Goal: Task Accomplishment & Management: Complete application form

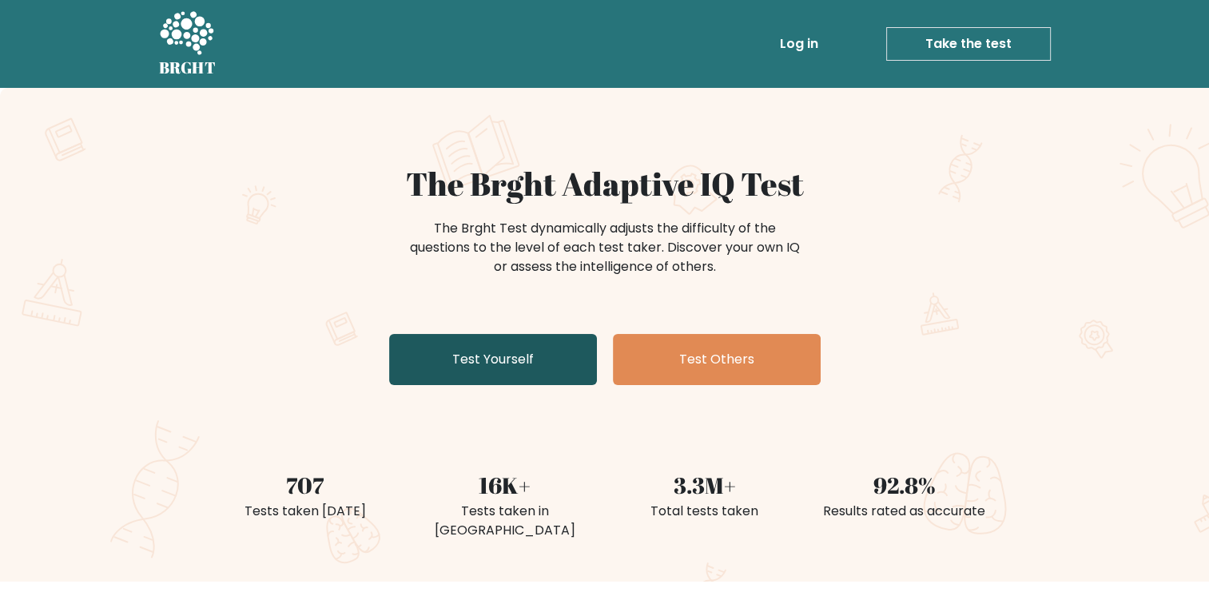
click at [494, 363] on link "Test Yourself" at bounding box center [493, 359] width 208 height 51
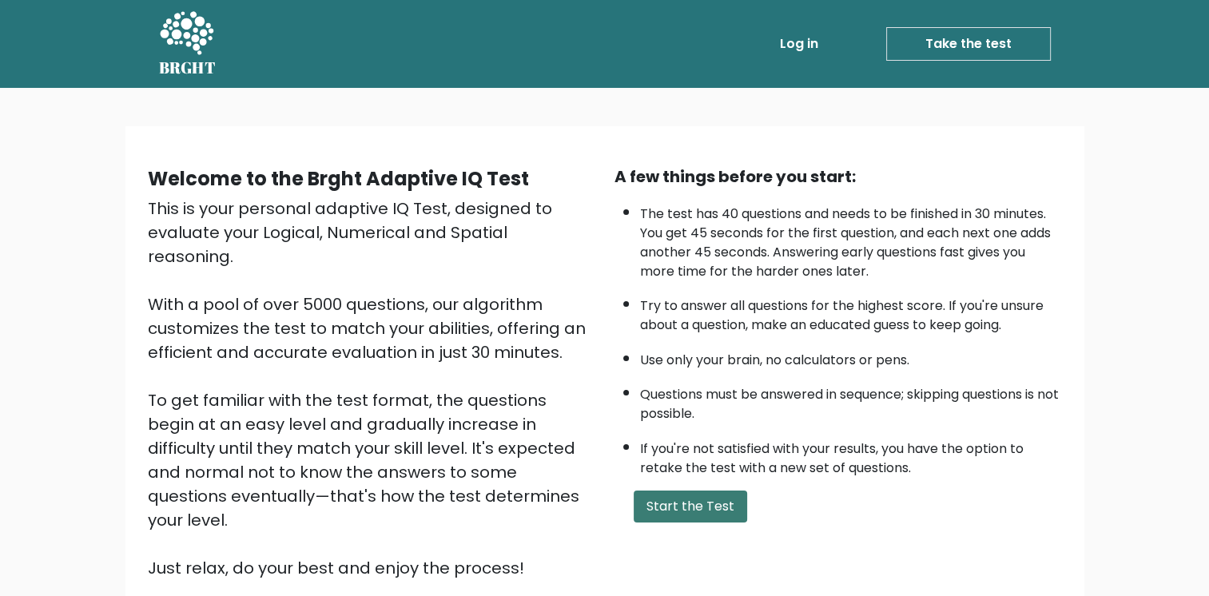
click at [726, 492] on button "Start the Test" at bounding box center [690, 507] width 113 height 32
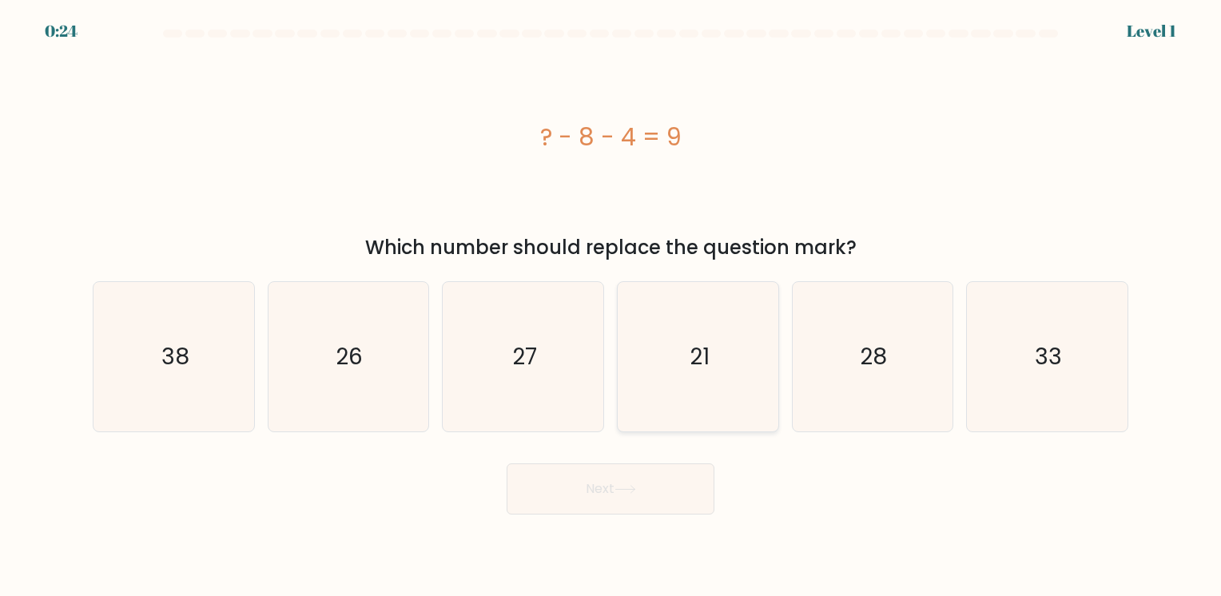
click at [694, 365] on text "21" at bounding box center [700, 356] width 20 height 31
click at [611, 306] on input "d. 21" at bounding box center [611, 302] width 1 height 8
radio input "true"
click at [646, 495] on button "Next" at bounding box center [611, 488] width 208 height 51
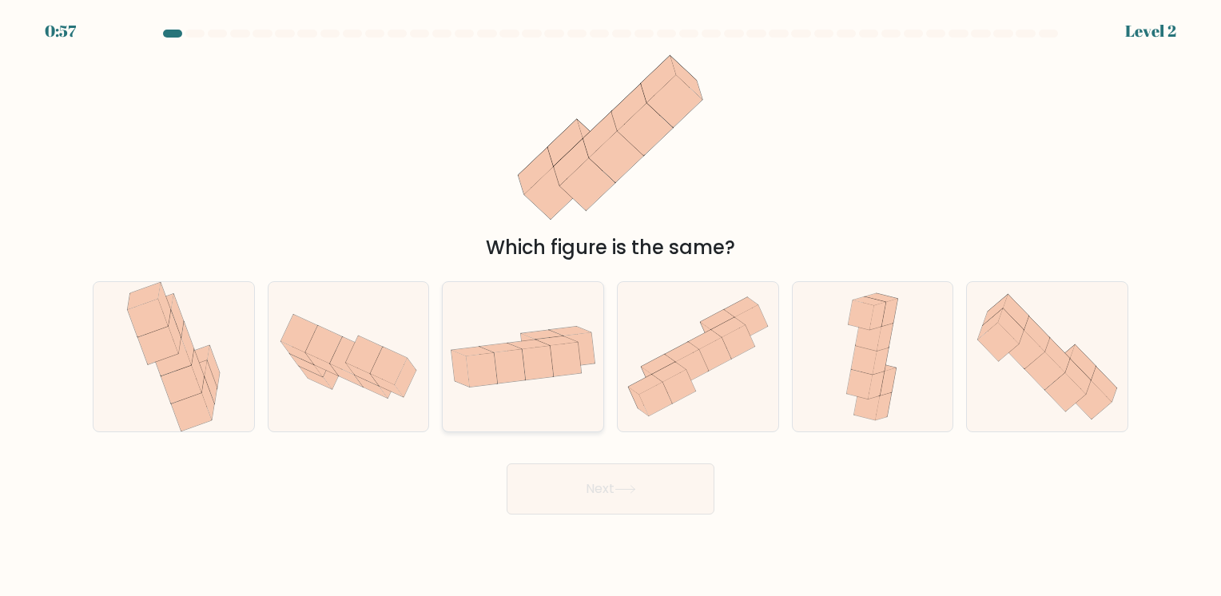
click at [537, 348] on icon at bounding box center [538, 363] width 31 height 34
click at [611, 306] on input "c." at bounding box center [611, 302] width 1 height 8
radio input "true"
click at [617, 494] on button "Next" at bounding box center [611, 488] width 208 height 51
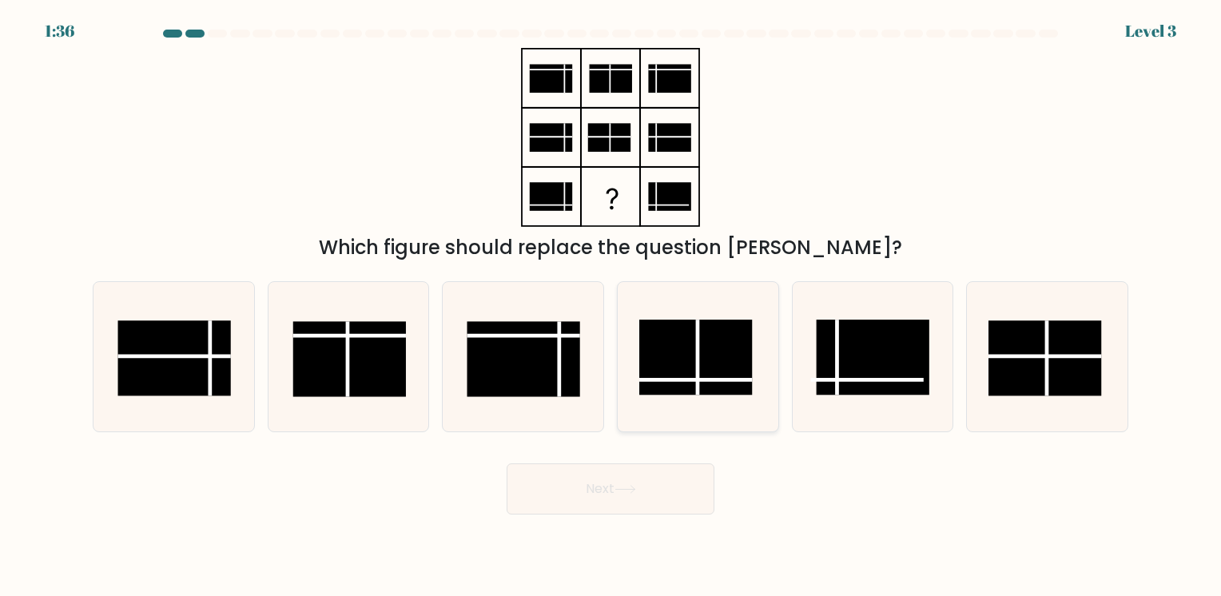
click at [686, 356] on rect at bounding box center [695, 357] width 113 height 75
click at [611, 306] on input "d." at bounding box center [611, 302] width 1 height 8
radio input "true"
click at [634, 481] on button "Next" at bounding box center [611, 488] width 208 height 51
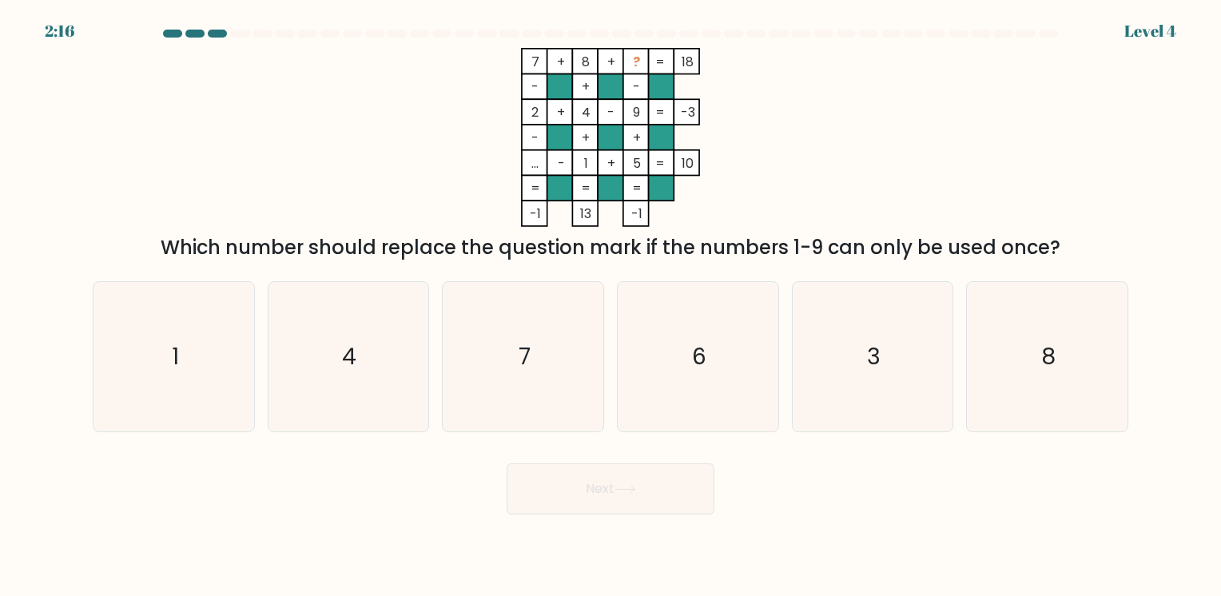
click at [198, 34] on div at bounding box center [194, 34] width 19 height 8
click at [215, 31] on div at bounding box center [217, 34] width 19 height 8
click at [881, 325] on icon "3" at bounding box center [872, 356] width 149 height 149
click at [611, 306] on input "e. 3" at bounding box center [611, 302] width 1 height 8
radio input "true"
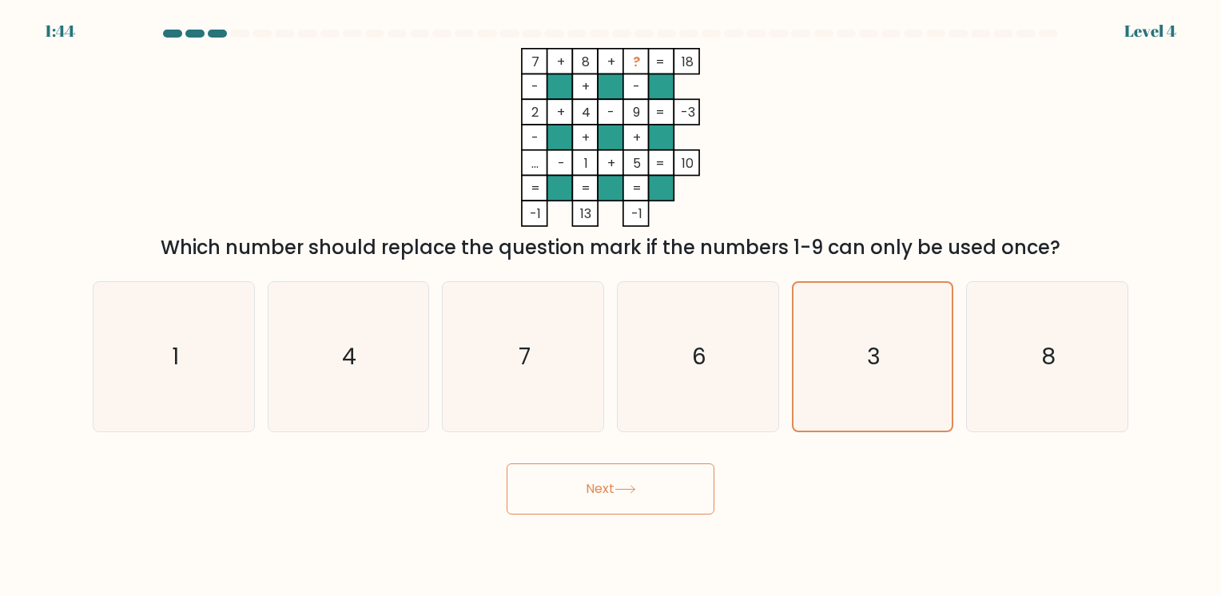
click at [647, 495] on button "Next" at bounding box center [611, 488] width 208 height 51
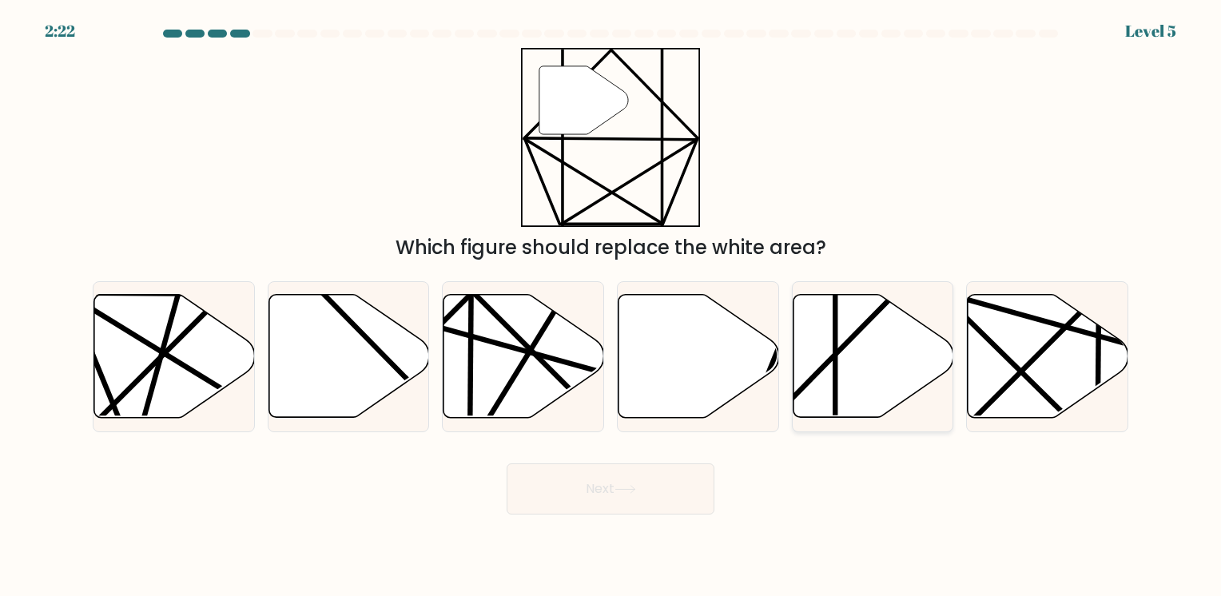
click at [849, 361] on icon at bounding box center [873, 356] width 161 height 123
click at [611, 306] on input "e." at bounding box center [611, 302] width 1 height 8
radio input "true"
click at [649, 483] on button "Next" at bounding box center [611, 488] width 208 height 51
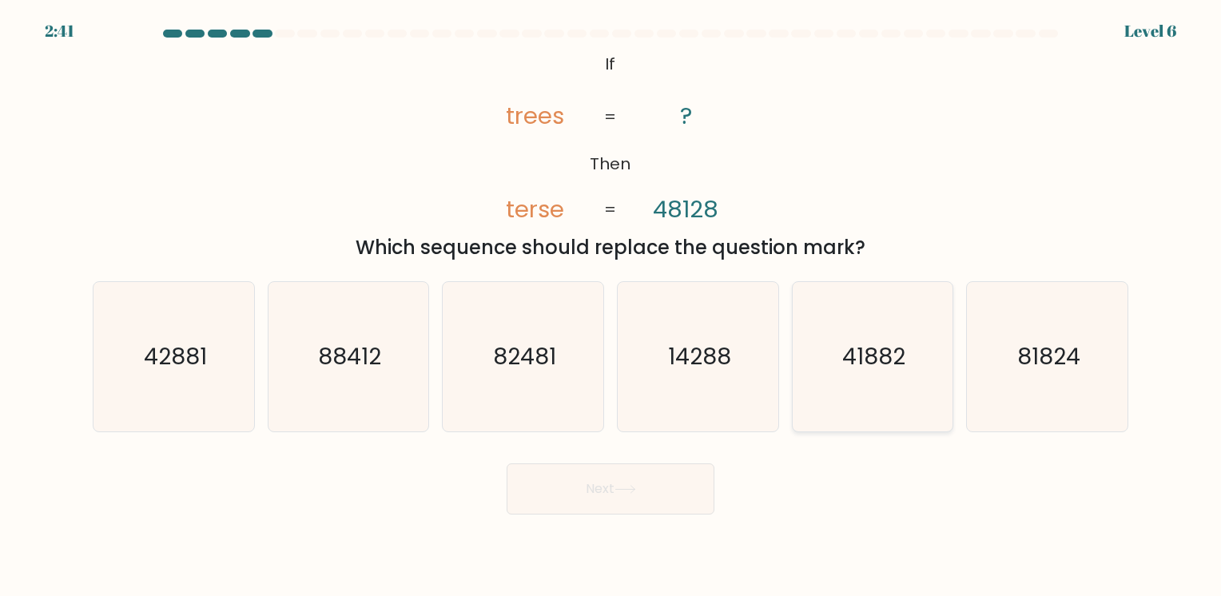
click at [850, 378] on icon "41882" at bounding box center [872, 356] width 149 height 149
click at [611, 306] on input "e. 41882" at bounding box center [611, 302] width 1 height 8
radio input "true"
click at [550, 475] on button "Next" at bounding box center [611, 488] width 208 height 51
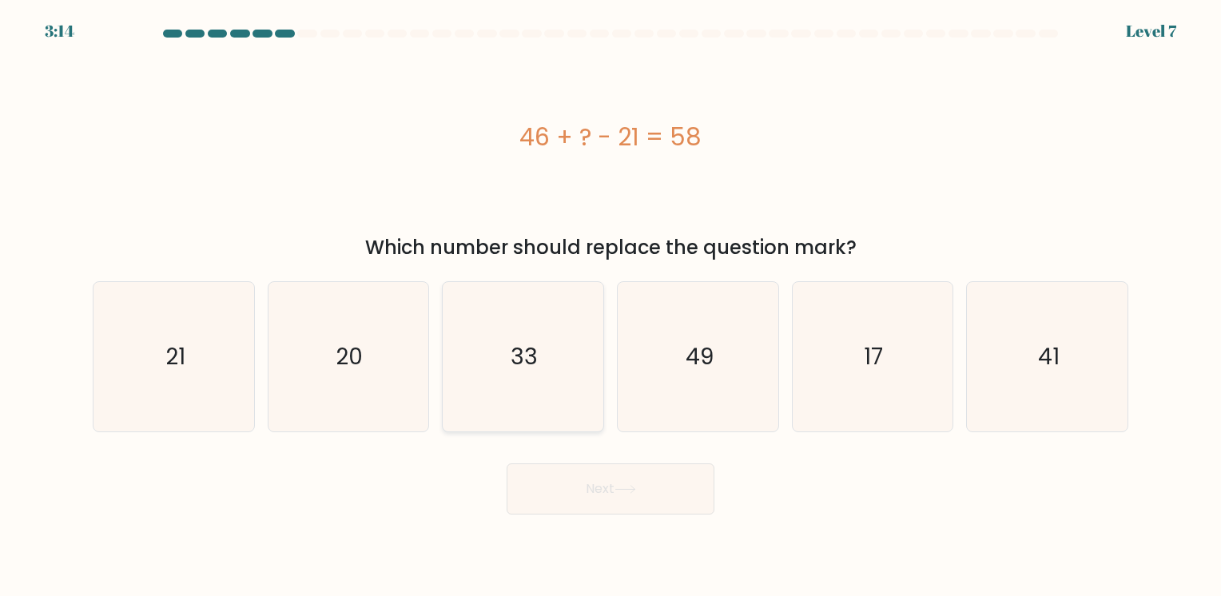
click at [505, 350] on icon "33" at bounding box center [522, 356] width 149 height 149
click at [611, 306] on input "c. 33" at bounding box center [611, 302] width 1 height 8
radio input "true"
click at [678, 483] on button "Next" at bounding box center [611, 488] width 208 height 51
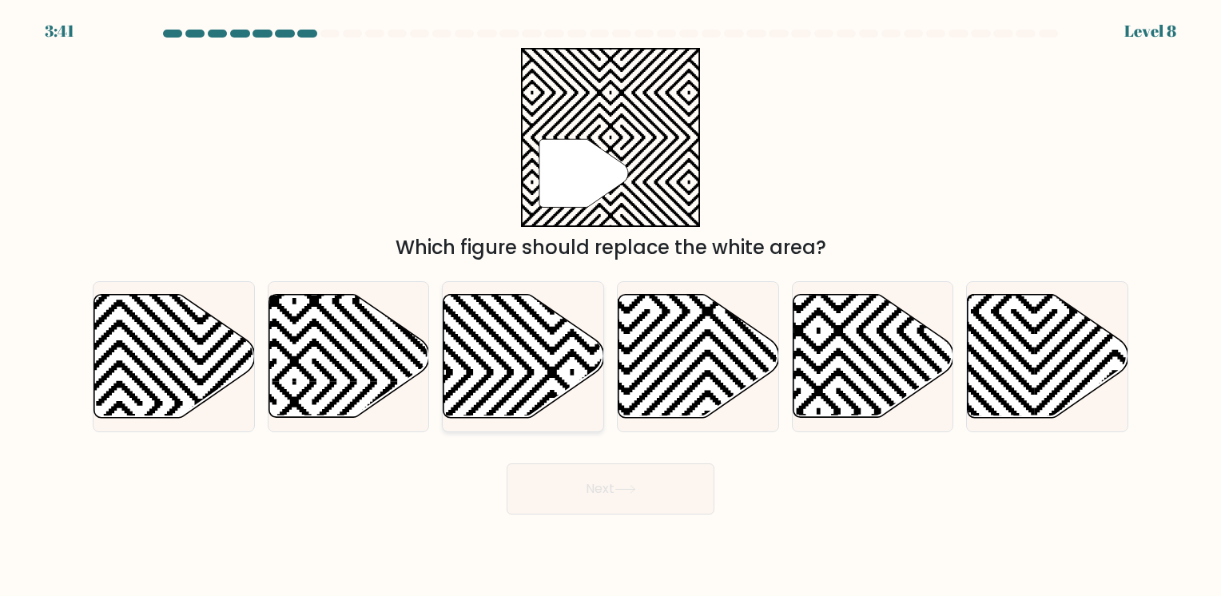
click at [521, 338] on icon at bounding box center [524, 356] width 161 height 123
click at [611, 306] on input "c." at bounding box center [611, 302] width 1 height 8
radio input "true"
click at [662, 486] on button "Next" at bounding box center [611, 488] width 208 height 51
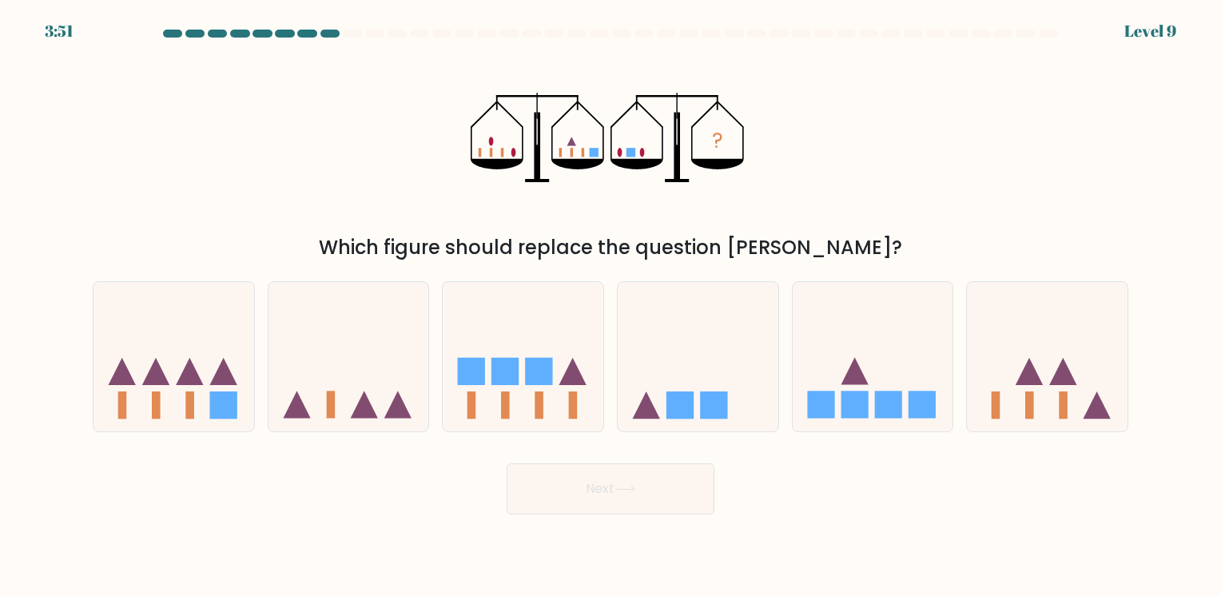
click at [597, 154] on rect at bounding box center [594, 152] width 9 height 9
drag, startPoint x: 703, startPoint y: 375, endPoint x: 694, endPoint y: 420, distance: 46.5
click at [703, 374] on icon at bounding box center [698, 356] width 161 height 133
click at [611, 306] on input "d." at bounding box center [611, 302] width 1 height 8
radio input "true"
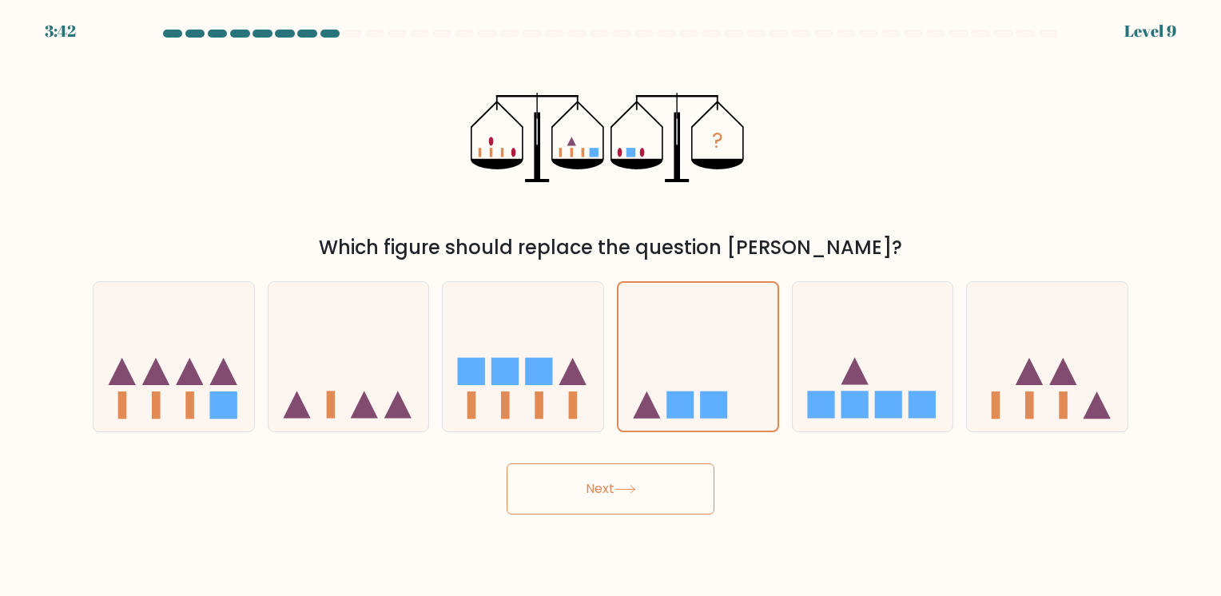
click at [674, 503] on button "Next" at bounding box center [611, 488] width 208 height 51
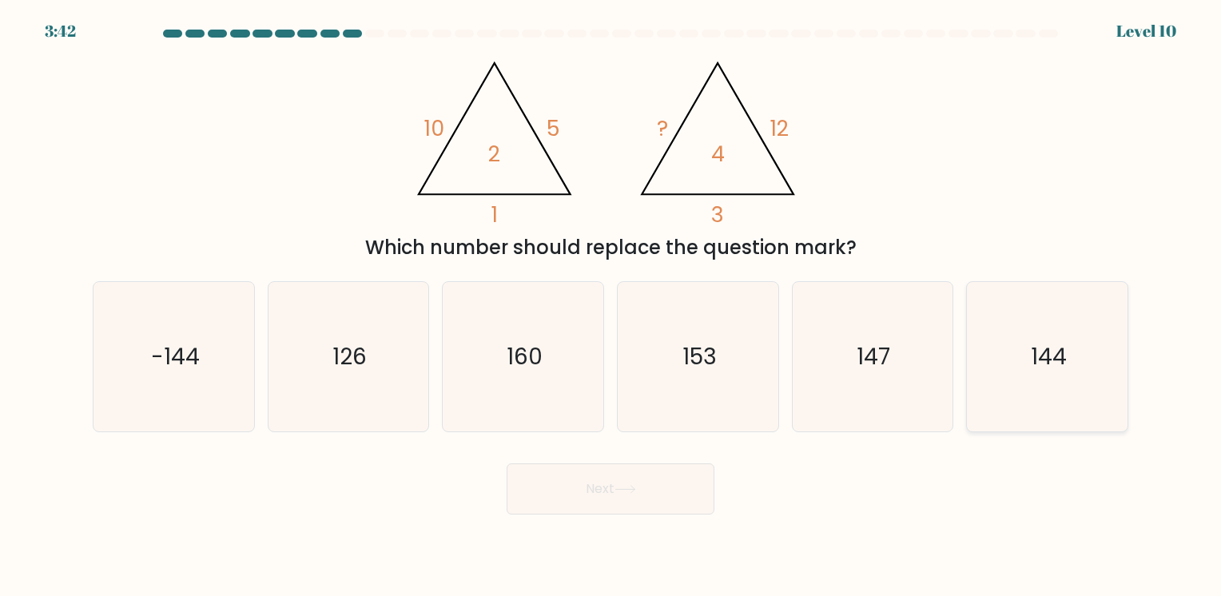
click at [1051, 395] on icon "144" at bounding box center [1047, 356] width 149 height 149
click at [611, 306] on input "f. 144" at bounding box center [611, 302] width 1 height 8
radio input "true"
click at [641, 497] on button "Next" at bounding box center [611, 488] width 208 height 51
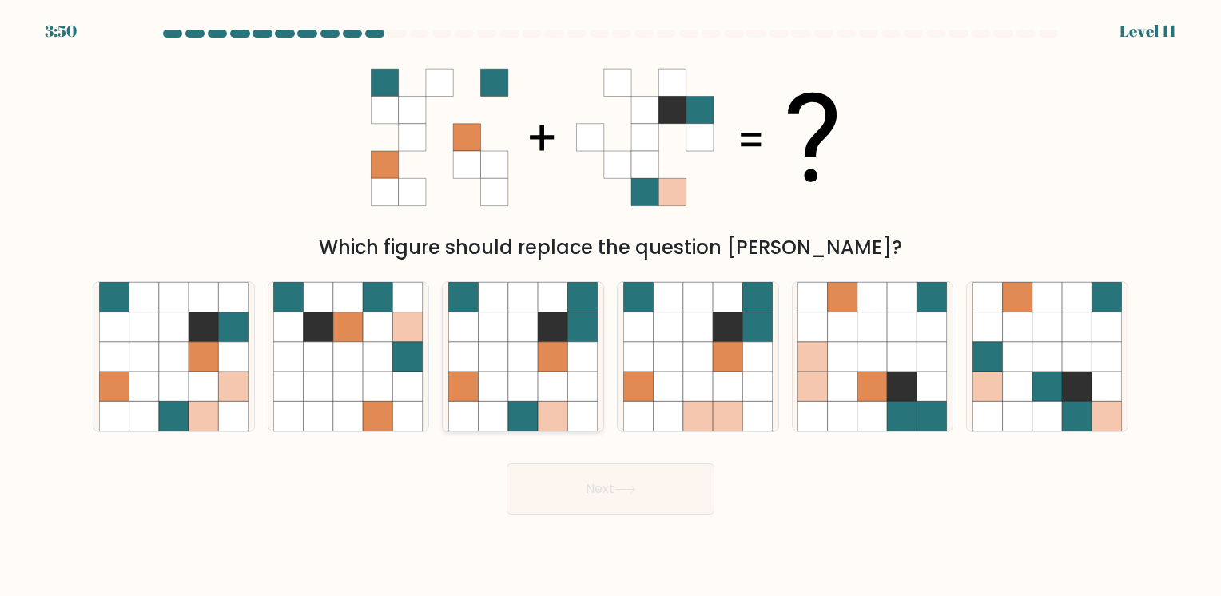
click at [496, 331] on icon at bounding box center [494, 327] width 30 height 30
click at [611, 306] on input "c." at bounding box center [611, 302] width 1 height 8
radio input "true"
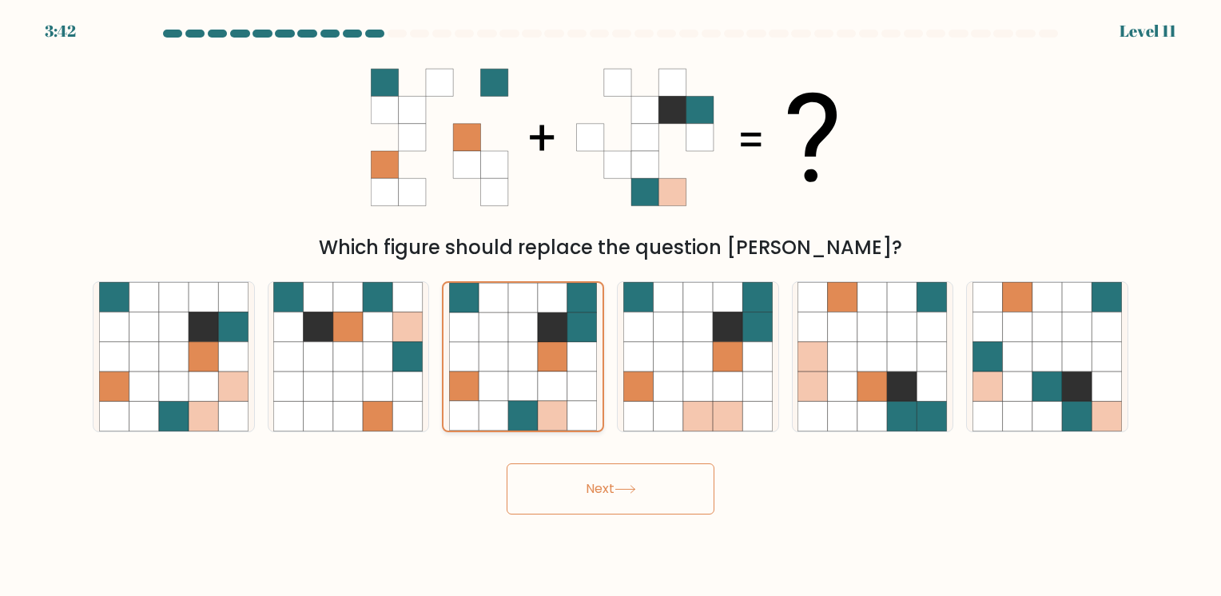
click at [552, 382] on icon at bounding box center [553, 387] width 30 height 30
click at [611, 306] on input "c." at bounding box center [611, 302] width 1 height 8
click at [609, 482] on button "Next" at bounding box center [611, 488] width 208 height 51
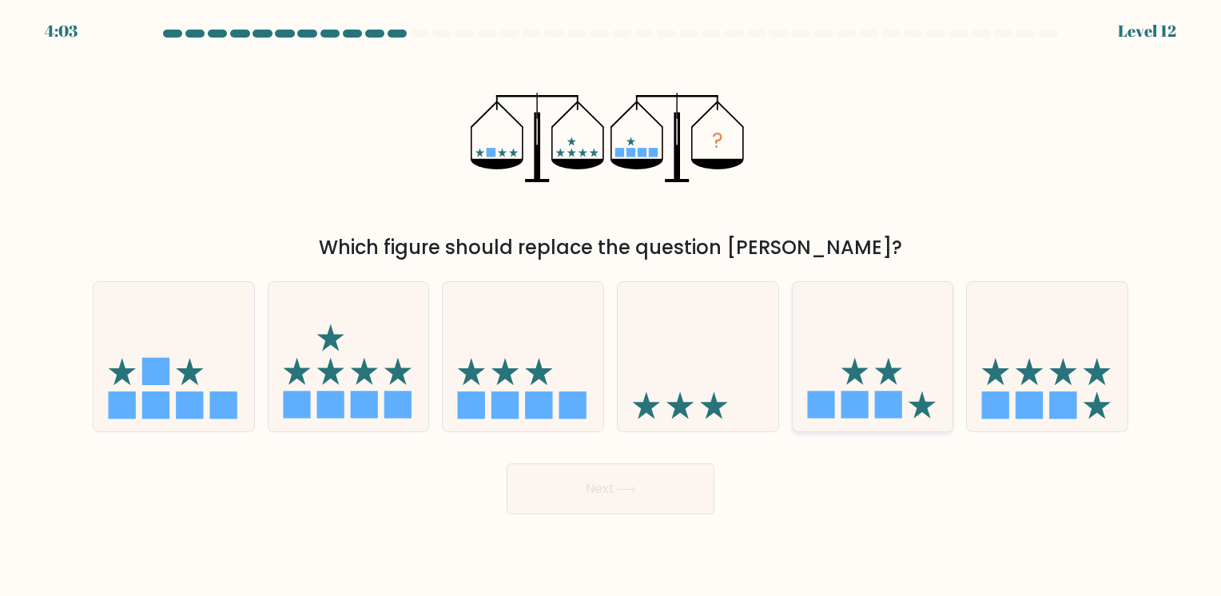
click at [866, 371] on icon at bounding box center [873, 356] width 161 height 133
click at [611, 306] on input "e." at bounding box center [611, 302] width 1 height 8
radio input "true"
click at [633, 506] on button "Next" at bounding box center [611, 488] width 208 height 51
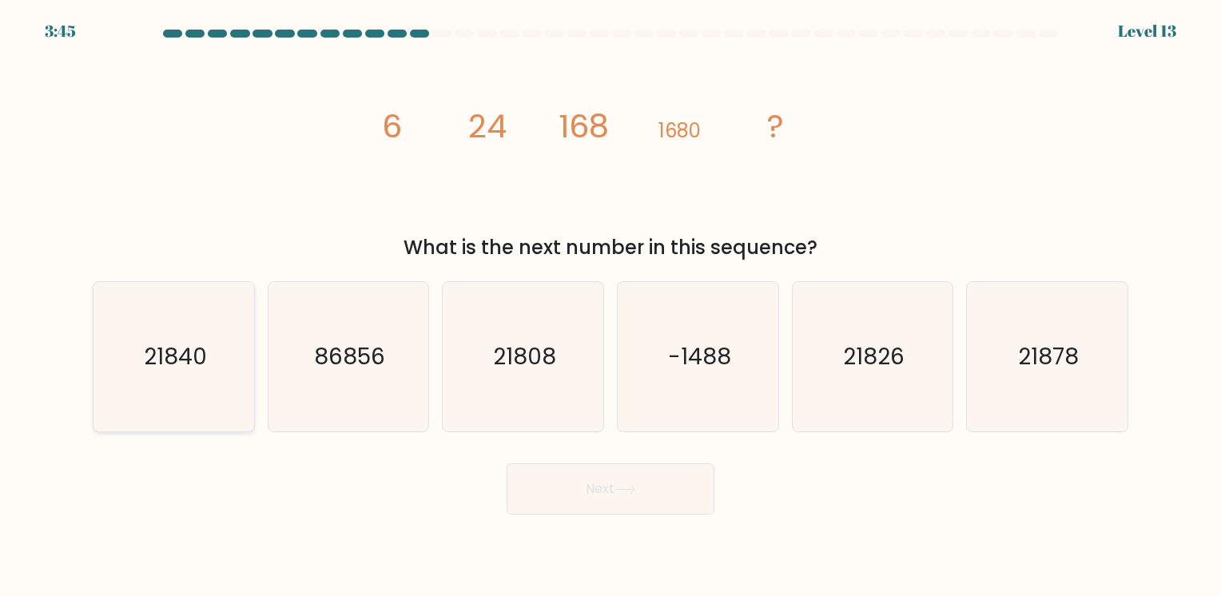
click at [153, 372] on icon "21840" at bounding box center [173, 356] width 149 height 149
click at [611, 306] on input "a. 21840" at bounding box center [611, 302] width 1 height 8
radio input "true"
click at [701, 494] on button "Next" at bounding box center [611, 488] width 208 height 51
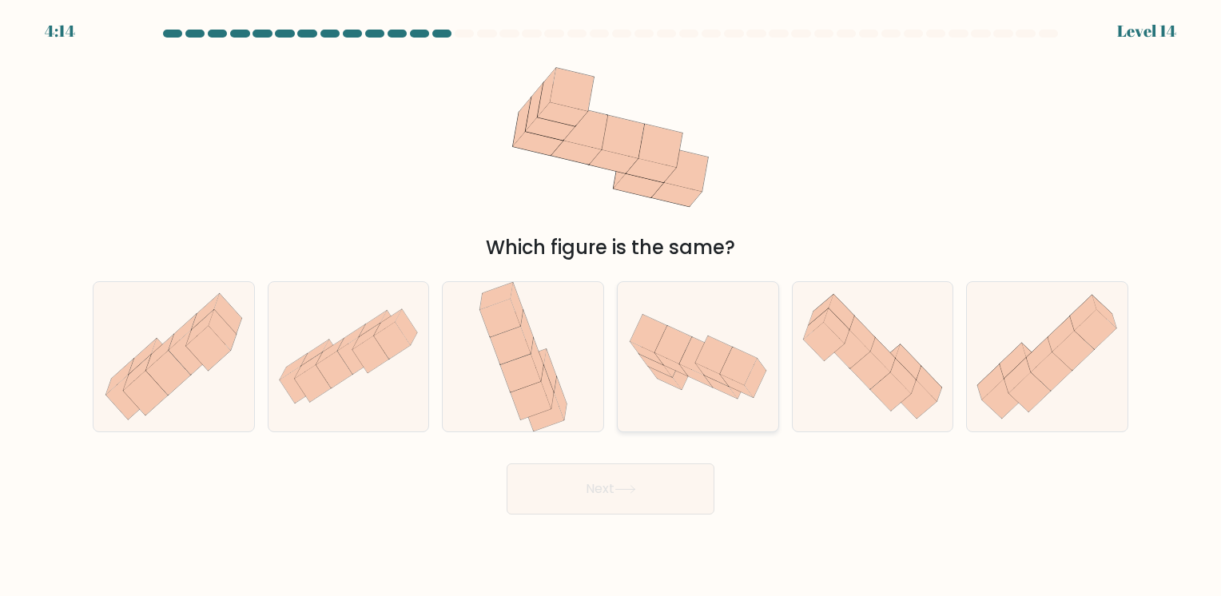
click at [728, 371] on icon at bounding box center [738, 367] width 37 height 38
click at [611, 306] on input "d." at bounding box center [611, 302] width 1 height 8
radio input "true"
click at [601, 498] on button "Next" at bounding box center [611, 488] width 208 height 51
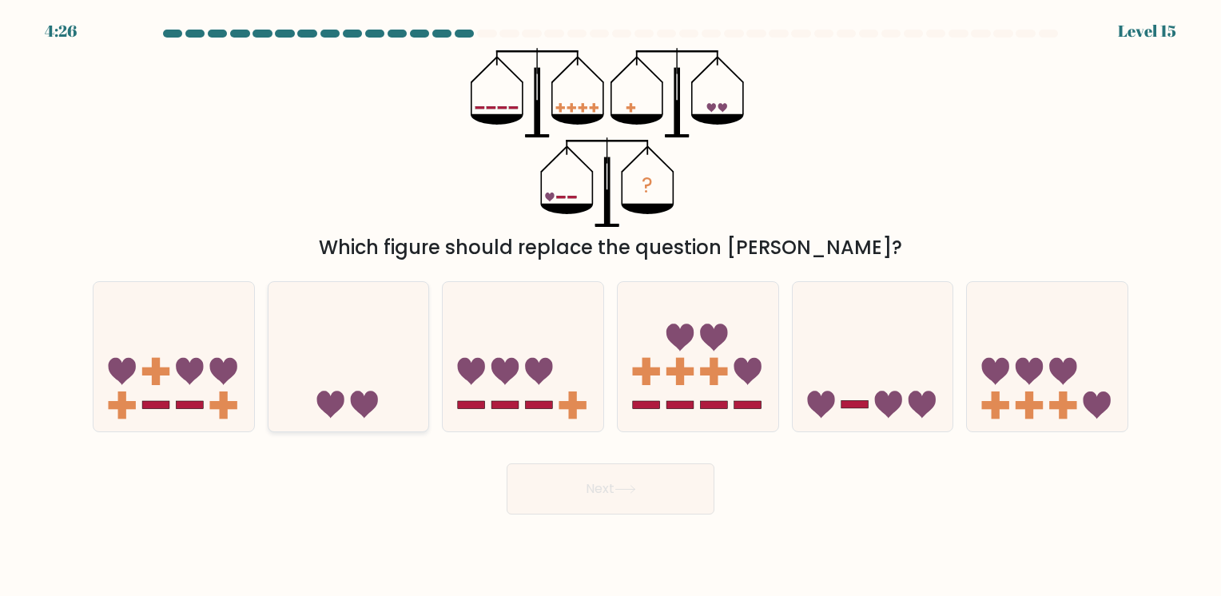
click at [342, 401] on icon at bounding box center [329, 405] width 27 height 27
click at [611, 306] on input "b." at bounding box center [611, 302] width 1 height 8
radio input "true"
click at [678, 484] on button "Next" at bounding box center [611, 488] width 208 height 51
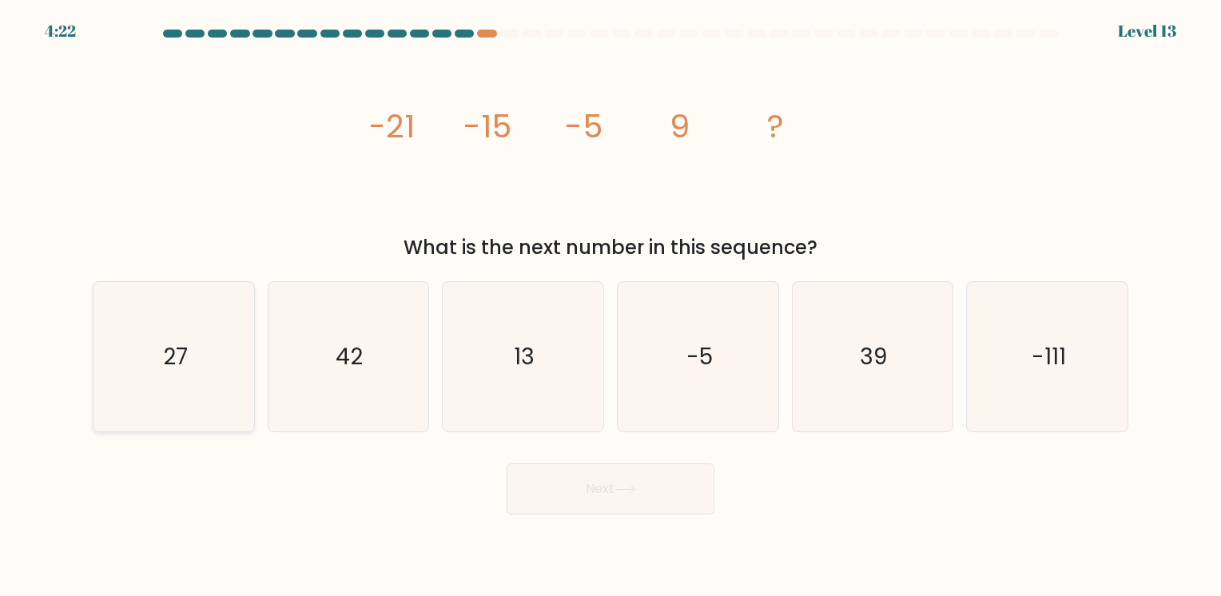
click at [133, 328] on icon "27" at bounding box center [173, 356] width 149 height 149
click at [611, 306] on input "a. 27" at bounding box center [611, 302] width 1 height 8
radio input "true"
click at [684, 484] on button "Next" at bounding box center [611, 488] width 208 height 51
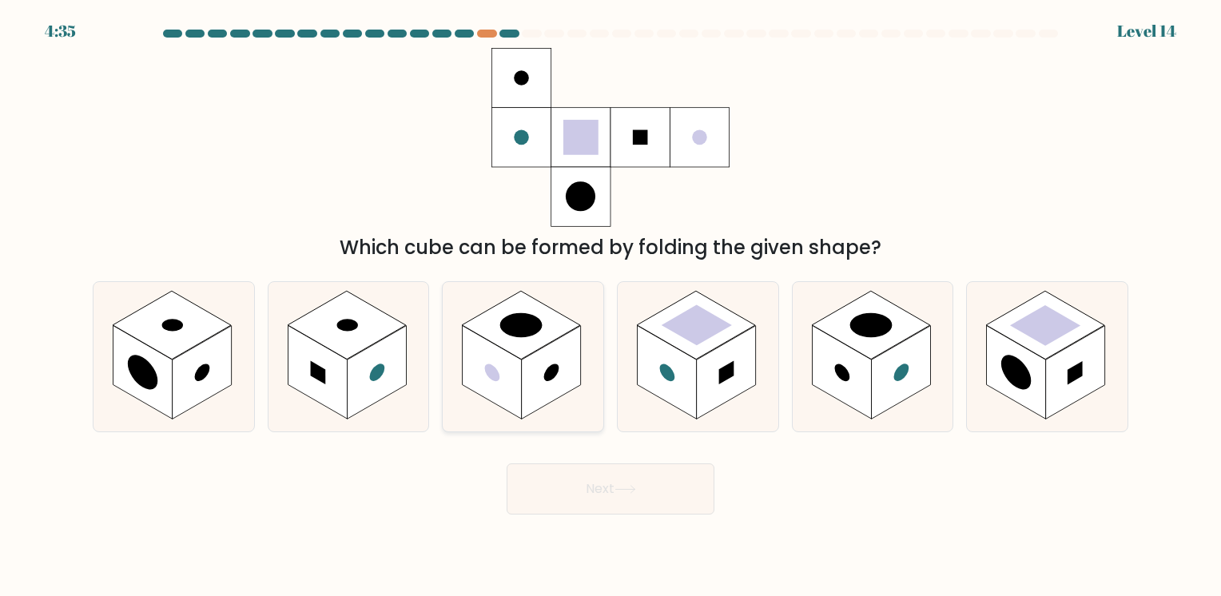
click at [508, 366] on rect at bounding box center [492, 371] width 59 height 93
click at [611, 306] on input "c." at bounding box center [611, 302] width 1 height 8
radio input "true"
click at [1049, 360] on rect at bounding box center [1075, 372] width 59 height 93
click at [611, 306] on input "f." at bounding box center [611, 302] width 1 height 8
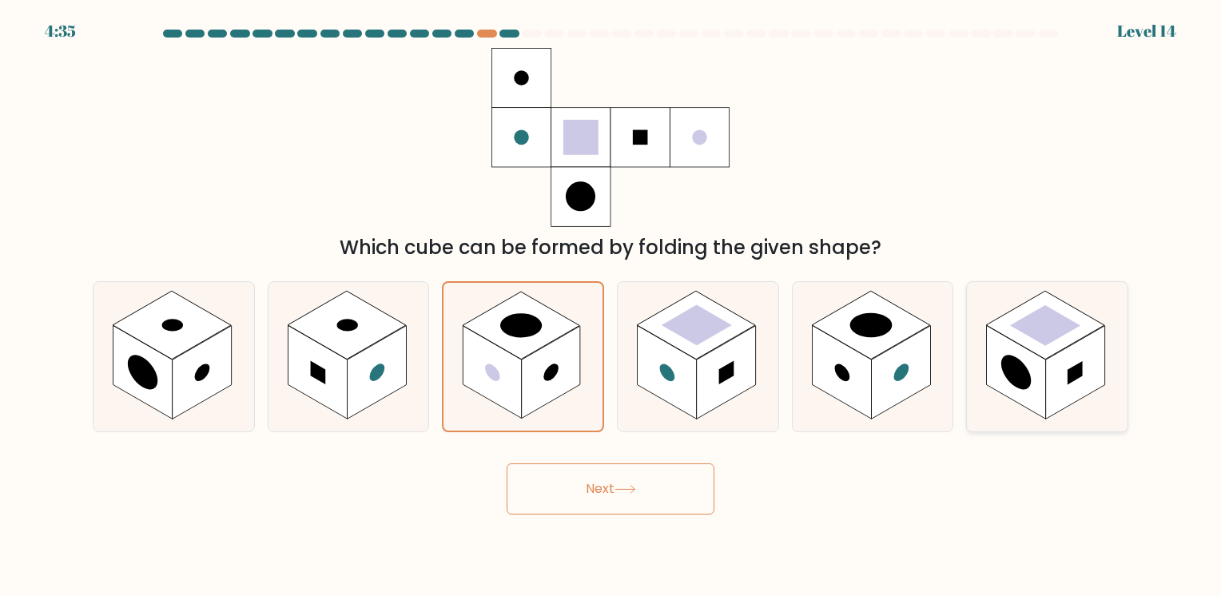
radio input "true"
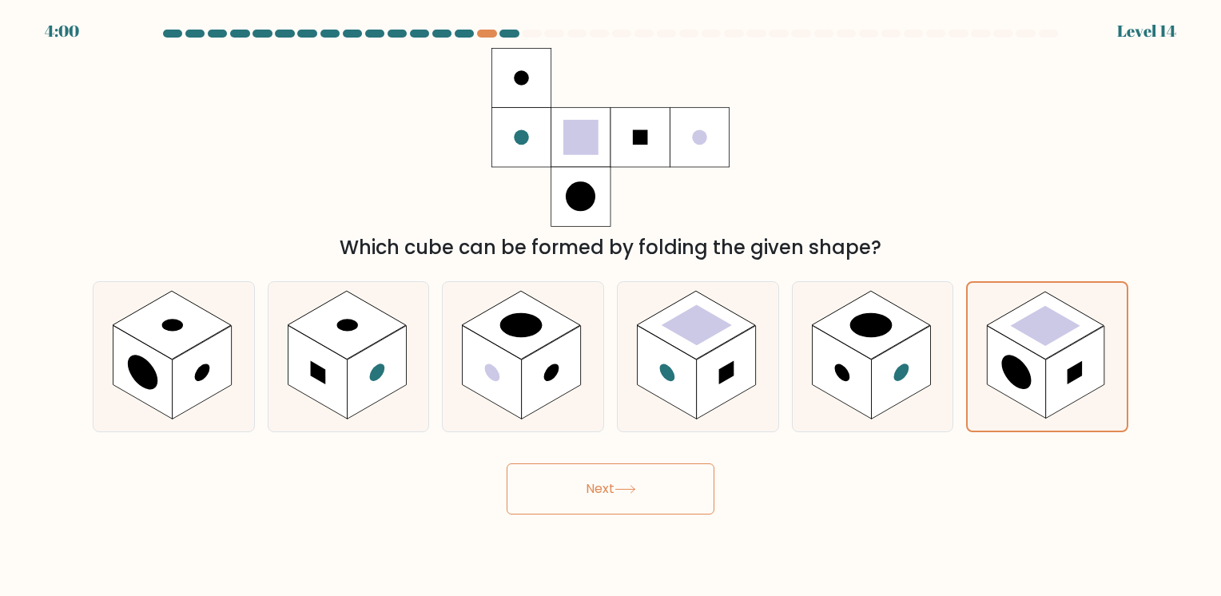
click at [674, 499] on button "Next" at bounding box center [611, 488] width 208 height 51
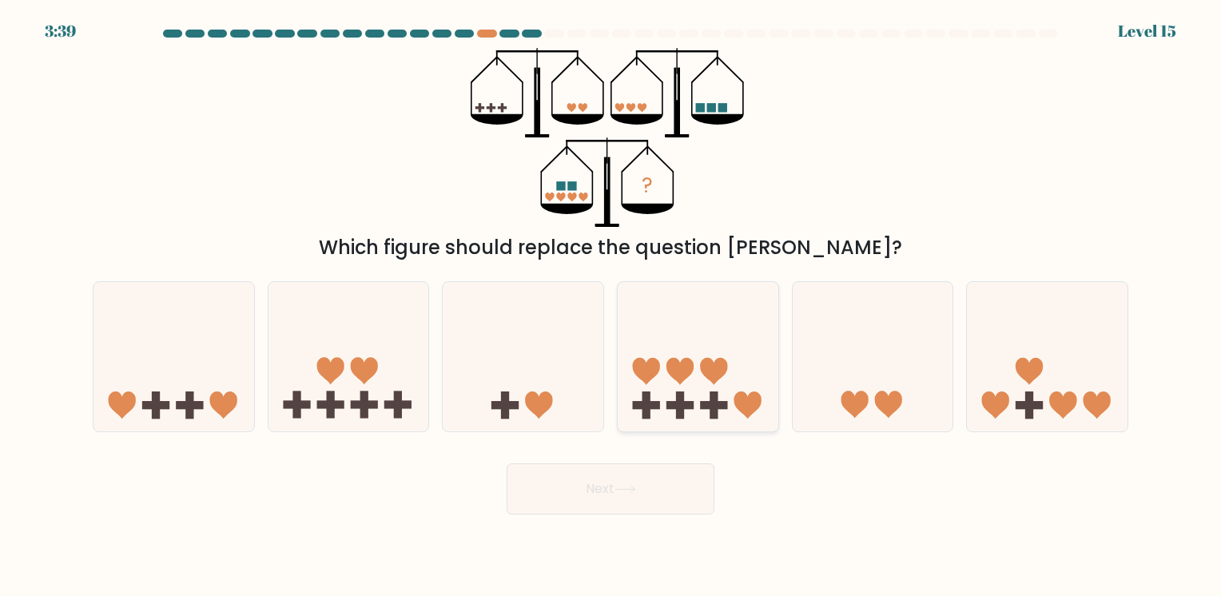
click at [701, 413] on icon at bounding box center [698, 356] width 161 height 133
click at [611, 306] on input "d." at bounding box center [611, 302] width 1 height 8
radio input "true"
click at [670, 504] on button "Next" at bounding box center [611, 488] width 208 height 51
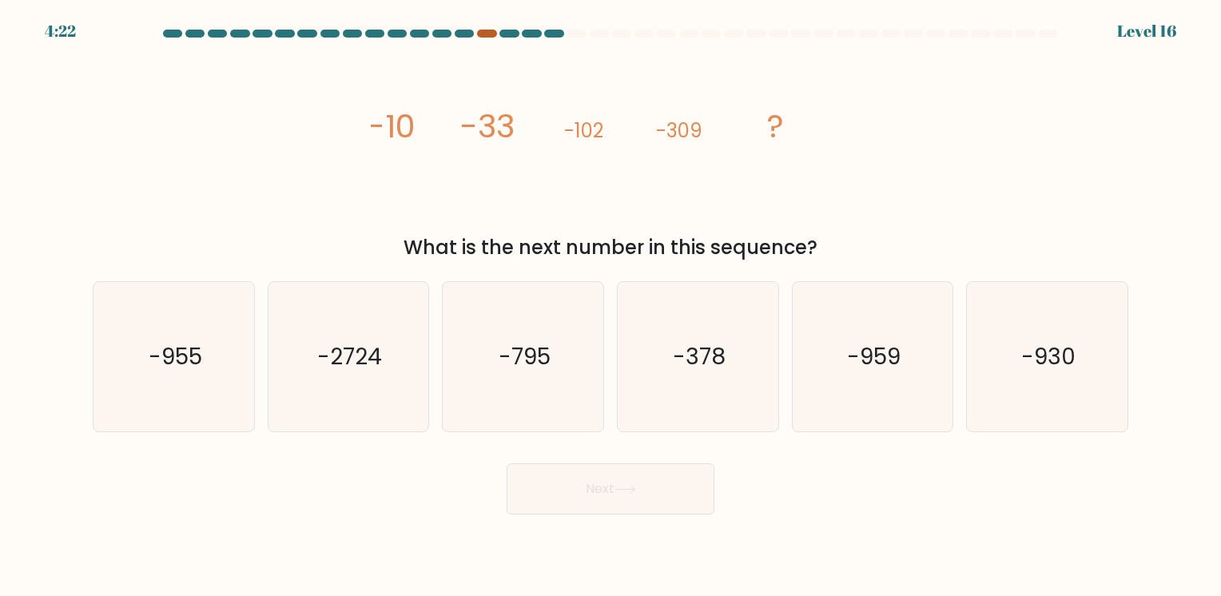
click at [479, 34] on div at bounding box center [486, 34] width 19 height 8
click at [490, 30] on div at bounding box center [486, 34] width 19 height 8
click at [486, 31] on div at bounding box center [486, 34] width 19 height 8
click at [1039, 382] on icon "-930" at bounding box center [1047, 356] width 149 height 149
click at [611, 306] on input "f. -930" at bounding box center [611, 302] width 1 height 8
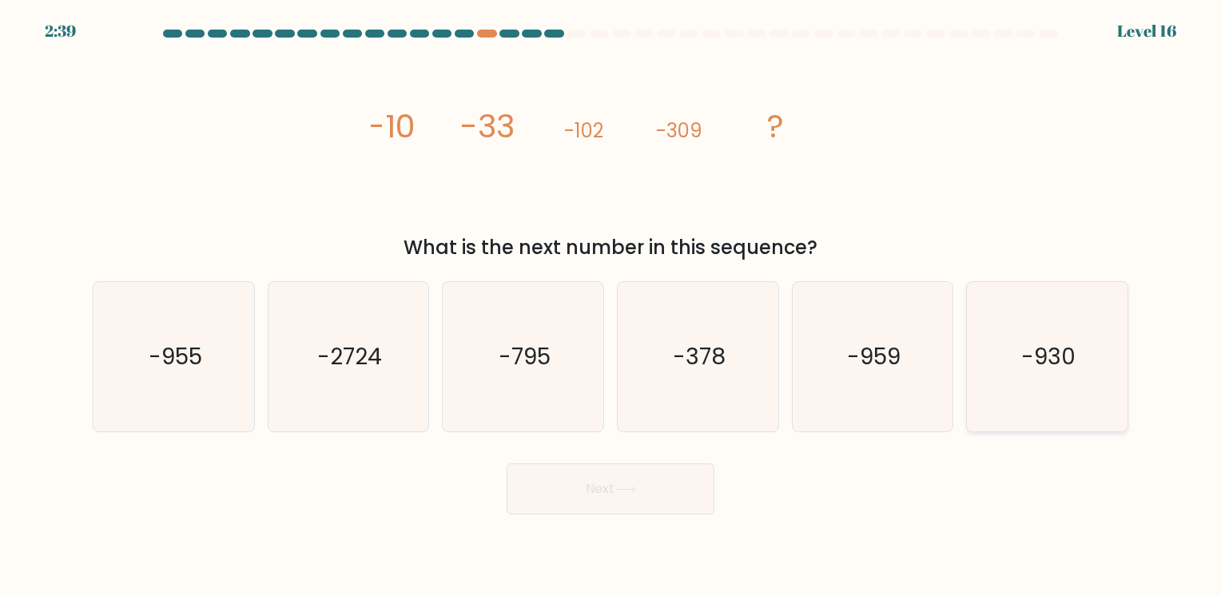
radio input "true"
click at [615, 486] on button "Next" at bounding box center [611, 488] width 208 height 51
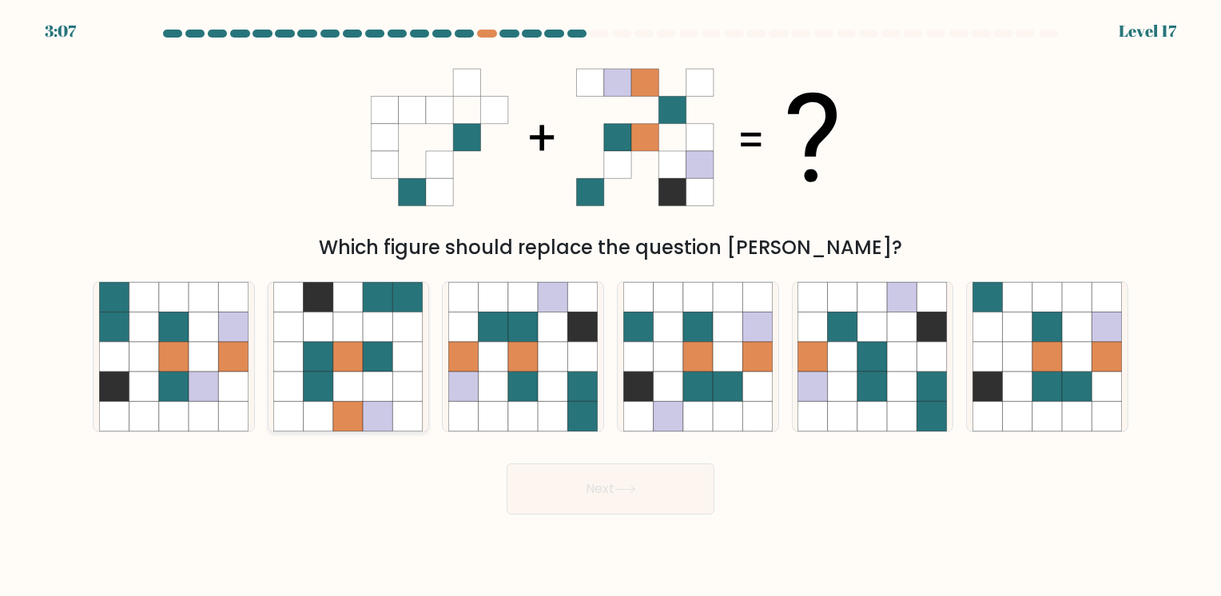
click at [356, 402] on icon at bounding box center [348, 417] width 30 height 30
click at [611, 306] on input "b." at bounding box center [611, 302] width 1 height 8
radio input "true"
click at [309, 308] on icon at bounding box center [319, 298] width 30 height 30
click at [611, 306] on input "b." at bounding box center [611, 302] width 1 height 8
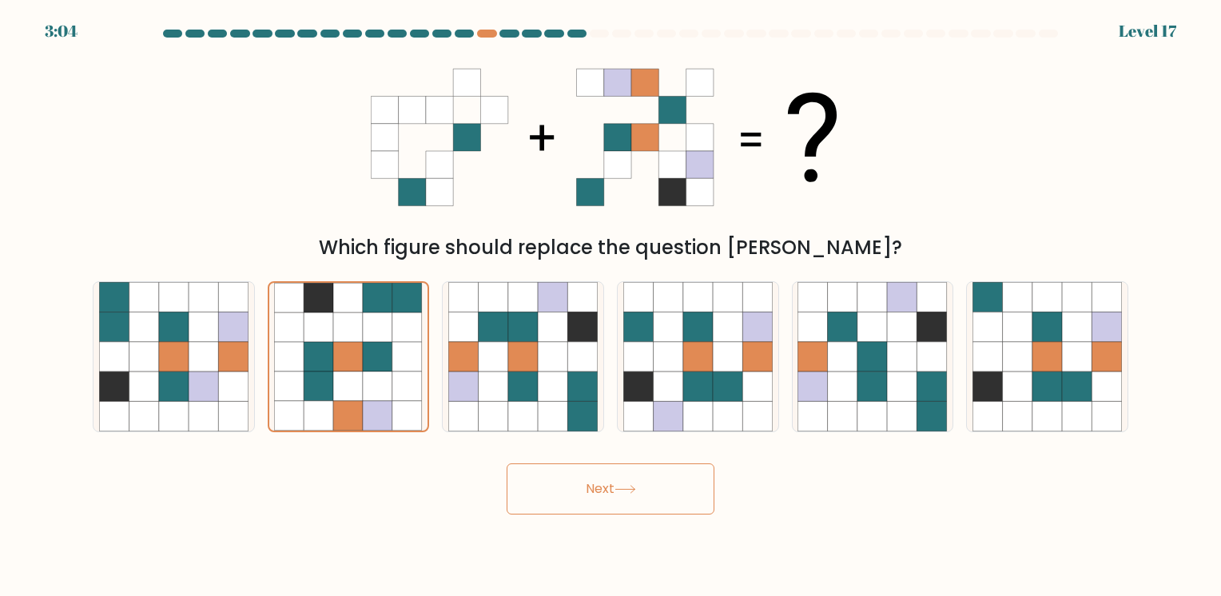
click at [312, 248] on div "Which figure should replace the question mark?" at bounding box center [610, 247] width 1016 height 29
click at [802, 348] on icon at bounding box center [813, 357] width 30 height 30
click at [611, 306] on input "e." at bounding box center [611, 302] width 1 height 8
radio input "true"
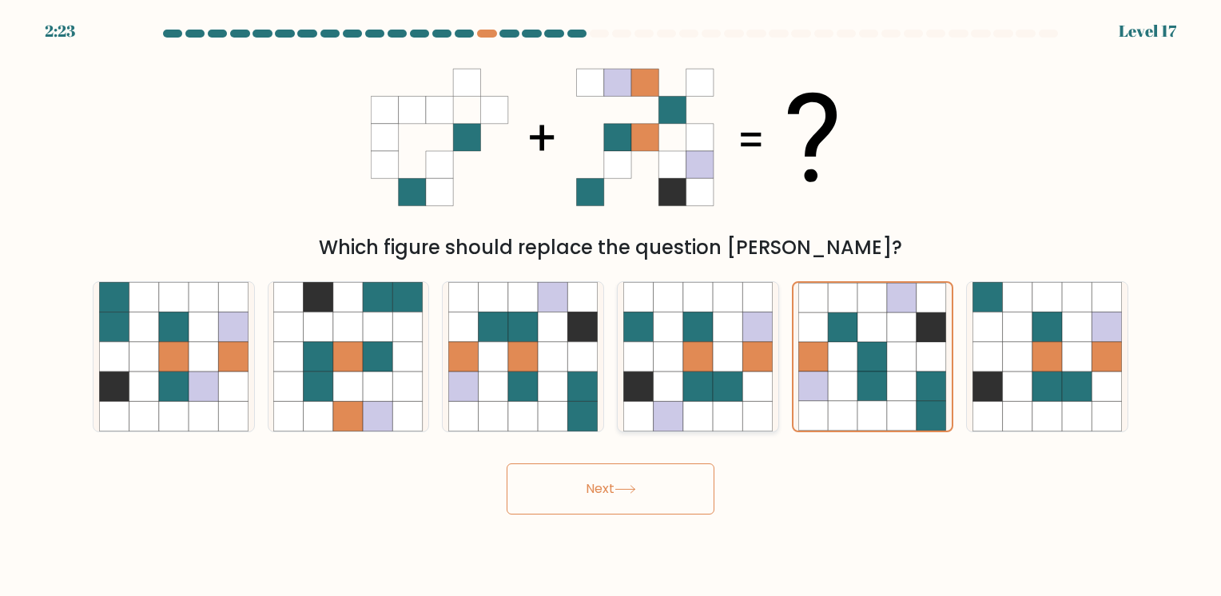
click at [726, 376] on icon at bounding box center [728, 387] width 30 height 30
click at [611, 306] on input "d." at bounding box center [611, 302] width 1 height 8
radio input "true"
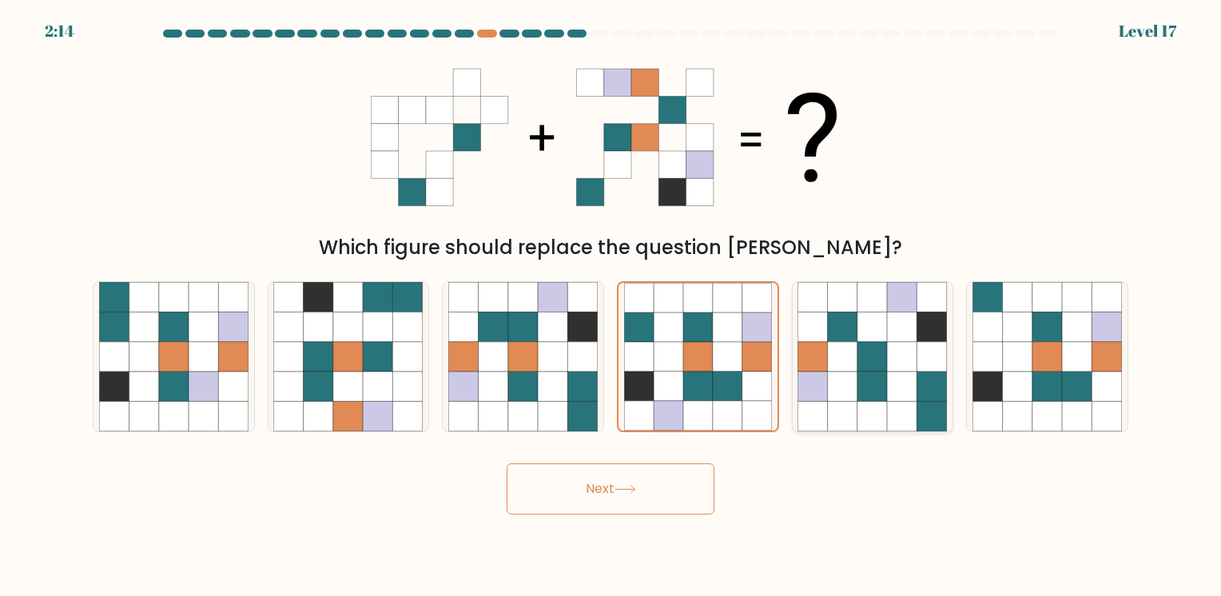
click at [903, 362] on icon at bounding box center [903, 357] width 30 height 30
click at [611, 306] on input "e." at bounding box center [611, 302] width 1 height 8
radio input "true"
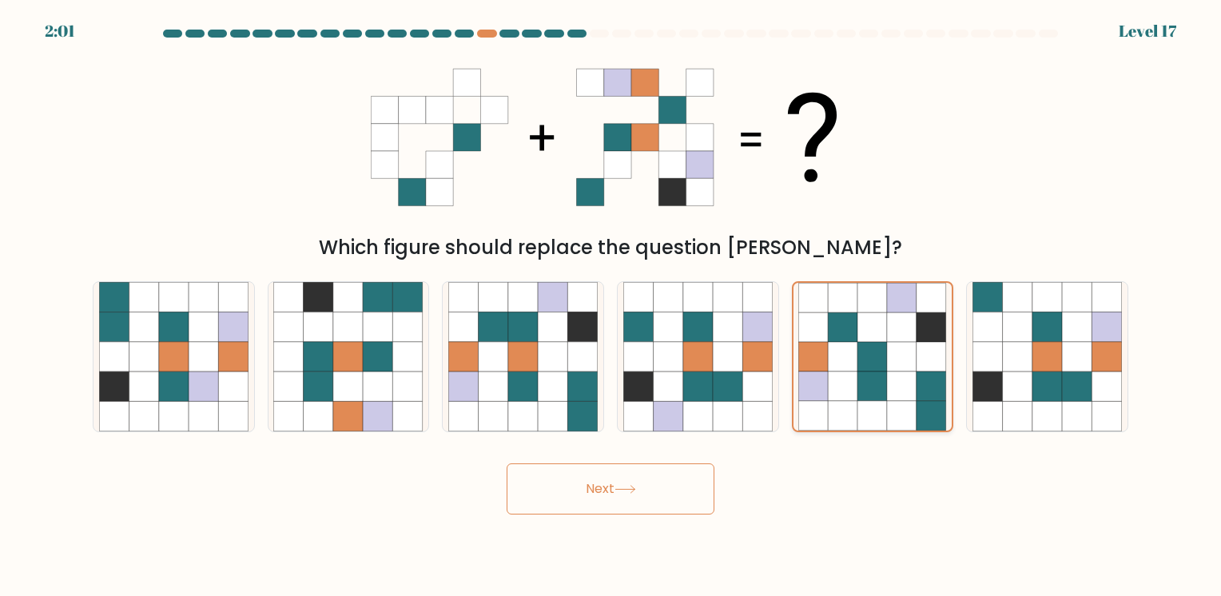
click at [861, 364] on icon at bounding box center [872, 357] width 30 height 30
click at [611, 306] on input "e." at bounding box center [611, 302] width 1 height 8
click at [634, 498] on button "Next" at bounding box center [611, 488] width 208 height 51
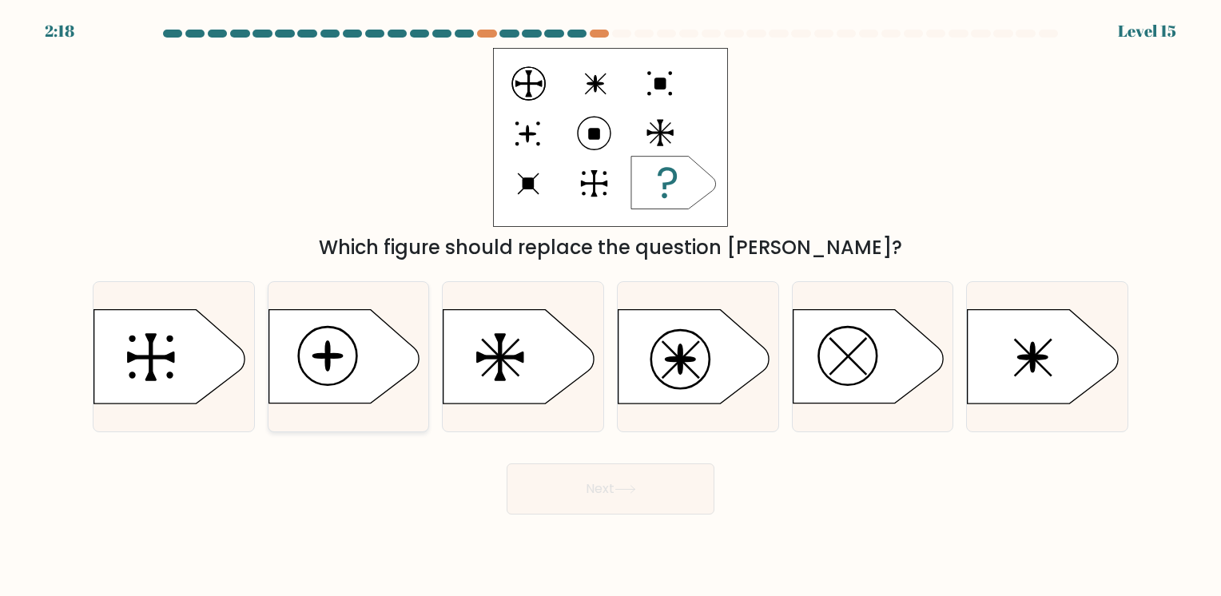
click at [380, 365] on icon at bounding box center [344, 356] width 150 height 93
click at [611, 306] on input "b." at bounding box center [611, 302] width 1 height 8
radio input "true"
click at [662, 495] on button "Next" at bounding box center [611, 488] width 208 height 51
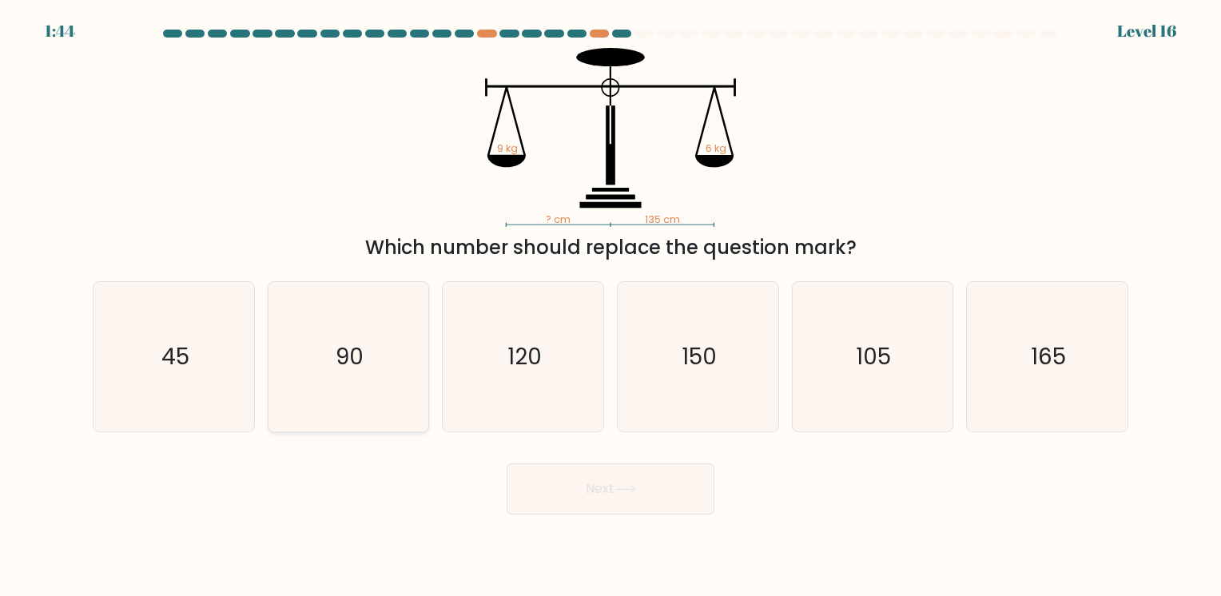
click at [338, 362] on text "90" at bounding box center [350, 356] width 28 height 31
click at [611, 306] on input "b. 90" at bounding box center [611, 302] width 1 height 8
radio input "true"
click at [630, 496] on button "Next" at bounding box center [611, 488] width 208 height 51
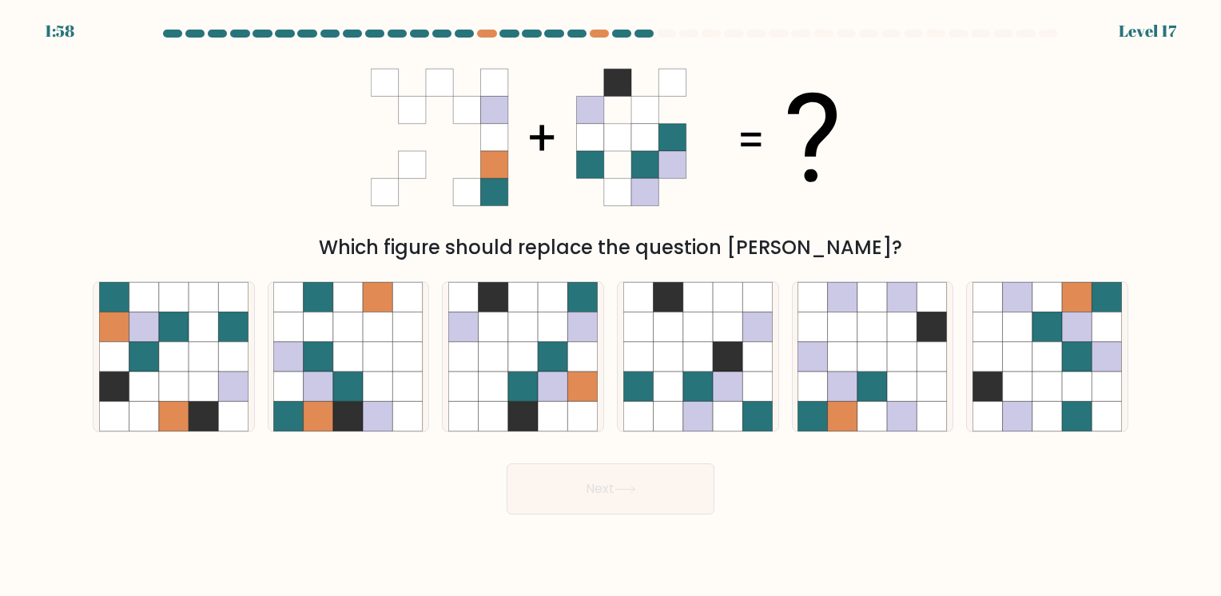
drag, startPoint x: 470, startPoint y: 136, endPoint x: 459, endPoint y: 177, distance: 42.1
click at [463, 177] on g at bounding box center [439, 137] width 137 height 137
click at [1032, 357] on icon at bounding box center [1047, 357] width 30 height 30
click at [611, 306] on input "f." at bounding box center [611, 302] width 1 height 8
radio input "true"
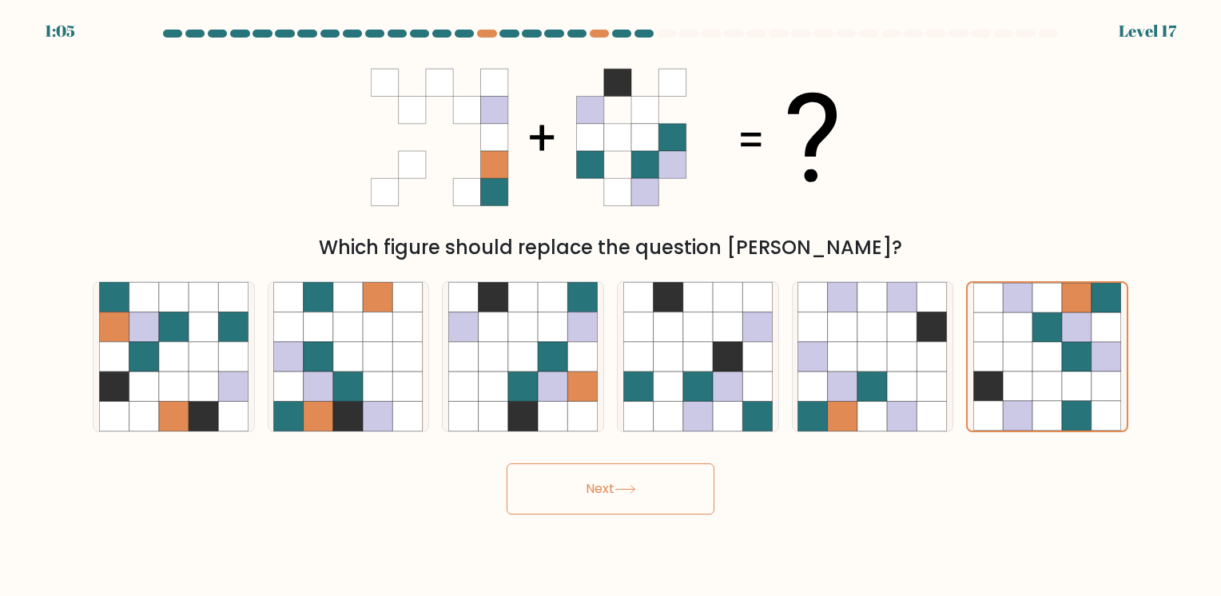
click at [672, 482] on button "Next" at bounding box center [611, 488] width 208 height 51
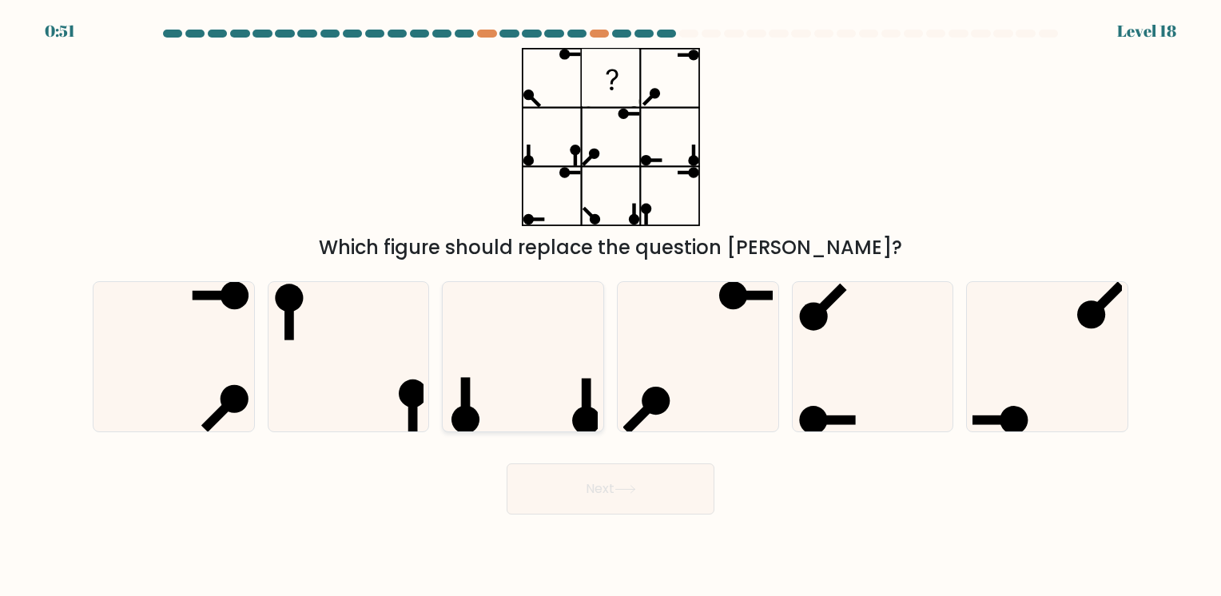
click at [542, 332] on icon at bounding box center [522, 356] width 149 height 149
click at [611, 306] on input "c." at bounding box center [611, 302] width 1 height 8
radio input "true"
click at [634, 491] on icon at bounding box center [624, 489] width 19 height 7
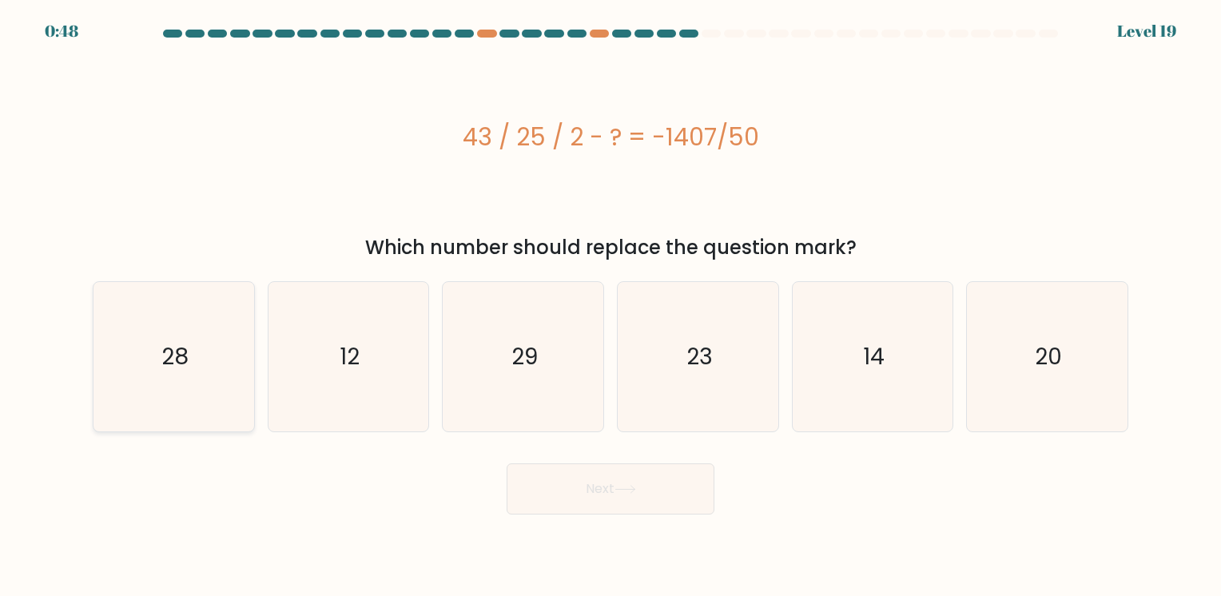
click at [176, 345] on text "28" at bounding box center [174, 356] width 27 height 31
click at [611, 306] on input "a. 28" at bounding box center [611, 302] width 1 height 8
radio input "true"
click at [675, 494] on button "Next" at bounding box center [611, 488] width 208 height 51
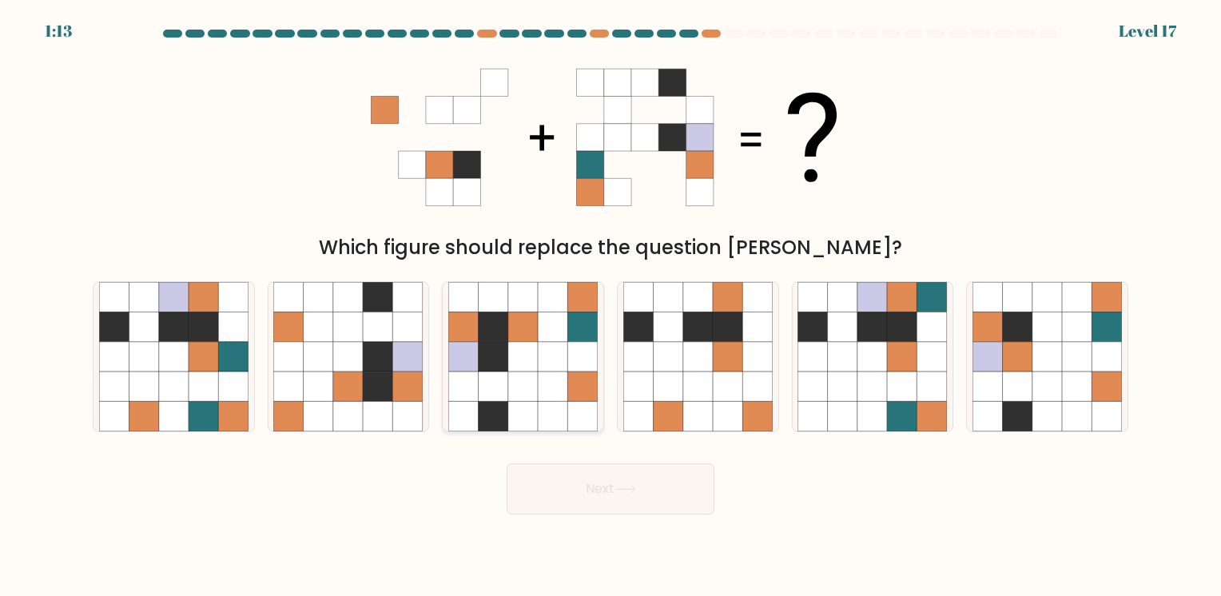
click at [537, 350] on icon at bounding box center [523, 357] width 30 height 30
click at [611, 306] on input "c." at bounding box center [611, 302] width 1 height 8
radio input "true"
click at [647, 484] on button "Next" at bounding box center [611, 488] width 208 height 51
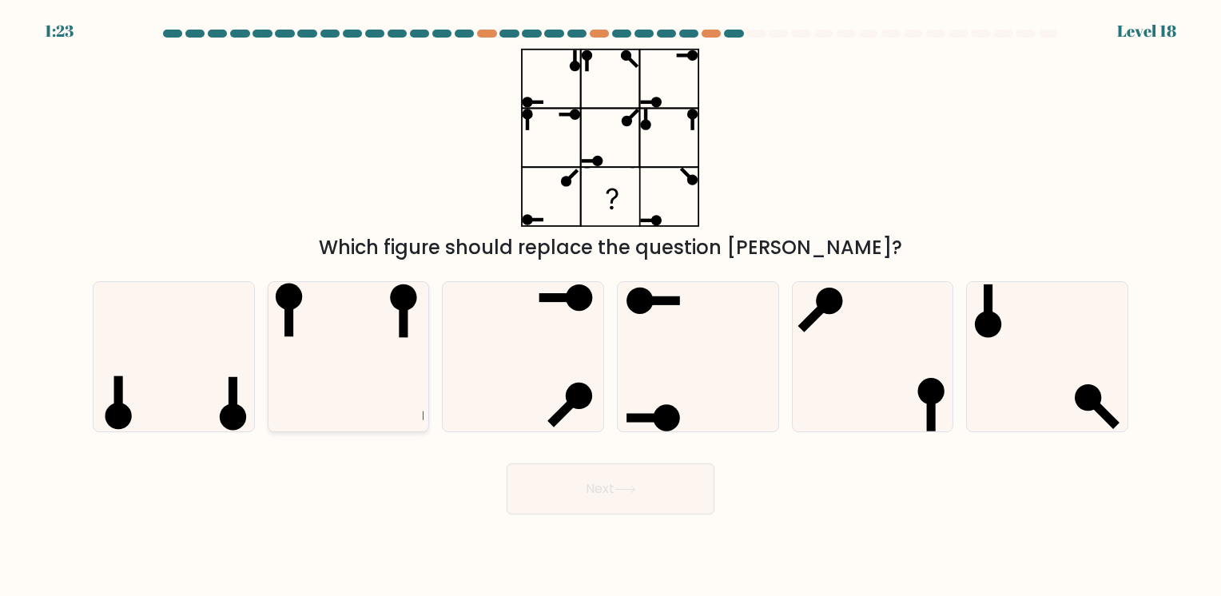
click at [346, 344] on icon at bounding box center [347, 356] width 149 height 149
click at [611, 306] on input "b." at bounding box center [611, 302] width 1 height 8
radio input "true"
click at [647, 498] on button "Next" at bounding box center [611, 488] width 208 height 51
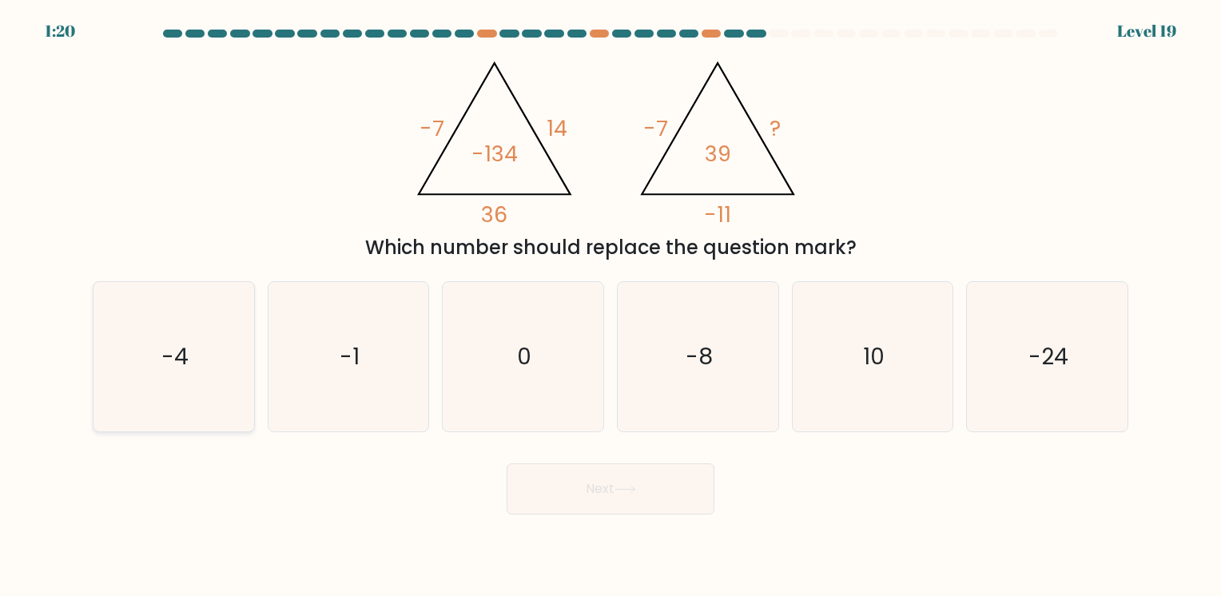
click at [158, 342] on icon "-4" at bounding box center [173, 356] width 149 height 149
click at [611, 306] on input "a. -4" at bounding box center [611, 302] width 1 height 8
radio input "true"
click at [610, 491] on button "Next" at bounding box center [611, 488] width 208 height 51
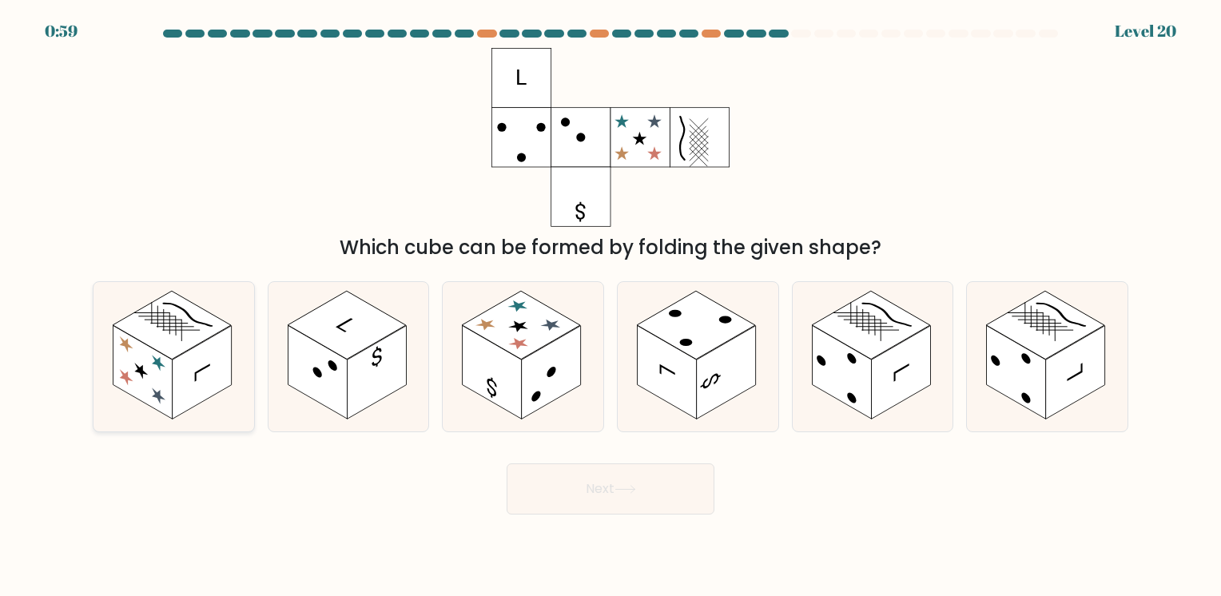
click at [176, 328] on line at bounding box center [176, 325] width 34 height 19
click at [611, 306] on input "a." at bounding box center [611, 302] width 1 height 8
radio input "true"
click at [614, 488] on button "Next" at bounding box center [611, 488] width 208 height 51
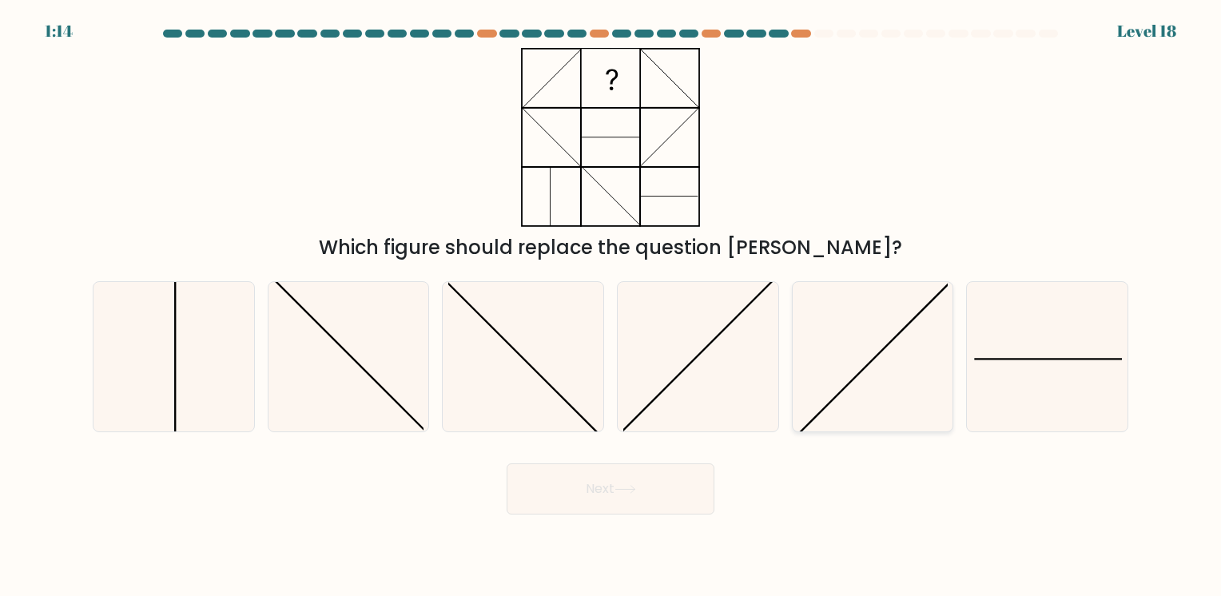
click at [873, 337] on icon at bounding box center [872, 356] width 149 height 149
click at [611, 306] on input "e." at bounding box center [611, 302] width 1 height 8
radio input "true"
click at [636, 481] on button "Next" at bounding box center [611, 488] width 208 height 51
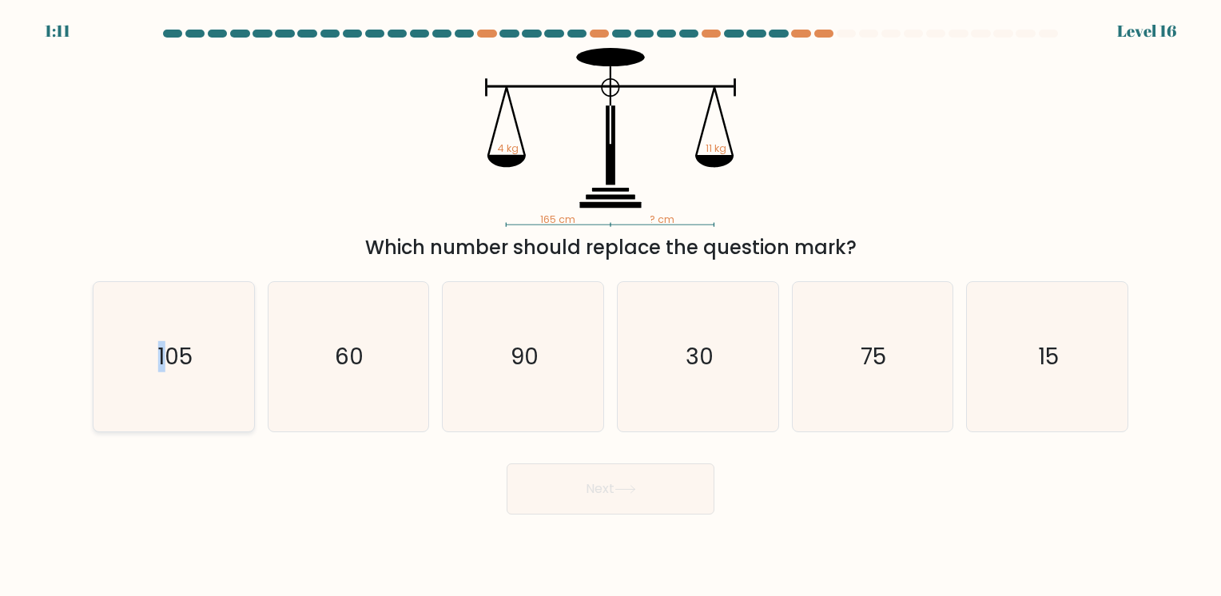
click at [161, 354] on text "105" at bounding box center [174, 356] width 35 height 31
click at [892, 469] on div "Next" at bounding box center [610, 482] width 1055 height 63
click at [160, 309] on icon "105" at bounding box center [173, 356] width 149 height 149
click at [611, 306] on input "a. 105" at bounding box center [611, 302] width 1 height 8
radio input "true"
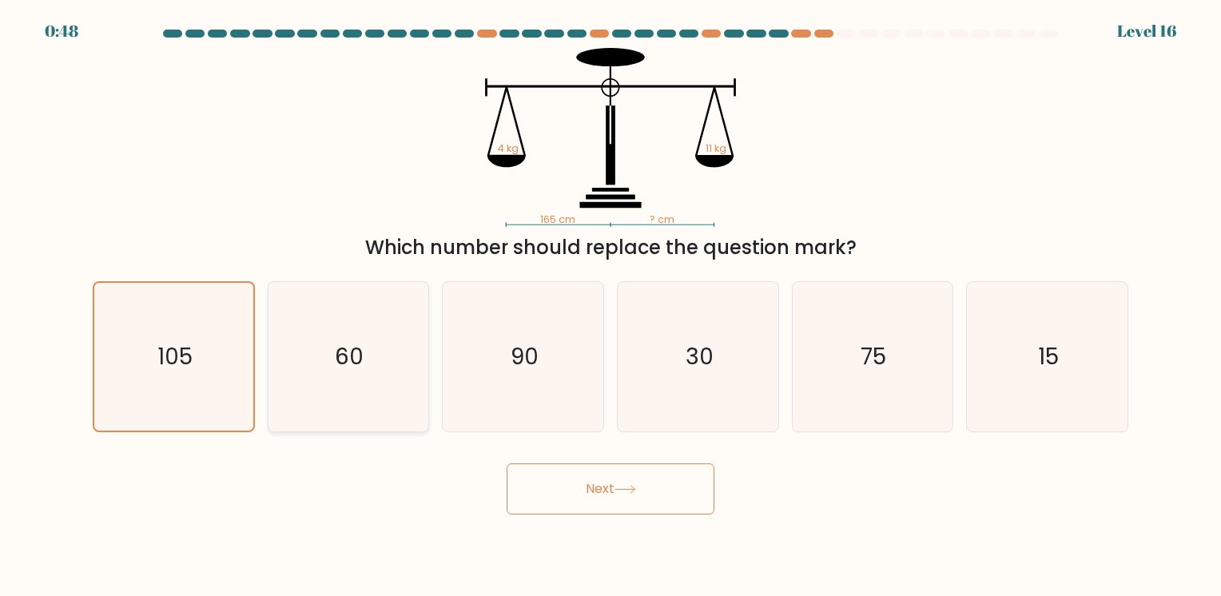
click at [332, 350] on icon "60" at bounding box center [347, 356] width 149 height 149
click at [611, 306] on input "b. 60" at bounding box center [611, 302] width 1 height 8
radio input "true"
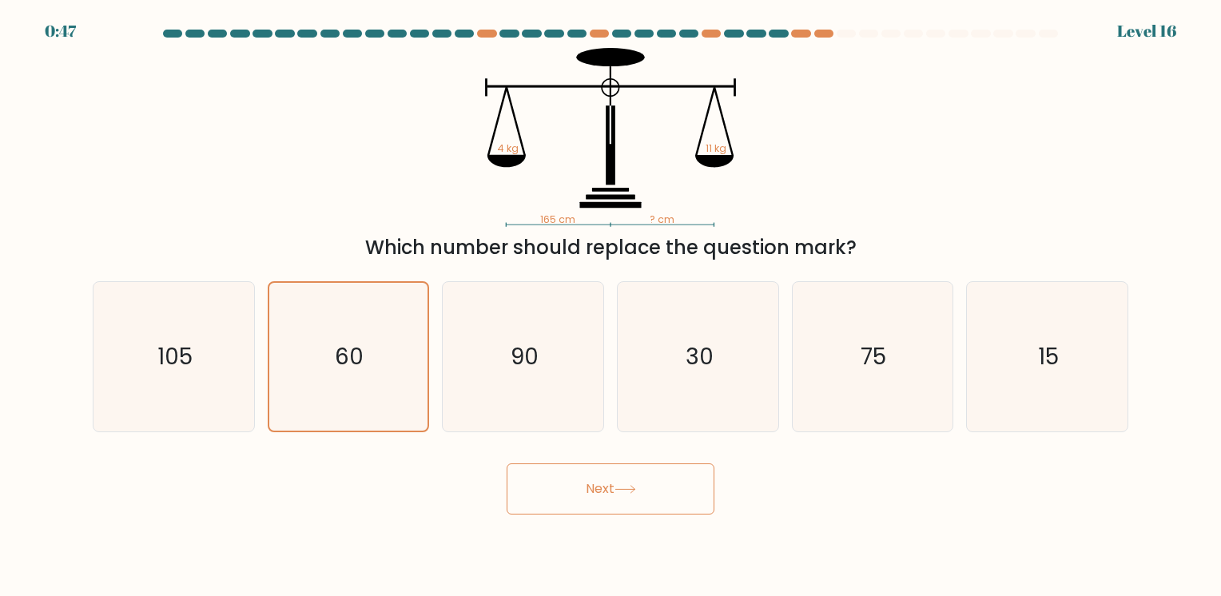
click at [655, 495] on button "Next" at bounding box center [611, 488] width 208 height 51
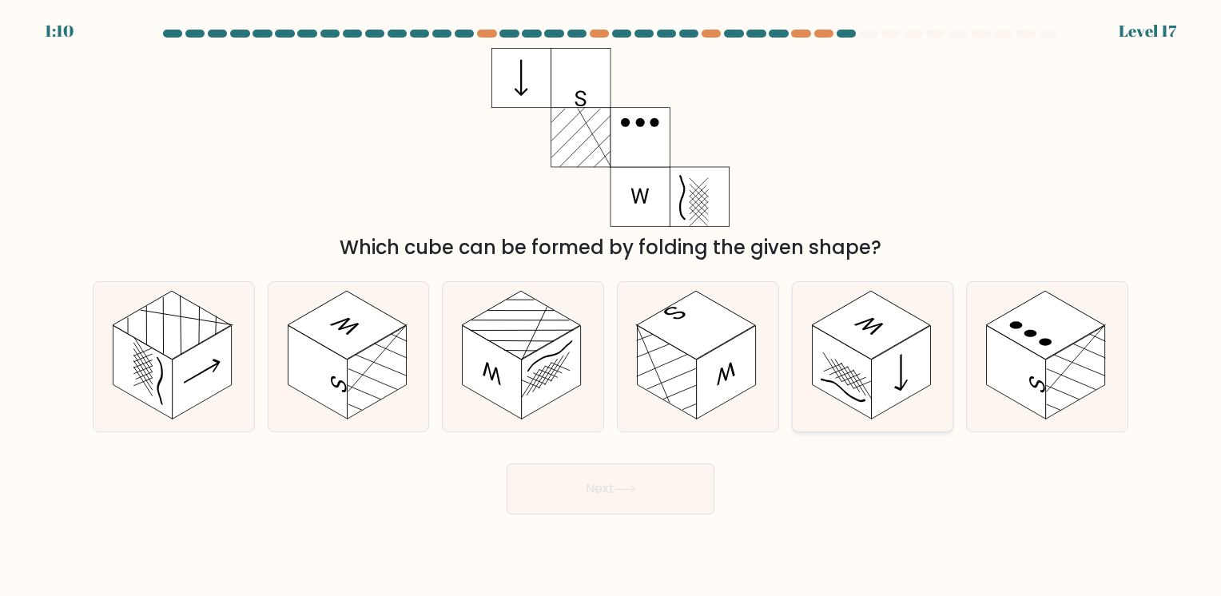
click at [901, 346] on rect at bounding box center [900, 372] width 59 height 93
click at [611, 306] on input "e." at bounding box center [611, 302] width 1 height 8
radio input "true"
click at [1057, 333] on rect at bounding box center [1045, 325] width 118 height 69
click at [611, 306] on input "f." at bounding box center [611, 302] width 1 height 8
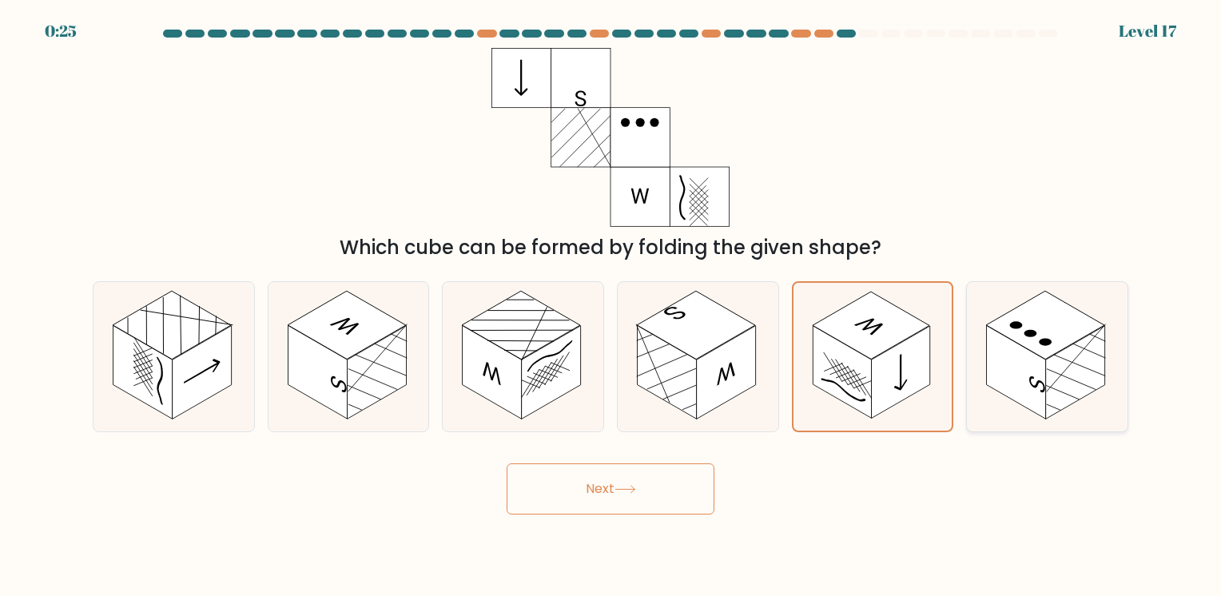
radio input "true"
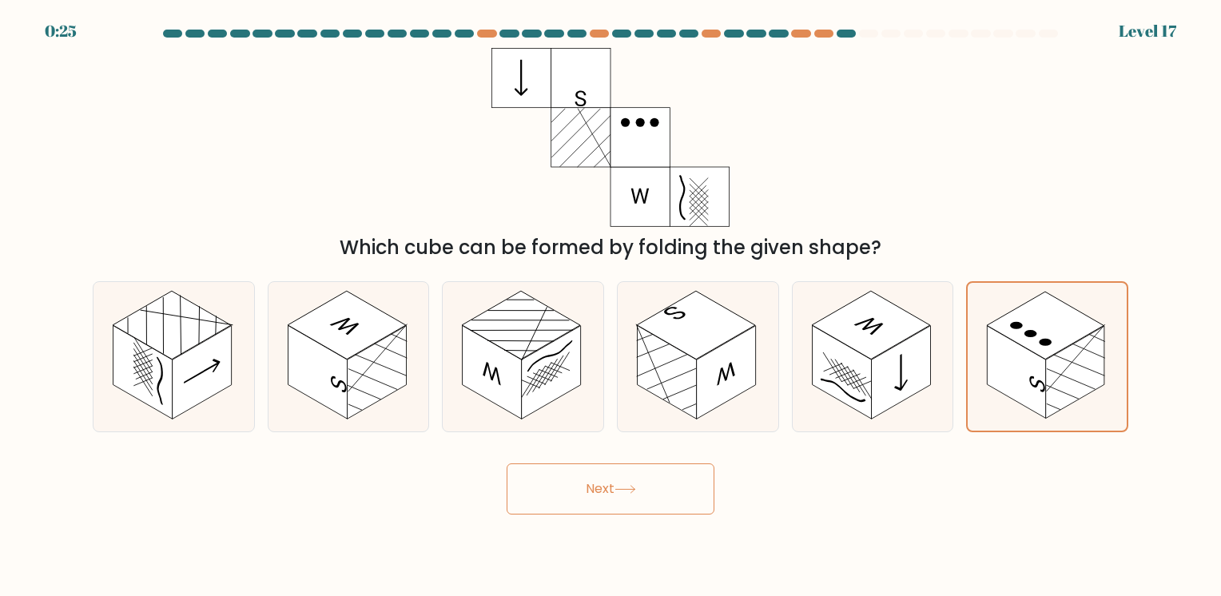
click at [643, 487] on button "Next" at bounding box center [611, 488] width 208 height 51
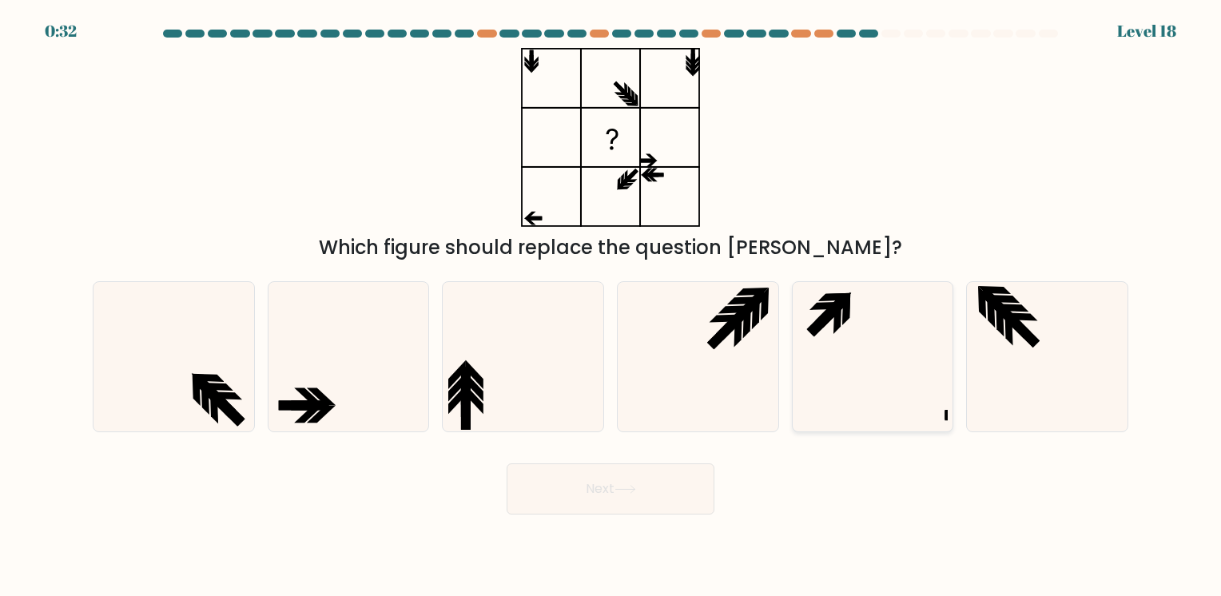
click at [864, 344] on icon at bounding box center [872, 356] width 149 height 149
click at [611, 306] on input "e." at bounding box center [611, 302] width 1 height 8
radio input "true"
click at [671, 487] on button "Next" at bounding box center [611, 488] width 208 height 51
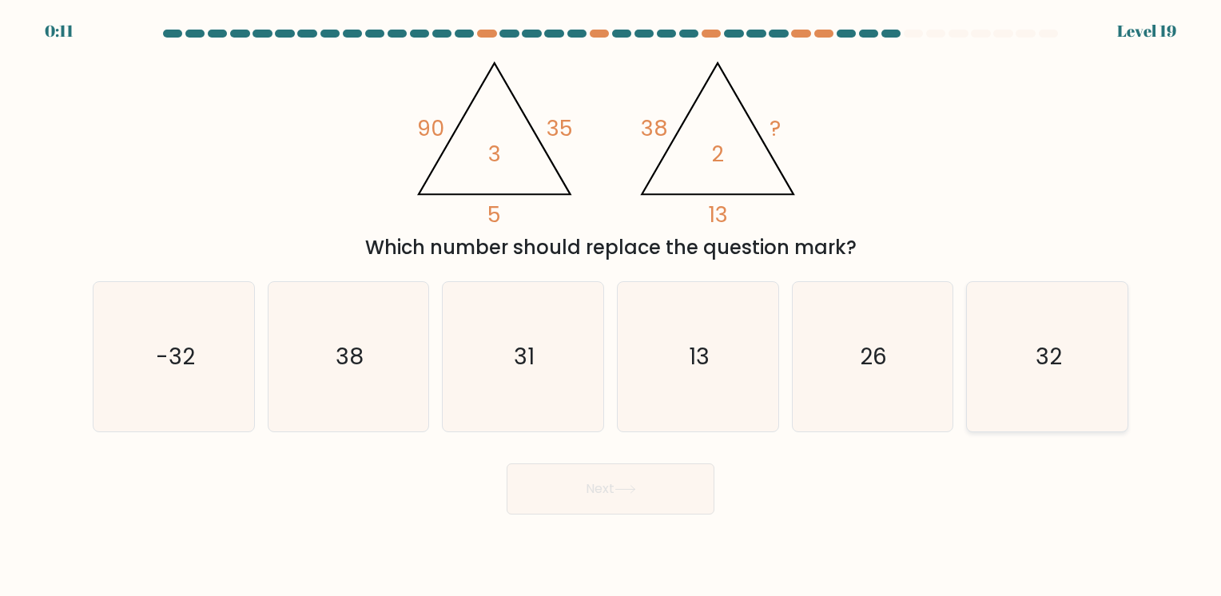
click at [1106, 362] on icon "32" at bounding box center [1047, 356] width 149 height 149
click at [611, 306] on input "f. 32" at bounding box center [611, 302] width 1 height 8
radio input "true"
click at [664, 485] on button "Next" at bounding box center [611, 488] width 208 height 51
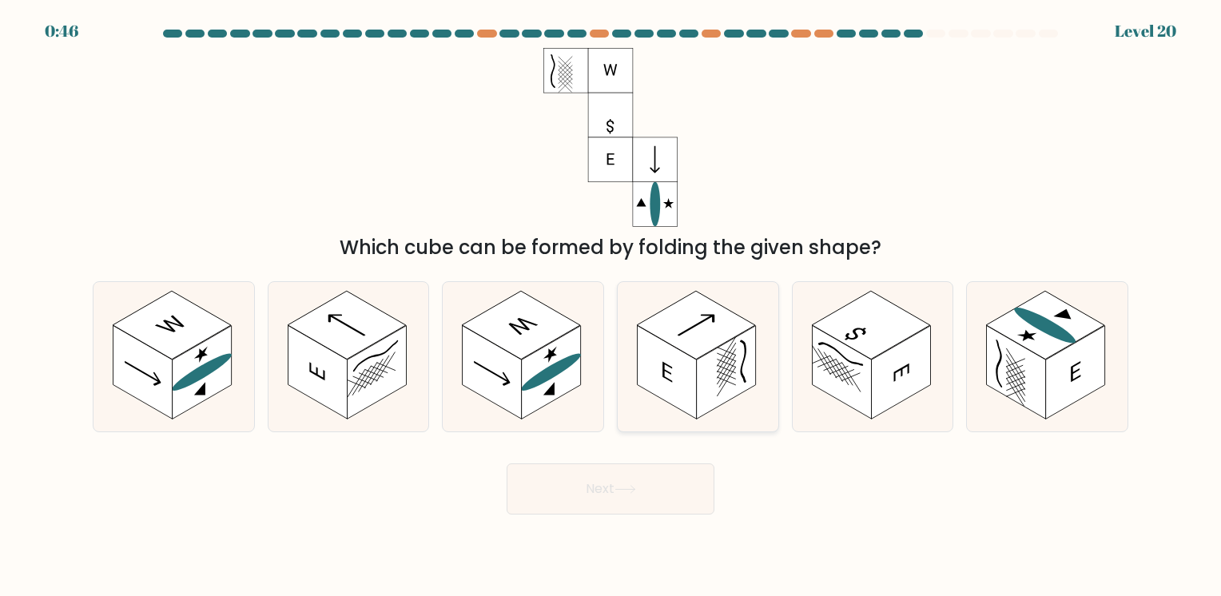
click at [647, 289] on icon at bounding box center [698, 356] width 161 height 149
click at [611, 298] on input "d." at bounding box center [611, 302] width 1 height 8
radio input "true"
click at [673, 503] on button "Next" at bounding box center [611, 488] width 208 height 51
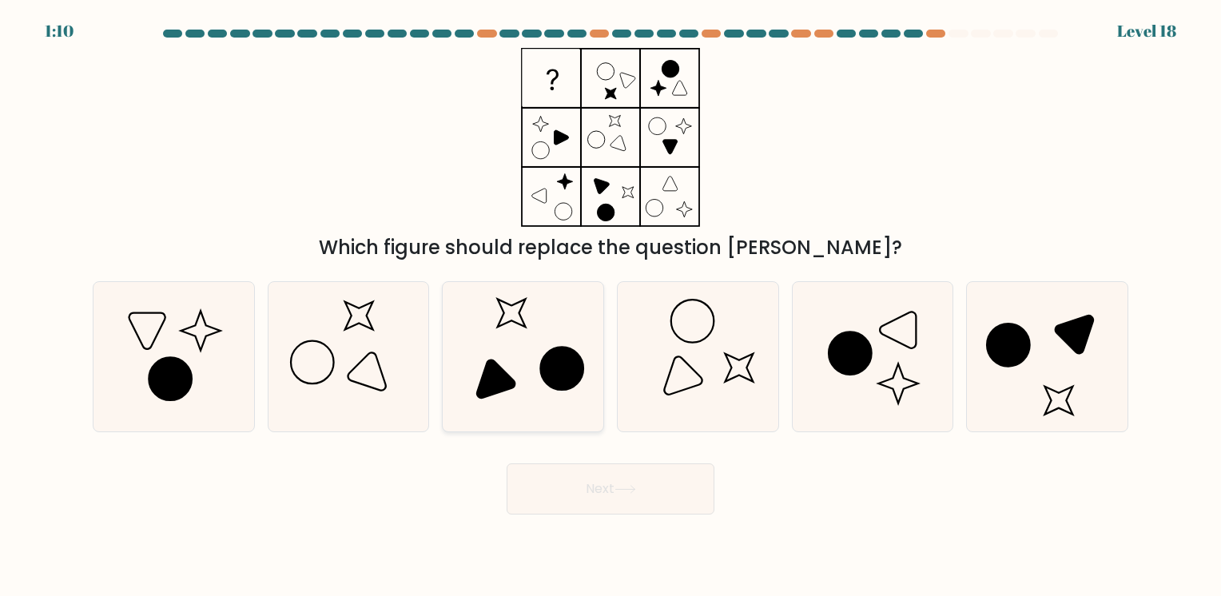
click at [582, 334] on icon at bounding box center [522, 356] width 149 height 149
click at [611, 306] on input "c." at bounding box center [611, 302] width 1 height 8
radio input "true"
click at [1031, 348] on icon at bounding box center [1047, 356] width 149 height 149
click at [611, 306] on input "f." at bounding box center [611, 302] width 1 height 8
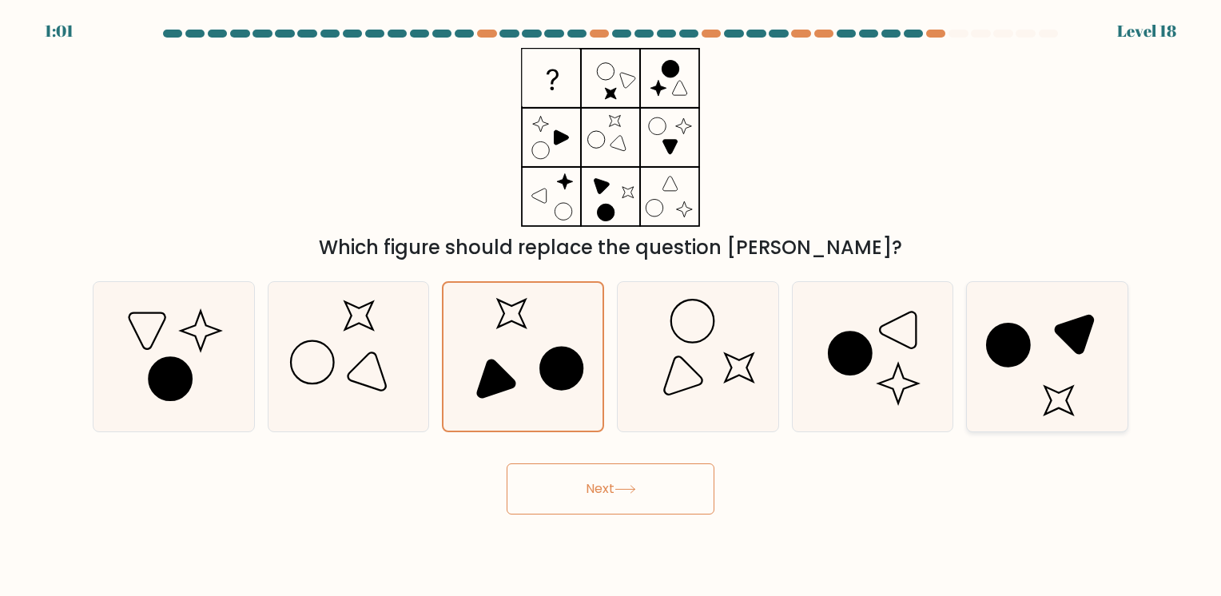
radio input "true"
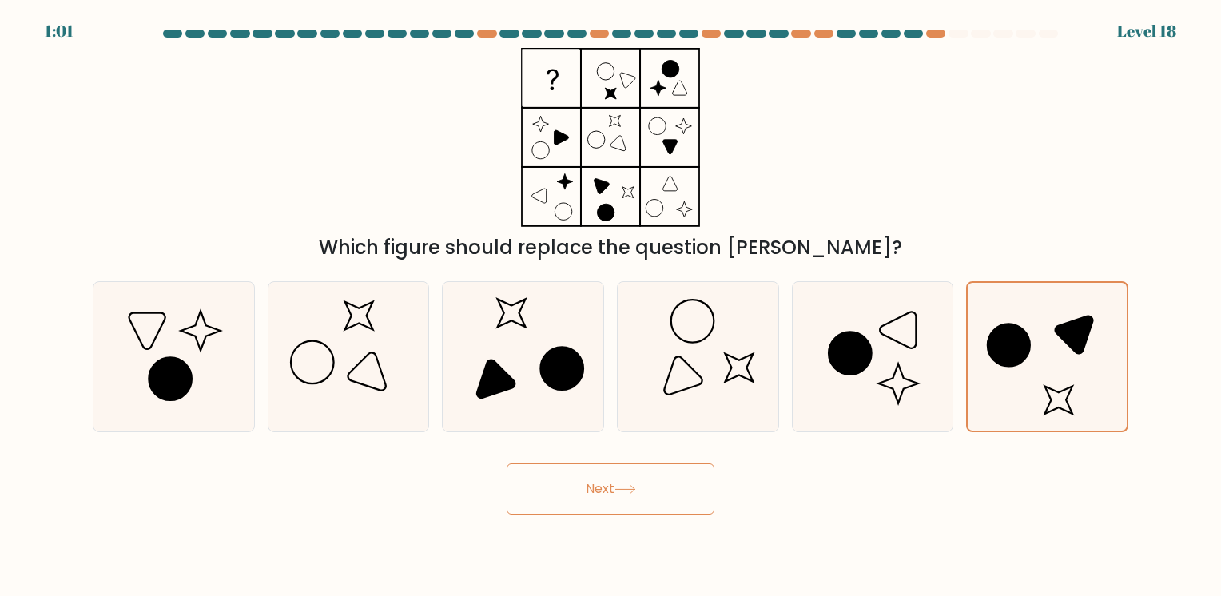
click at [690, 493] on button "Next" at bounding box center [611, 488] width 208 height 51
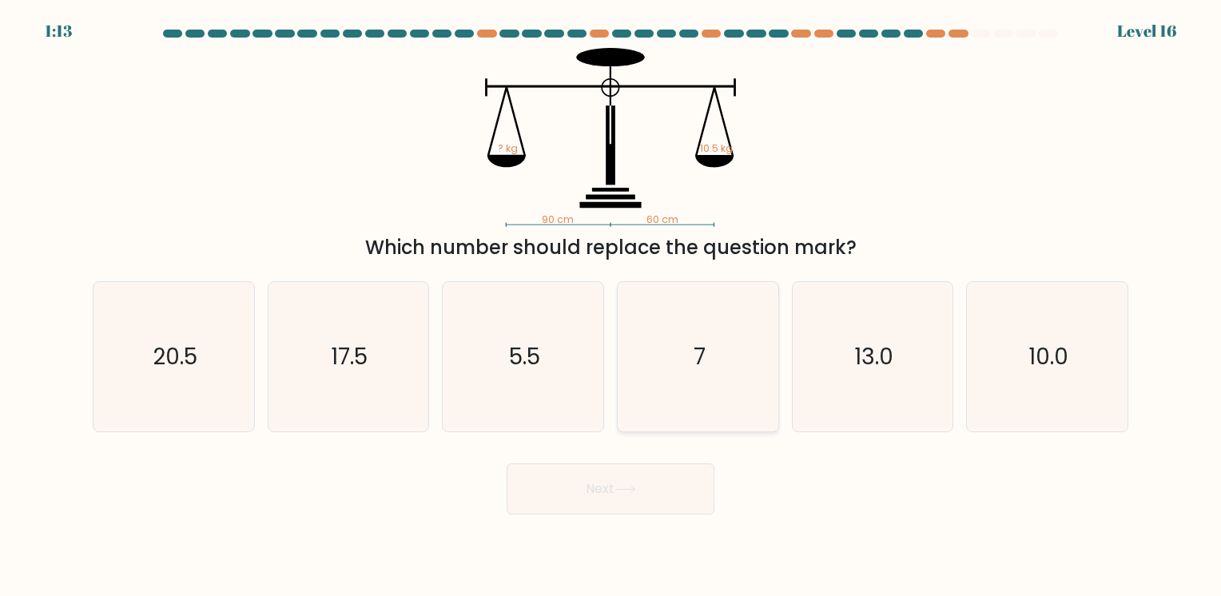
click at [672, 323] on icon "7" at bounding box center [697, 356] width 149 height 149
click at [611, 306] on input "d. 7" at bounding box center [611, 302] width 1 height 8
radio input "true"
click at [649, 491] on button "Next" at bounding box center [611, 488] width 208 height 51
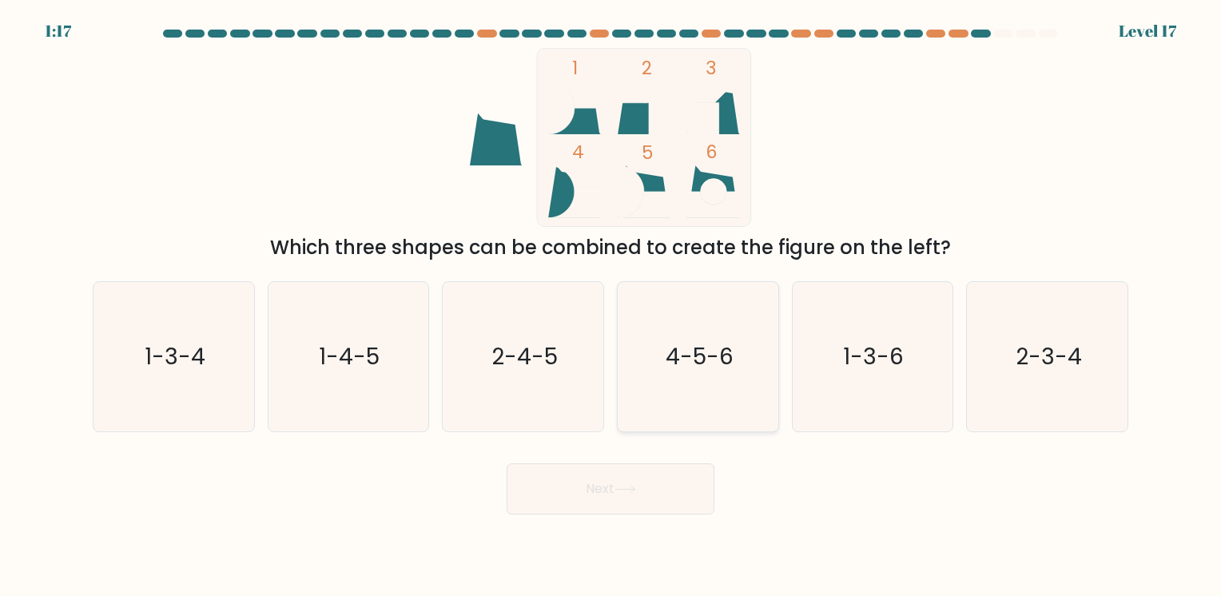
click at [754, 359] on icon "4-5-6" at bounding box center [697, 356] width 149 height 149
click at [611, 306] on input "d. 4-5-6" at bounding box center [611, 302] width 1 height 8
radio input "true"
click at [671, 486] on button "Next" at bounding box center [611, 488] width 208 height 51
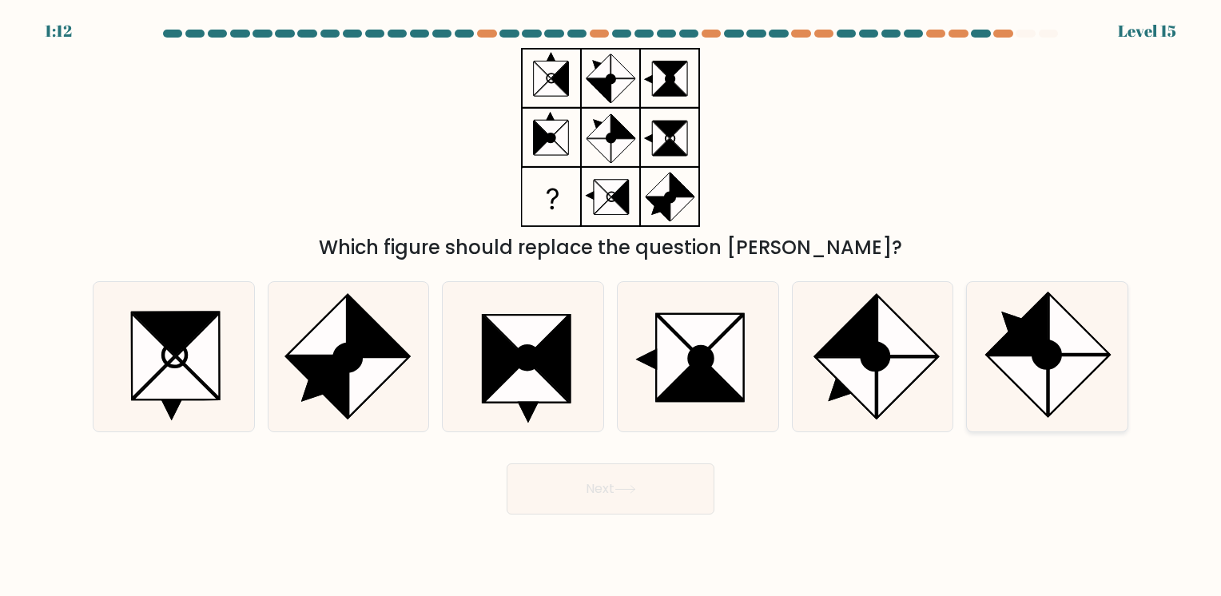
click at [1058, 368] on icon at bounding box center [1079, 386] width 60 height 60
click at [611, 306] on input "f." at bounding box center [611, 302] width 1 height 8
radio input "true"
click at [595, 503] on button "Next" at bounding box center [611, 488] width 208 height 51
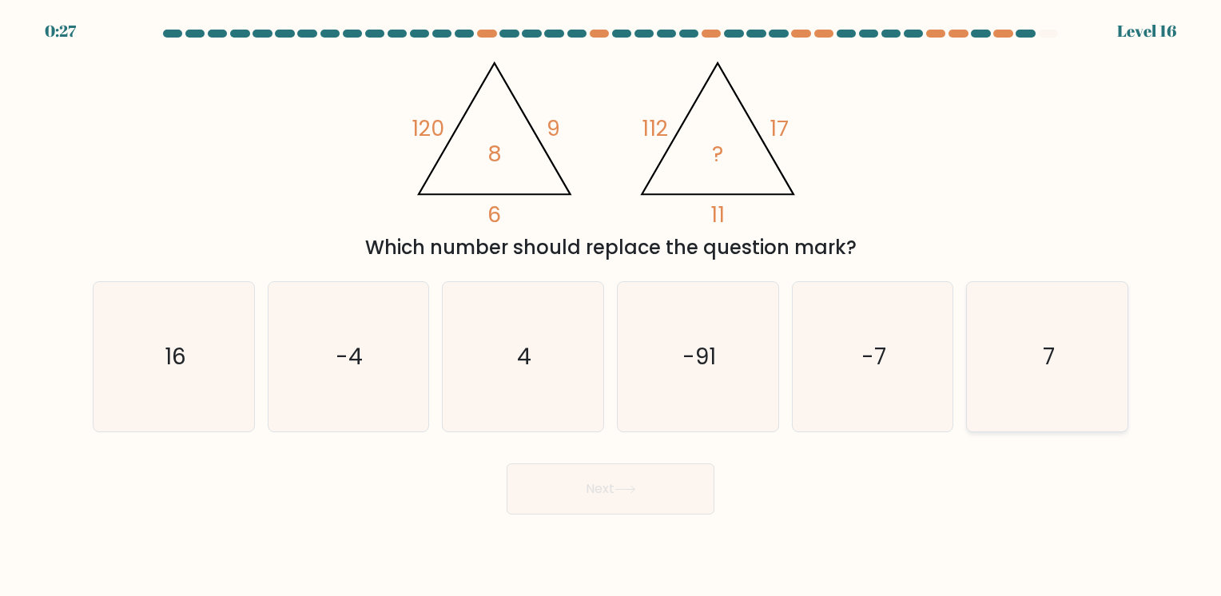
click at [1101, 347] on icon "7" at bounding box center [1047, 356] width 149 height 149
click at [611, 306] on input "f. 7" at bounding box center [611, 302] width 1 height 8
radio input "true"
click at [658, 512] on button "Next" at bounding box center [611, 488] width 208 height 51
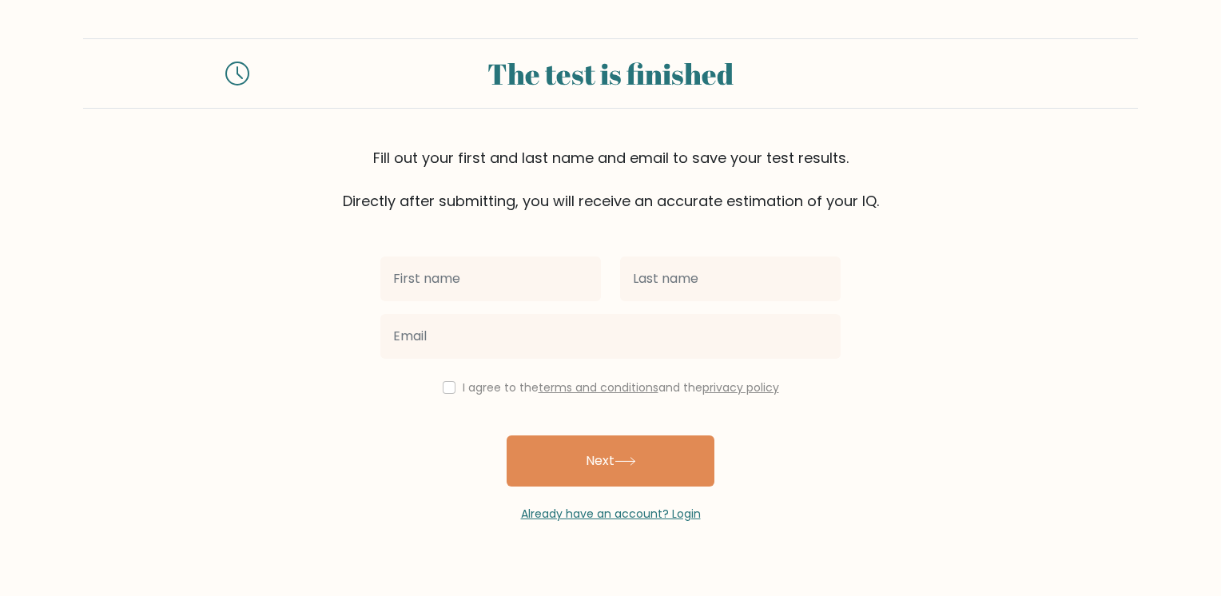
click at [512, 278] on input "text" at bounding box center [490, 279] width 221 height 45
type input "[PERSON_NAME]"
click at [443, 386] on input "checkbox" at bounding box center [449, 387] width 13 height 13
checkbox input "true"
click at [455, 360] on div at bounding box center [610, 337] width 479 height 58
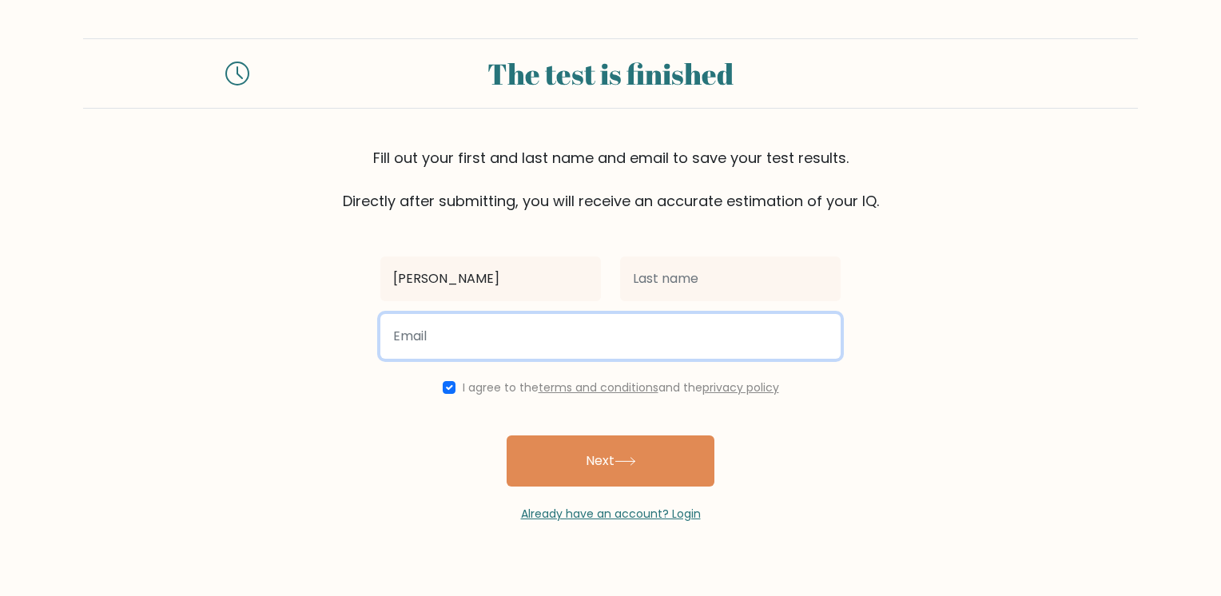
click at [467, 344] on input "email" at bounding box center [610, 336] width 460 height 45
click at [536, 332] on input "email" at bounding box center [610, 336] width 460 height 45
paste input "pguiibq474@tempemail.de"
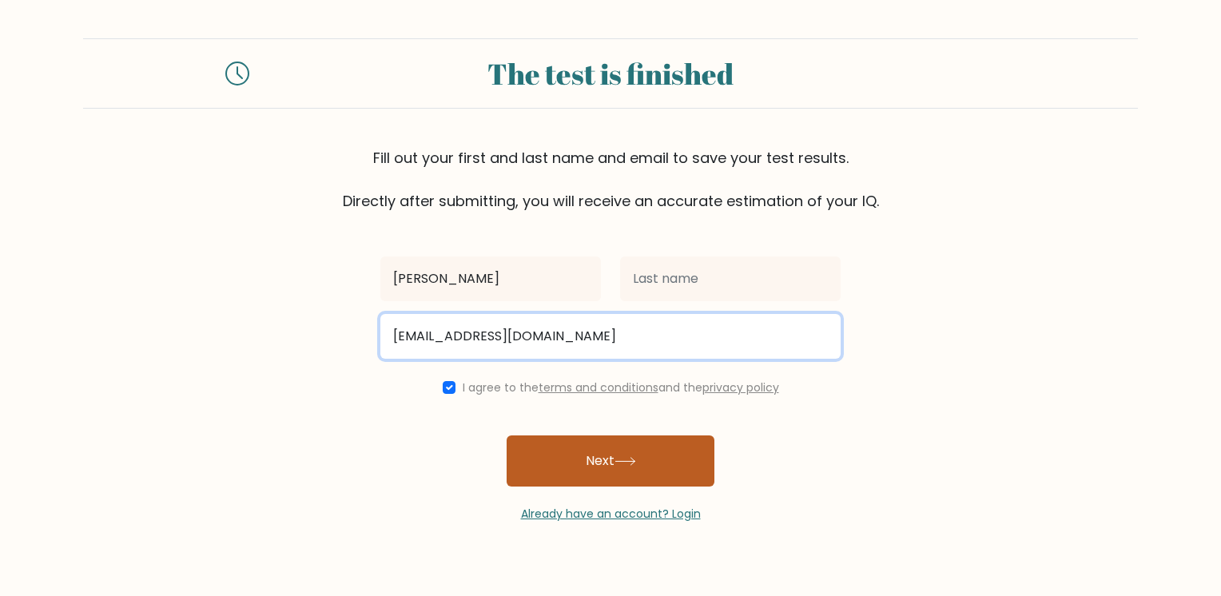
type input "pguiibq474@tempemail.de"
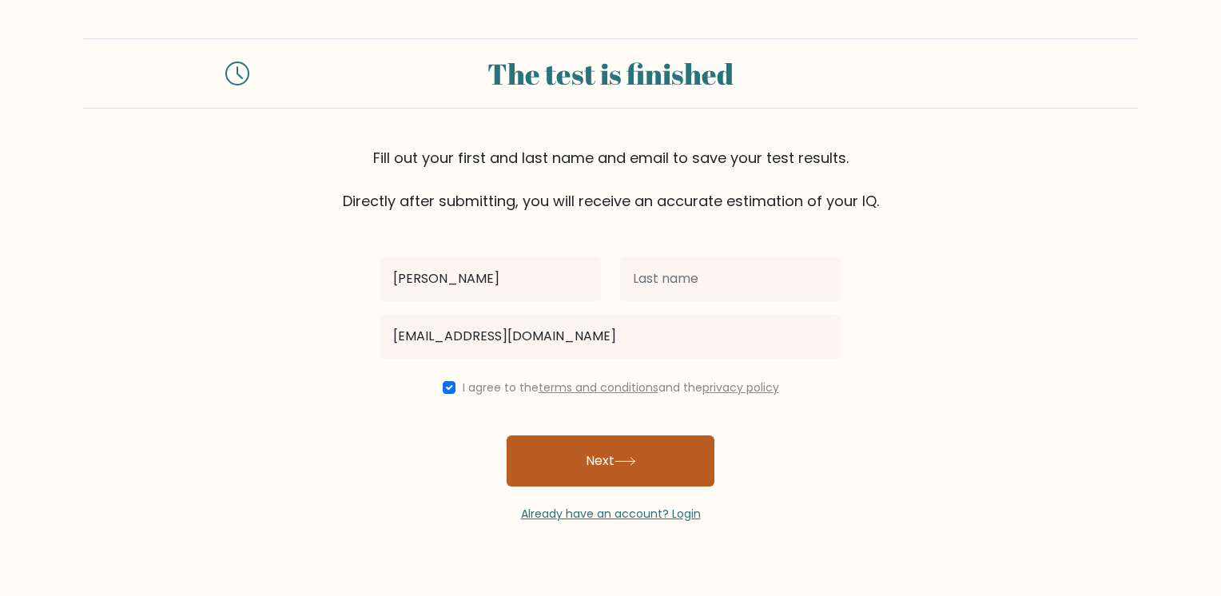
click at [655, 461] on button "Next" at bounding box center [611, 461] width 208 height 51
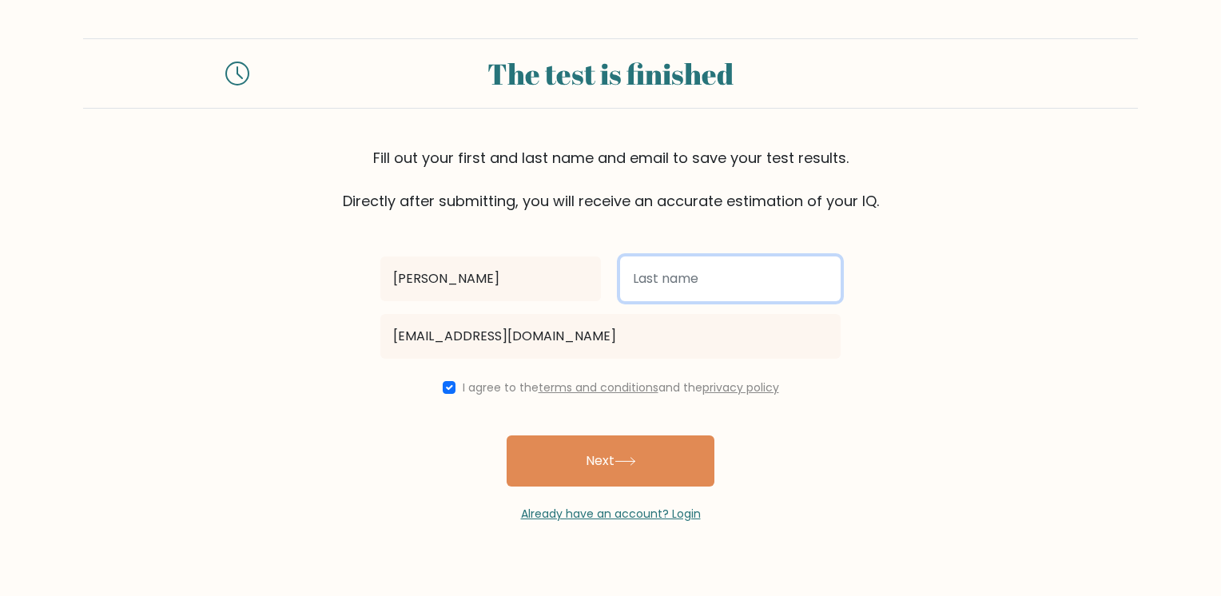
click at [713, 283] on input "text" at bounding box center [730, 279] width 221 height 45
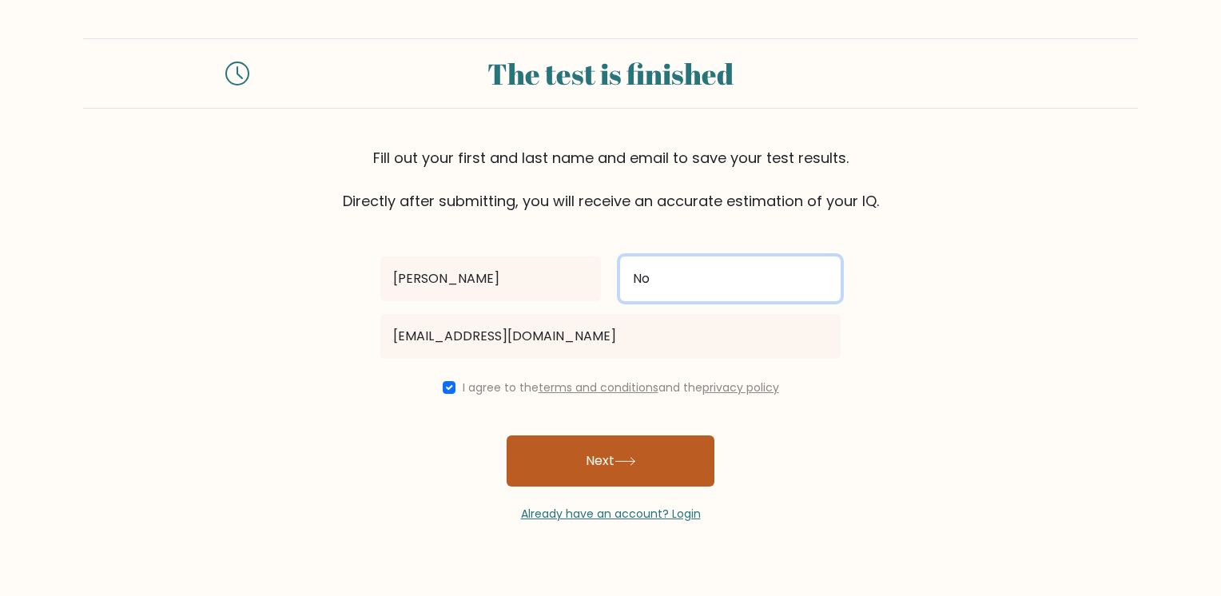
type input "No"
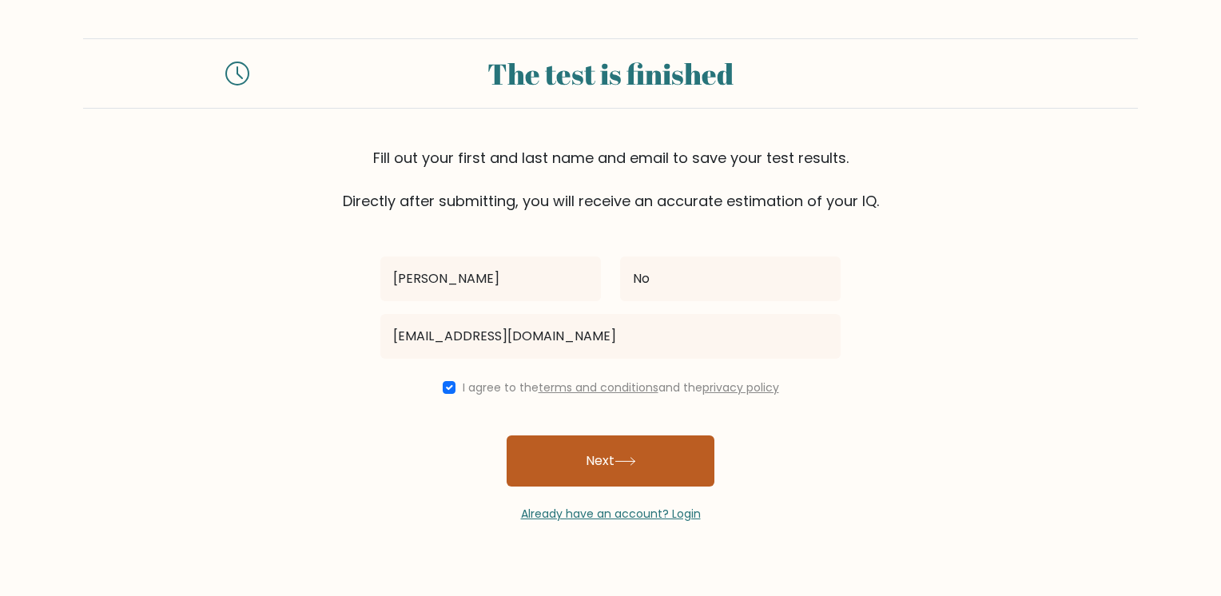
click at [674, 468] on button "Next" at bounding box center [611, 461] width 208 height 51
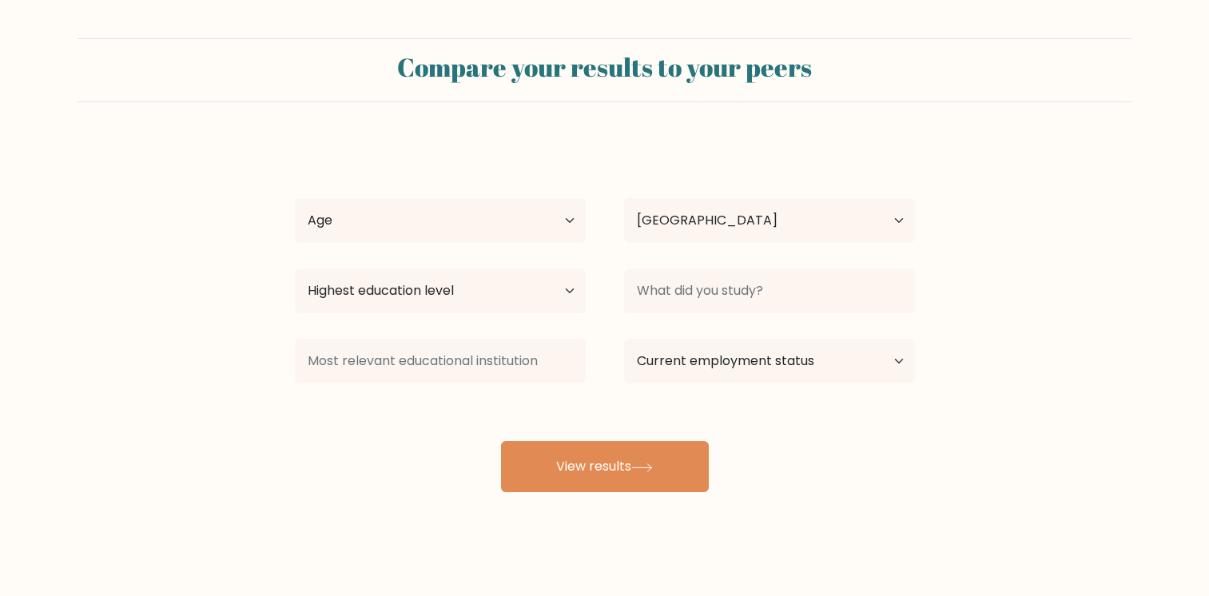
select select "DE"
click at [575, 202] on select "Age Under 18 years old 18-24 years old 25-34 years old 35-44 years old 45-54 ye…" at bounding box center [440, 220] width 291 height 45
select select "min_18"
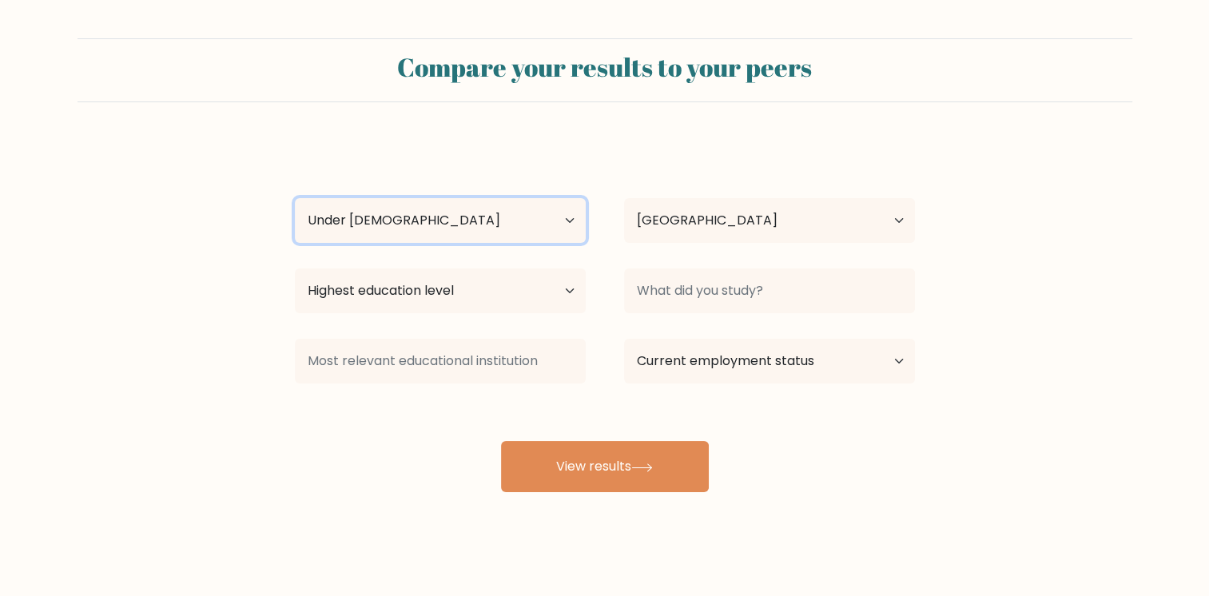
click at [295, 198] on select "Age Under 18 years old 18-24 years old 25-34 years old 35-44 years old 45-54 ye…" at bounding box center [440, 220] width 291 height 45
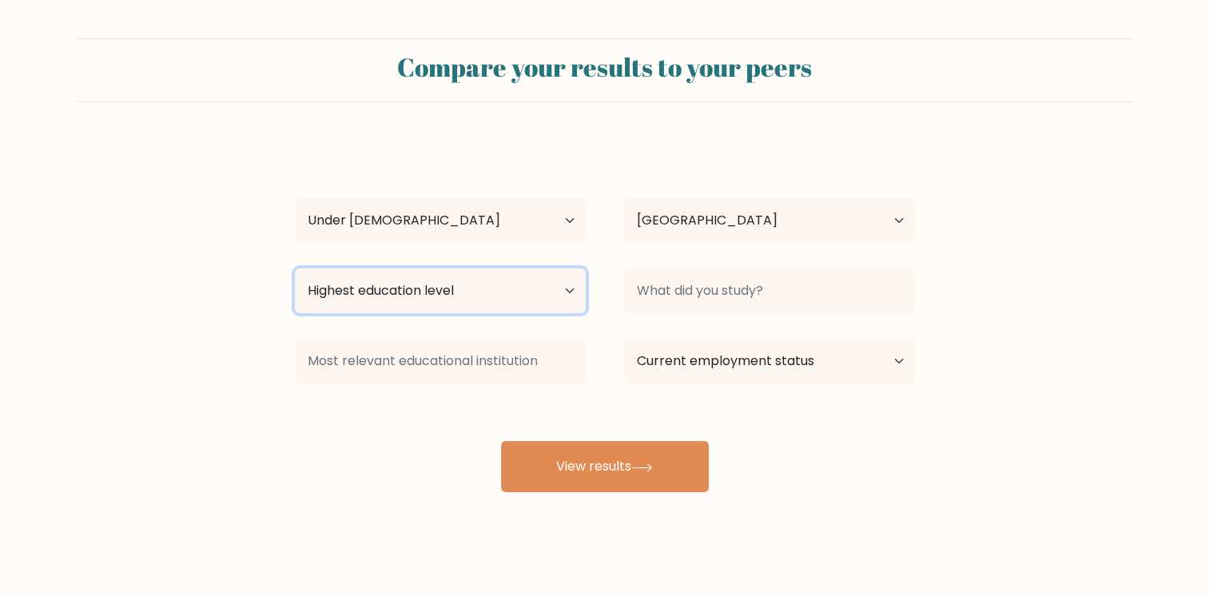
click at [562, 292] on select "Highest education level No schooling Primary Lower Secondary Upper Secondary Oc…" at bounding box center [440, 291] width 291 height 45
click at [547, 284] on select "Highest education level No schooling Primary Lower Secondary Upper Secondary Oc…" at bounding box center [440, 291] width 291 height 45
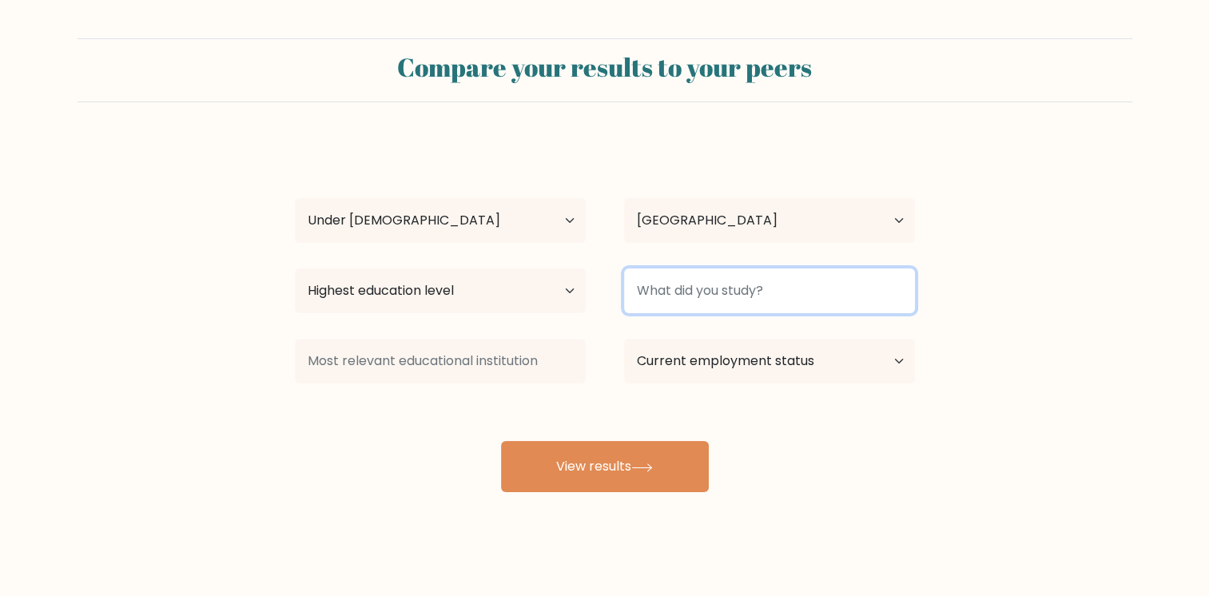
click at [860, 288] on input at bounding box center [769, 291] width 291 height 45
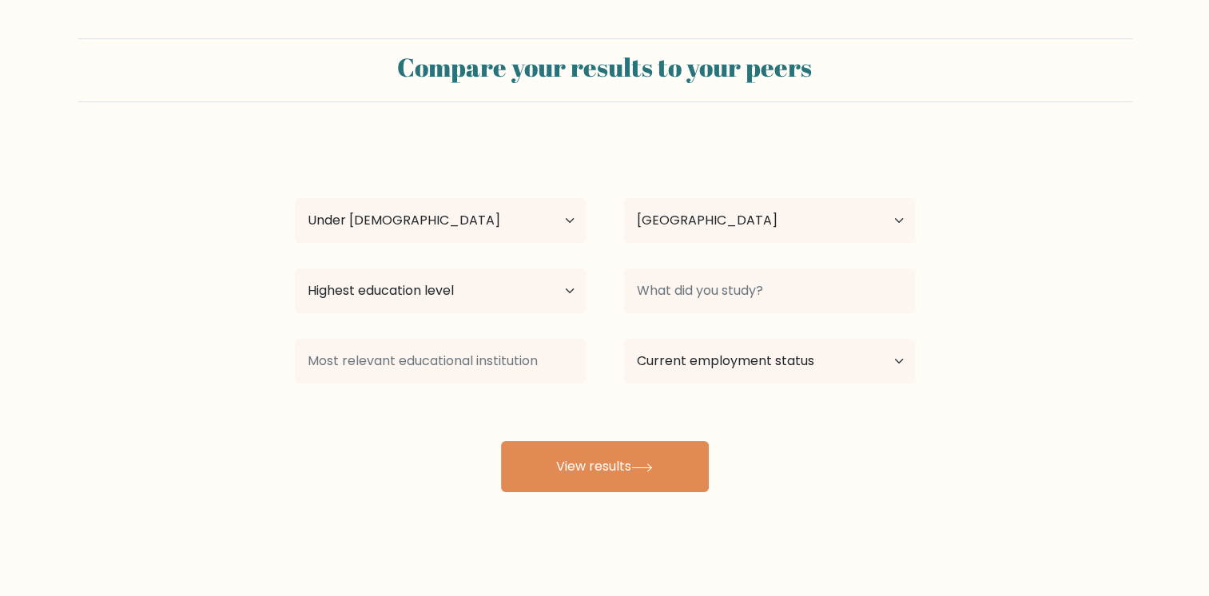
click at [1071, 268] on form "Compare your results to your peers Linda No Age Under 18 years old 18-24 years …" at bounding box center [604, 265] width 1209 height 454
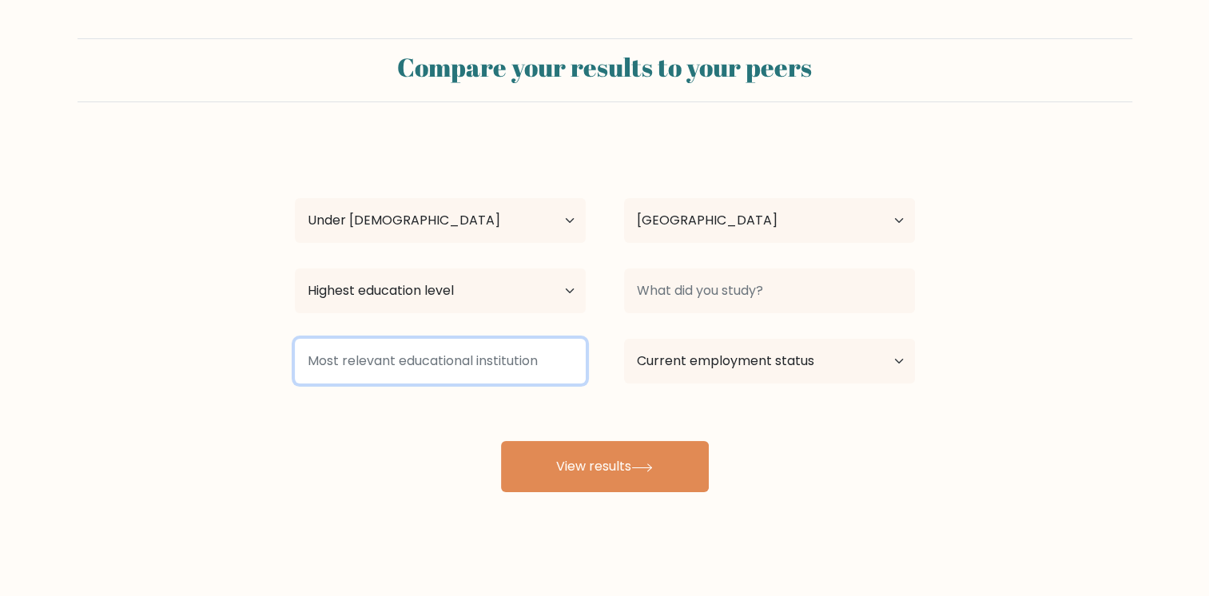
click at [570, 352] on input at bounding box center [440, 361] width 291 height 45
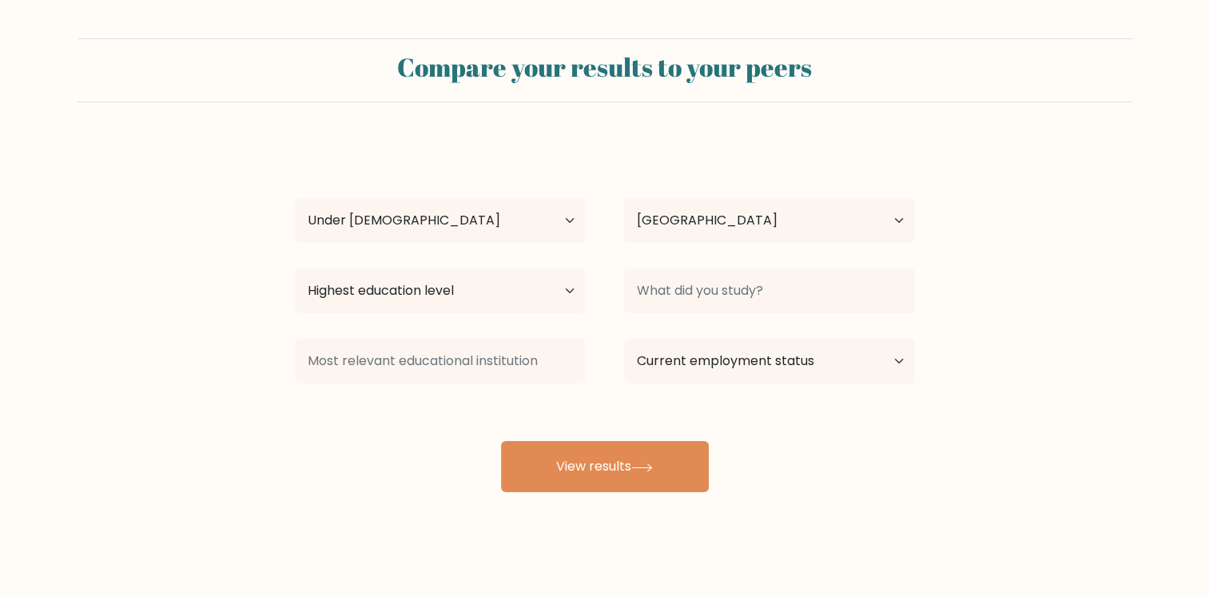
click at [1103, 330] on form "Compare your results to your peers Linda No Age Under 18 years old 18-24 years …" at bounding box center [604, 265] width 1209 height 454
click at [885, 353] on select "Current employment status Employed Student Retired Other / prefer not to answer" at bounding box center [769, 361] width 291 height 45
select select "student"
click at [624, 339] on select "Current employment status Employed Student Retired Other / prefer not to answer" at bounding box center [769, 361] width 291 height 45
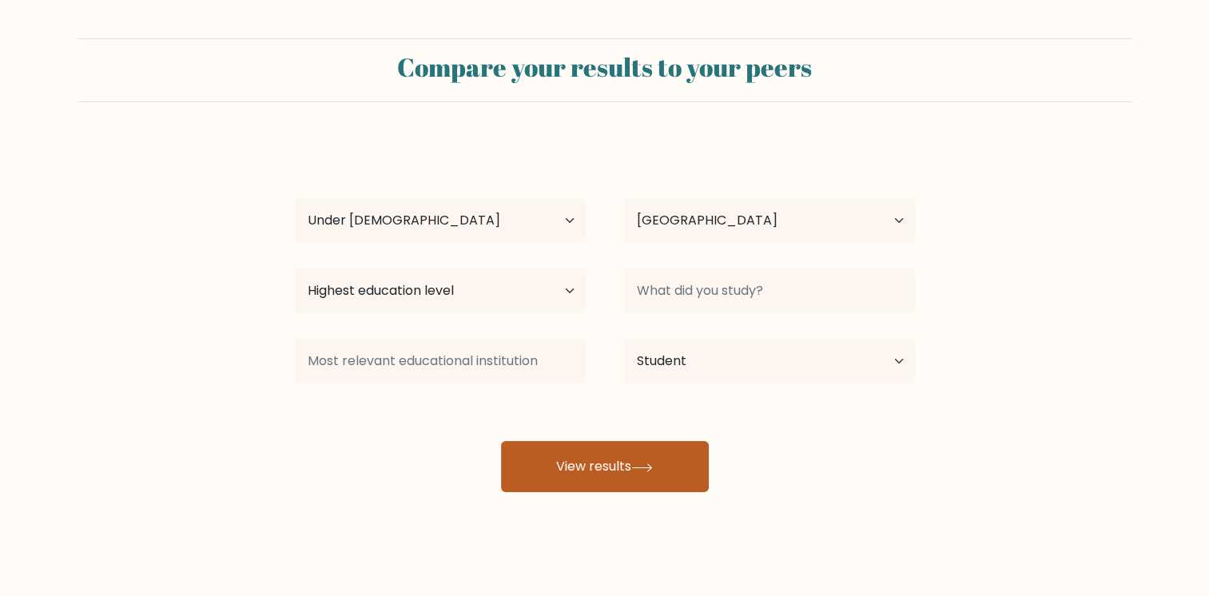
click at [670, 464] on button "View results" at bounding box center [605, 466] width 208 height 51
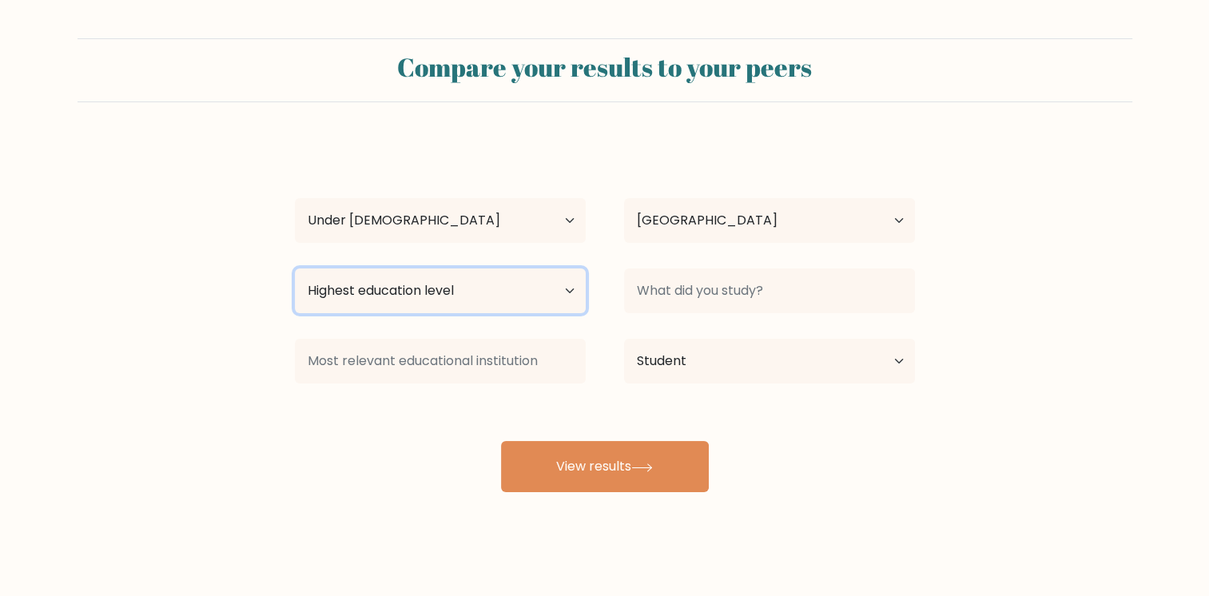
click at [568, 277] on select "Highest education level No schooling Primary Lower Secondary Upper Secondary Oc…" at bounding box center [440, 291] width 291 height 45
select select "upper_secondary"
click at [295, 269] on select "Highest education level No schooling Primary Lower Secondary Upper Secondary Oc…" at bounding box center [440, 291] width 291 height 45
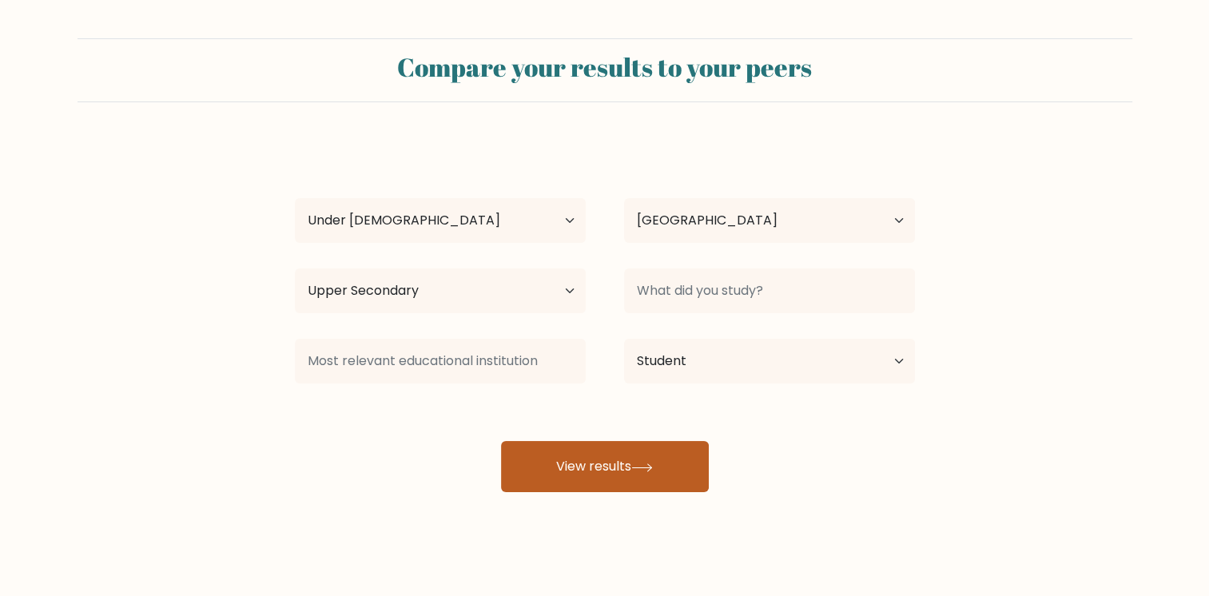
click at [679, 463] on button "View results" at bounding box center [605, 466] width 208 height 51
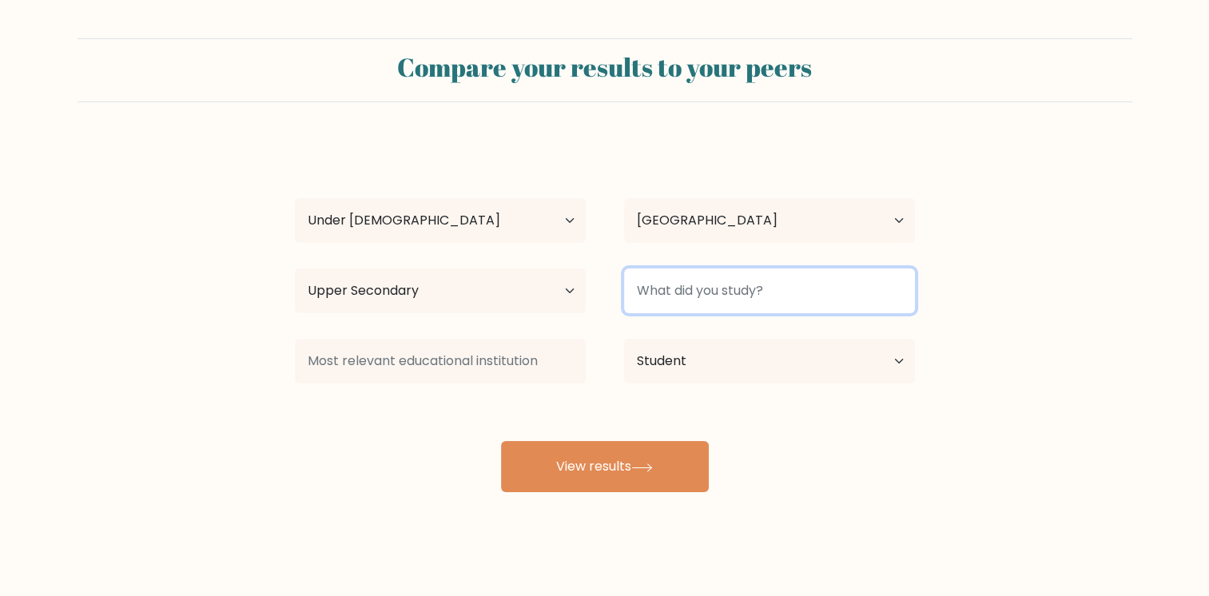
click at [710, 286] on input at bounding box center [769, 291] width 291 height 45
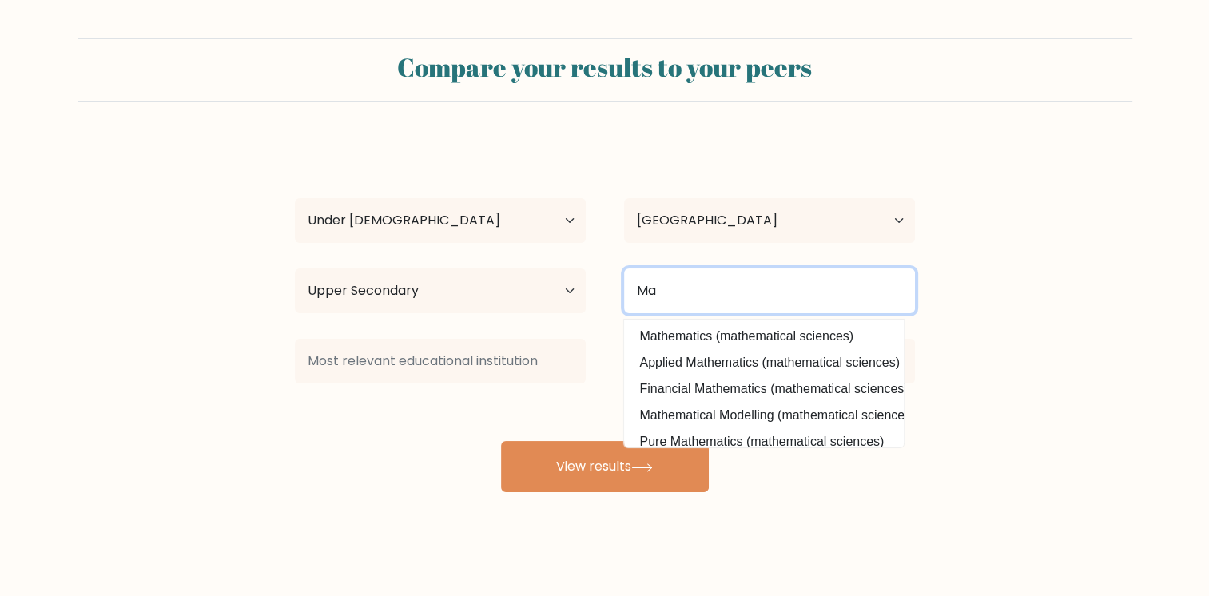
type input "M"
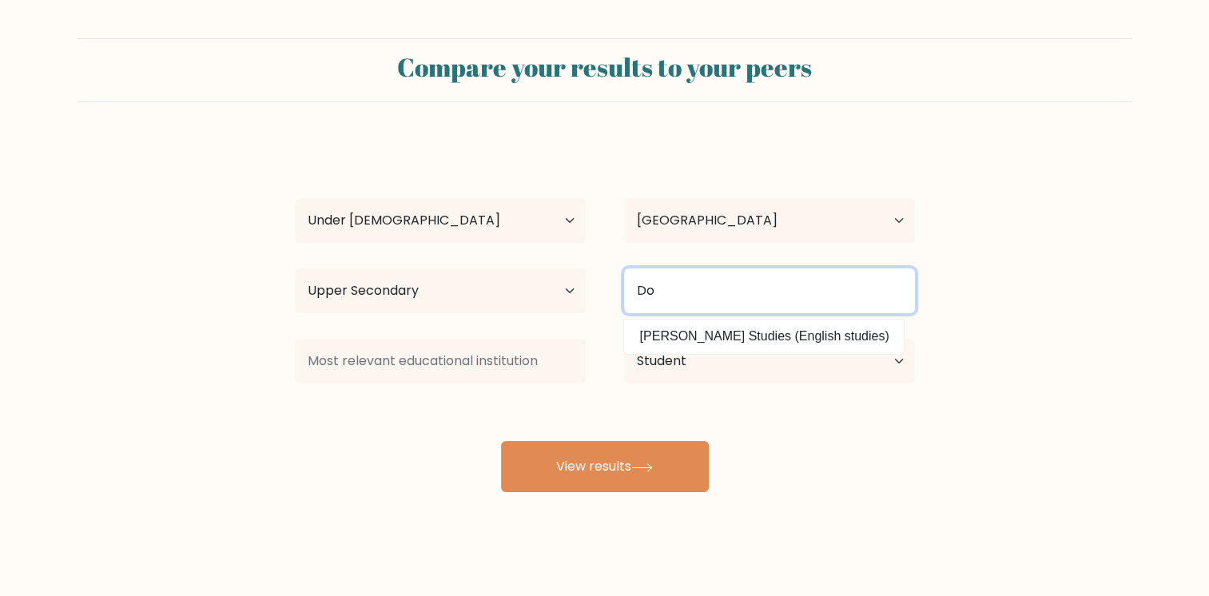
type input "D"
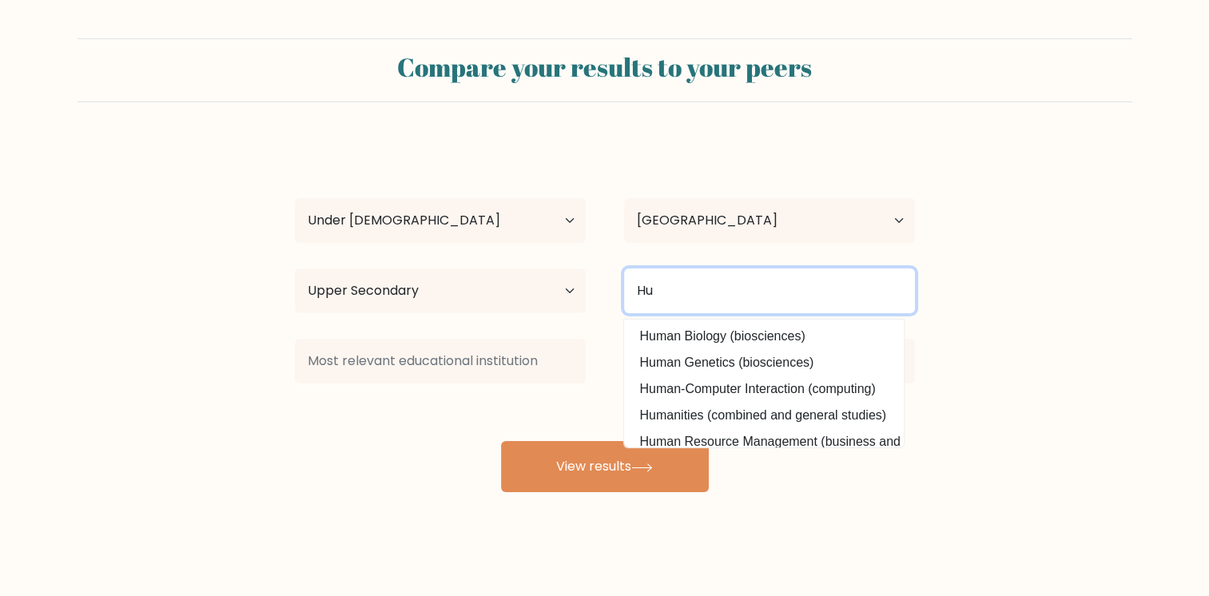
type input "H"
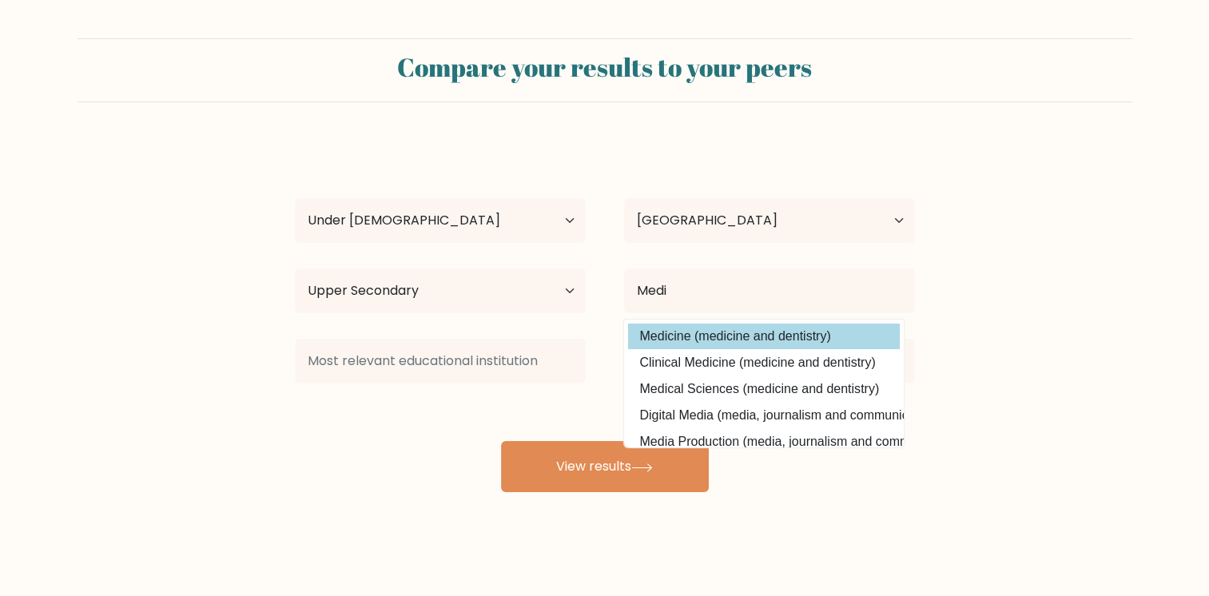
click at [749, 340] on option "Medicine (medicine and dentistry)" at bounding box center [764, 337] width 272 height 26
type input "Medicine"
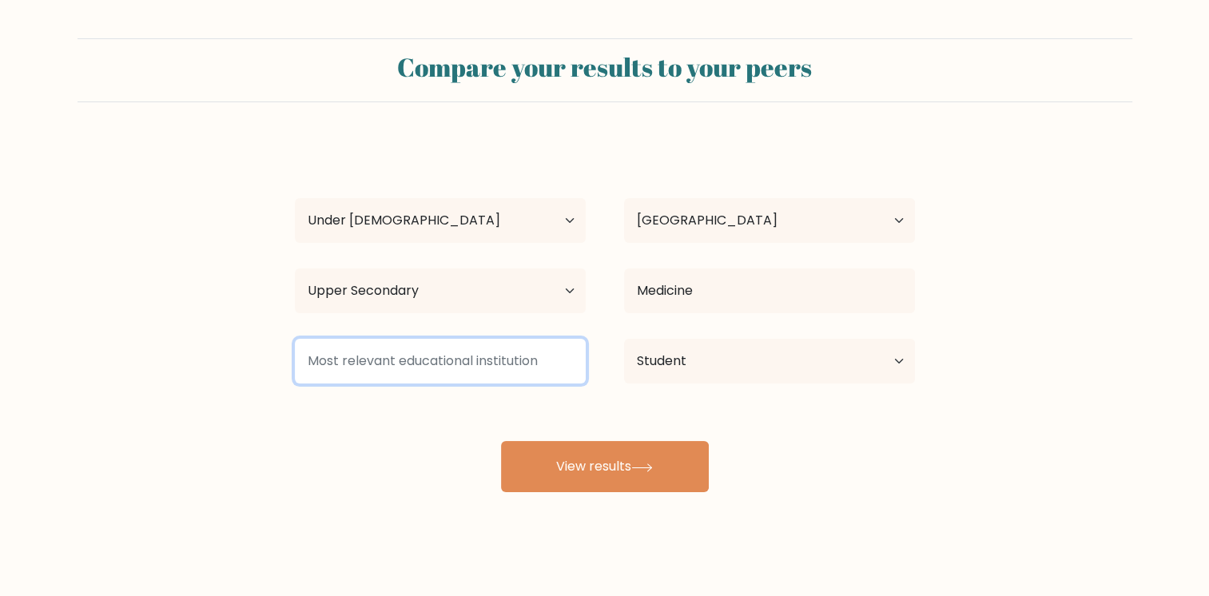
click at [421, 369] on input at bounding box center [440, 361] width 291 height 45
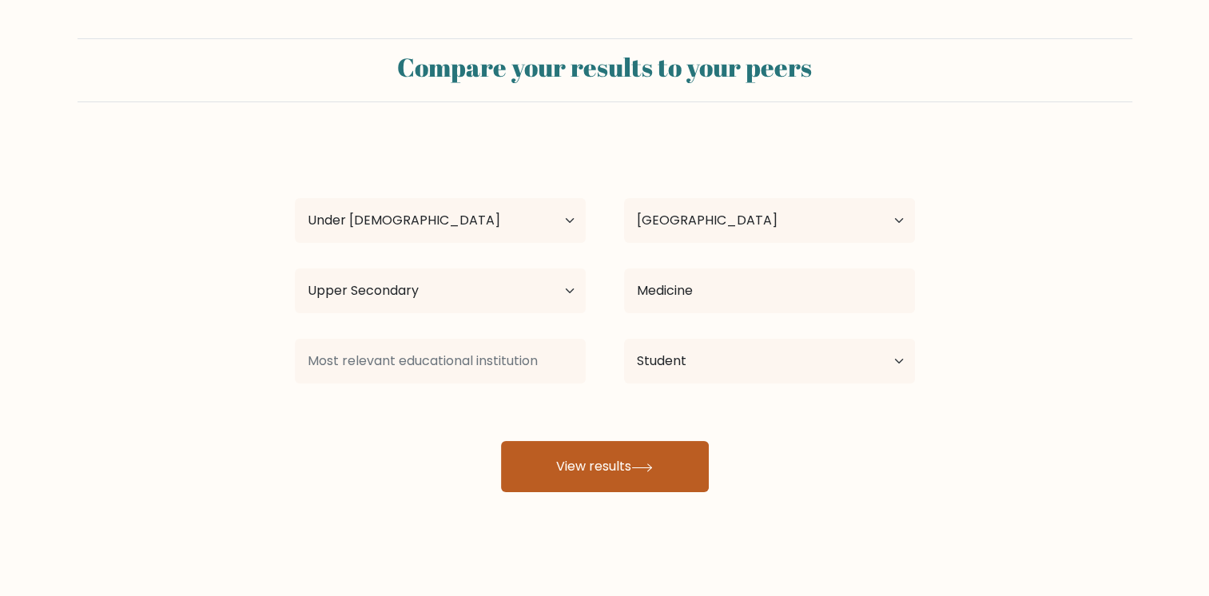
click at [567, 455] on button "View results" at bounding box center [605, 466] width 208 height 51
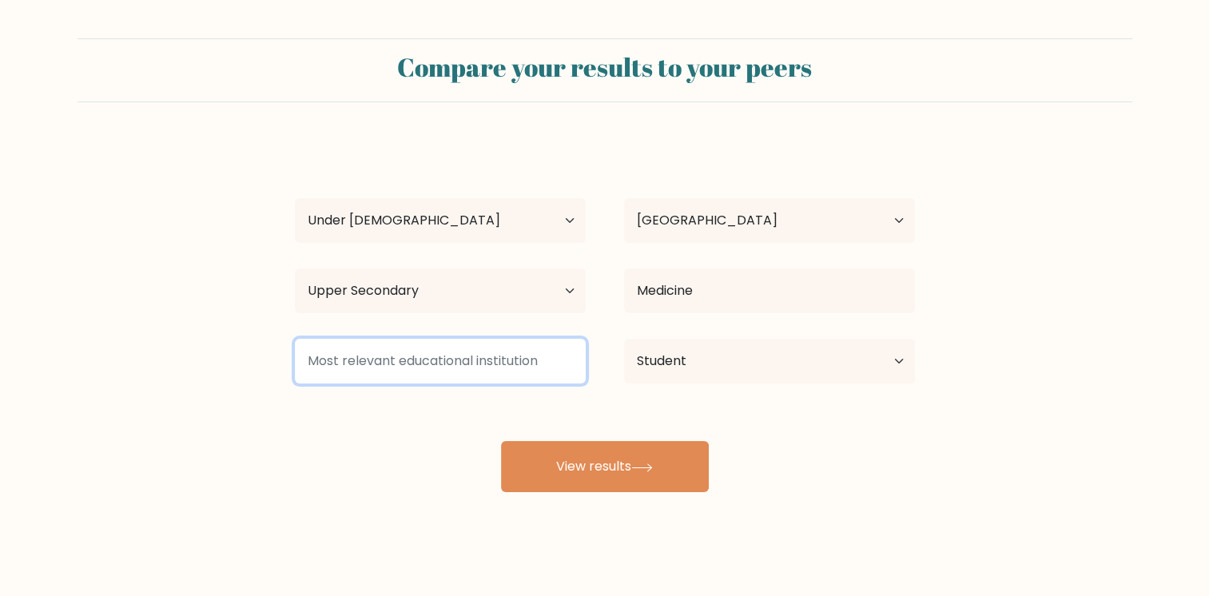
click at [488, 363] on input at bounding box center [440, 361] width 291 height 45
click at [575, 363] on input at bounding box center [440, 361] width 291 height 45
click at [543, 366] on input at bounding box center [440, 361] width 291 height 45
click at [490, 360] on input at bounding box center [440, 361] width 291 height 45
type input "H"
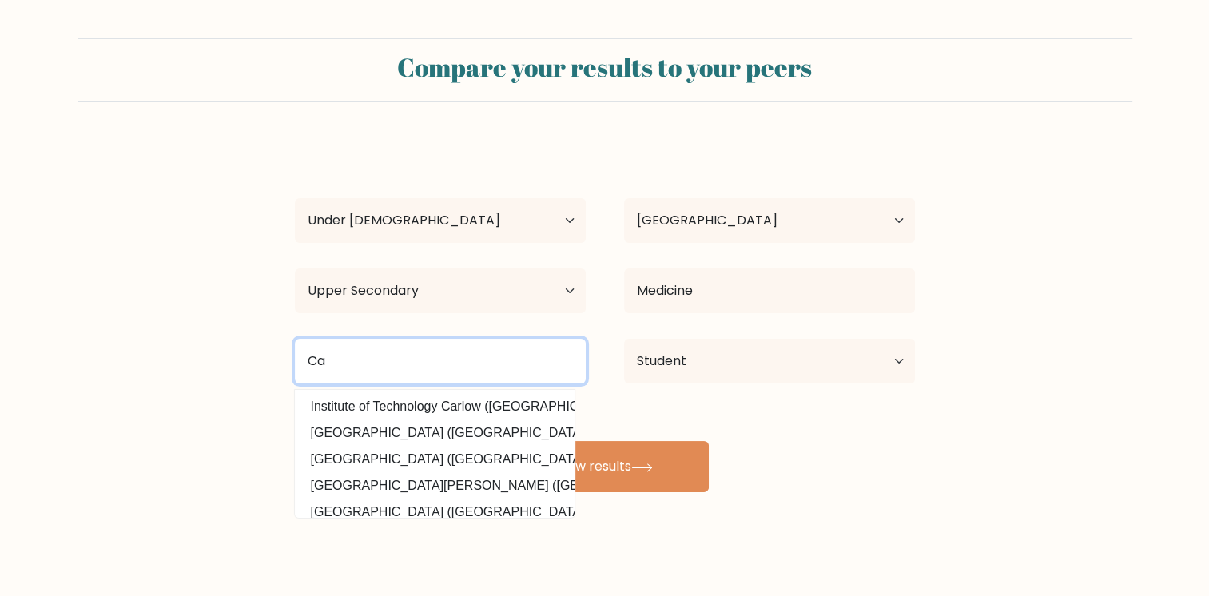
type input "C"
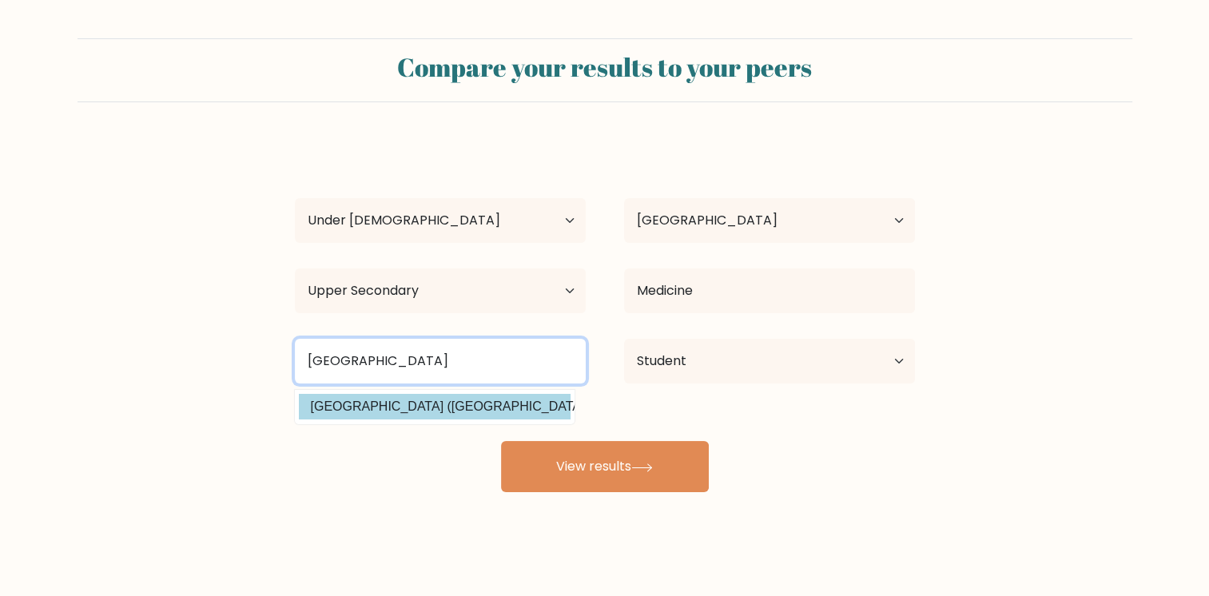
type input "Harvard"
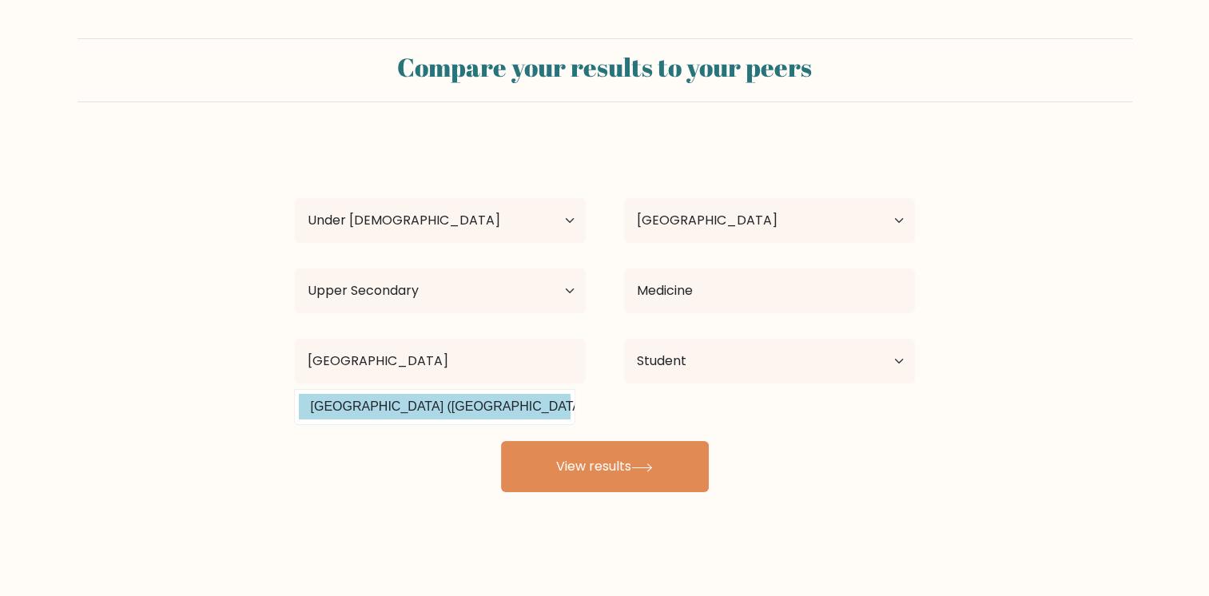
click at [503, 404] on div "Linda No Age Under 18 years old 18-24 years old 25-34 years old 35-44 years old…" at bounding box center [604, 317] width 639 height 352
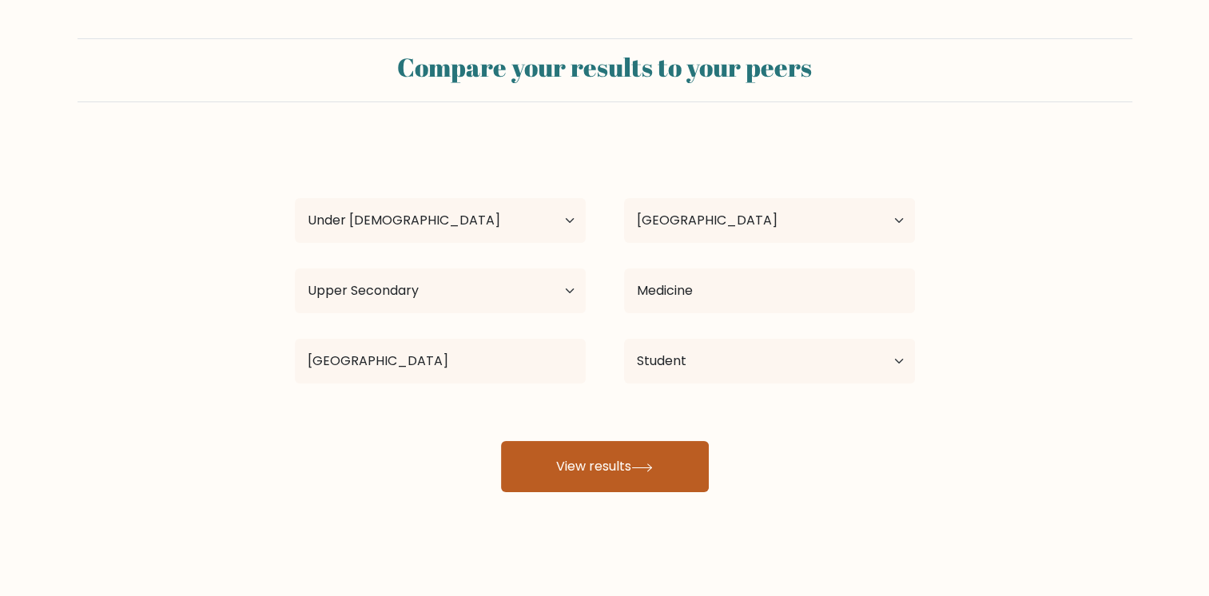
click at [682, 461] on button "View results" at bounding box center [605, 466] width 208 height 51
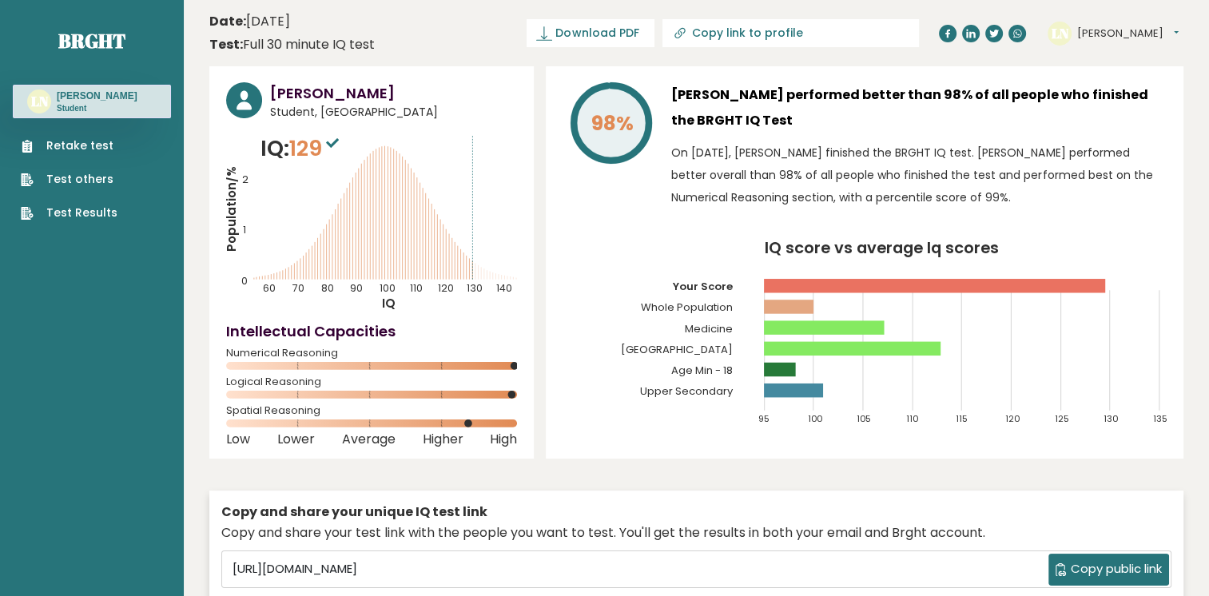
click at [820, 366] on icon "IQ score vs average Iq scores 95 100 105 110 115 120 125 130 135 Your Score Who…" at bounding box center [865, 340] width 604 height 199
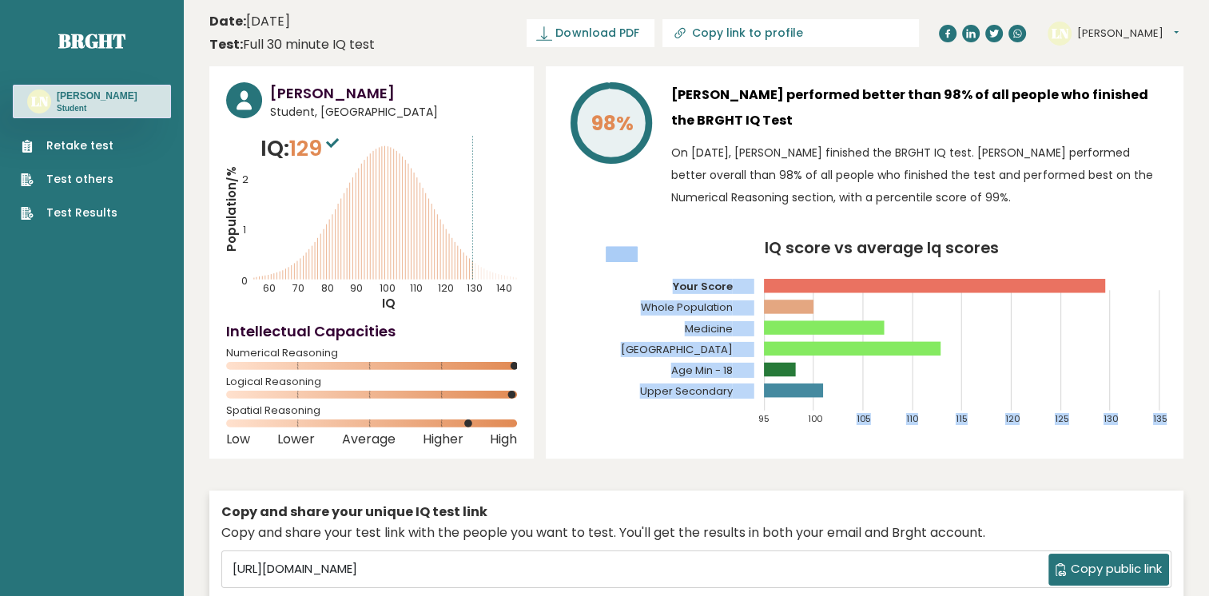
drag, startPoint x: 821, startPoint y: 389, endPoint x: 822, endPoint y: 405, distance: 16.0
click at [822, 405] on icon "IQ score vs average Iq scores 95 100 105 110 115 120 125 130 135 Your Score Who…" at bounding box center [865, 340] width 604 height 199
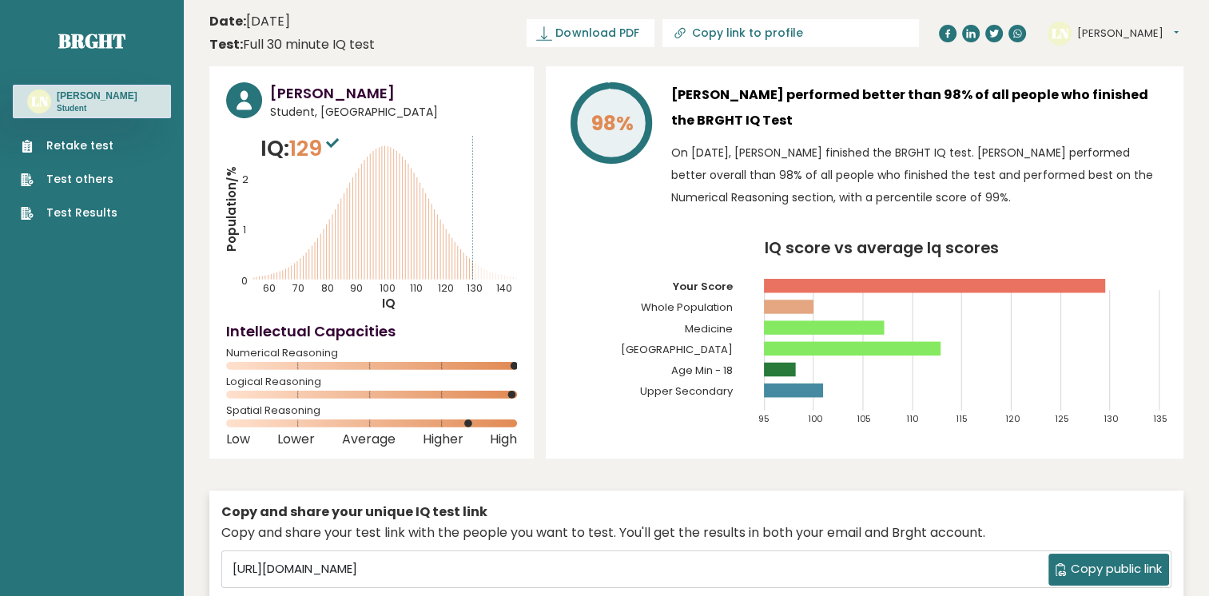
drag, startPoint x: 822, startPoint y: 405, endPoint x: 784, endPoint y: 459, distance: 65.9
click at [784, 459] on div "[PERSON_NAME] Student, [GEOGRAPHIC_DATA] IQ: 129 Population/% IQ 0 1 2 60 70 80…" at bounding box center [696, 360] width 974 height 589
drag, startPoint x: 400, startPoint y: 202, endPoint x: 380, endPoint y: 203, distance: 19.2
click at [380, 203] on icon "Population/% IQ 0 1 2 60 70 80 90 100 110 120 130 140" at bounding box center [371, 223] width 291 height 180
drag, startPoint x: 380, startPoint y: 203, endPoint x: 435, endPoint y: 221, distance: 57.4
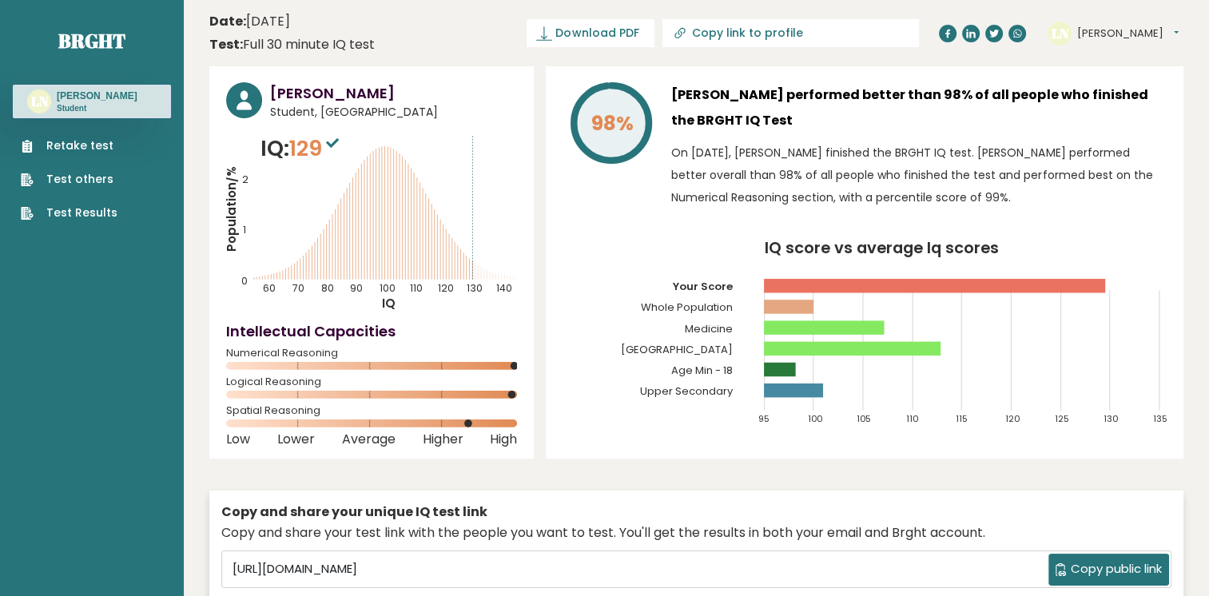
click at [416, 206] on icon "Population/% IQ 0 1 2 60 70 80 90 100 110 120 130 140" at bounding box center [371, 223] width 291 height 180
